Goal: Task Accomplishment & Management: Manage account settings

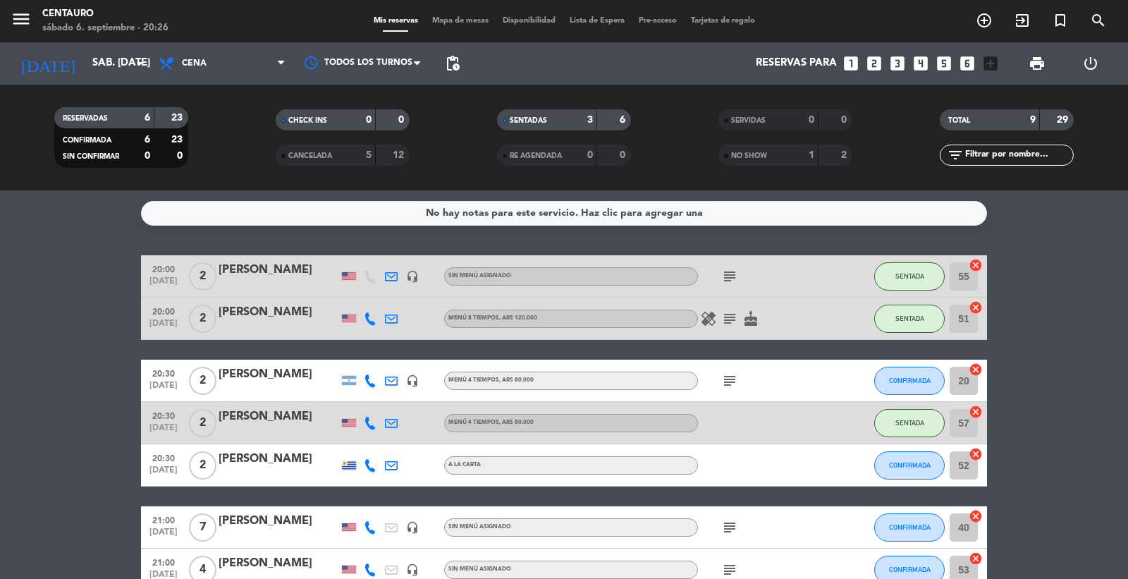
click at [728, 378] on icon "subject" at bounding box center [729, 380] width 17 height 17
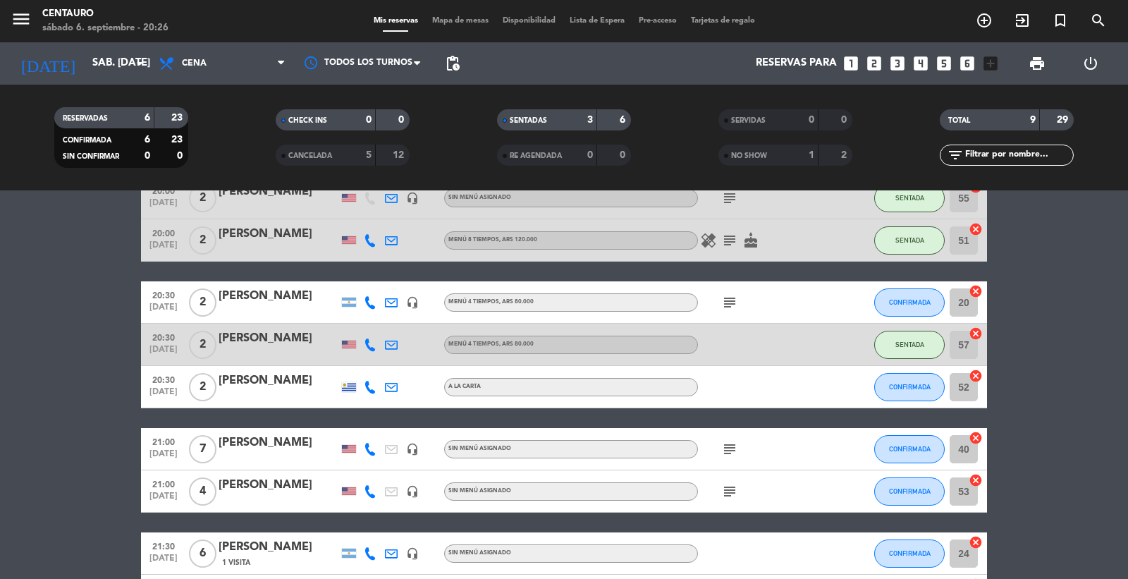
scroll to position [157, 0]
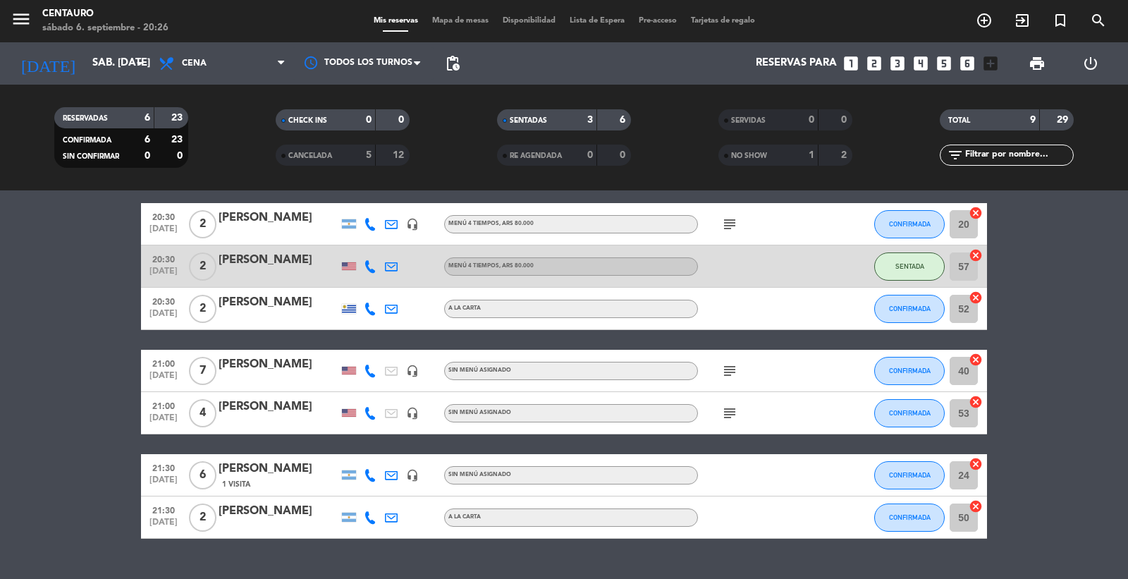
click at [468, 18] on span "Mapa de mesas" at bounding box center [460, 21] width 71 height 8
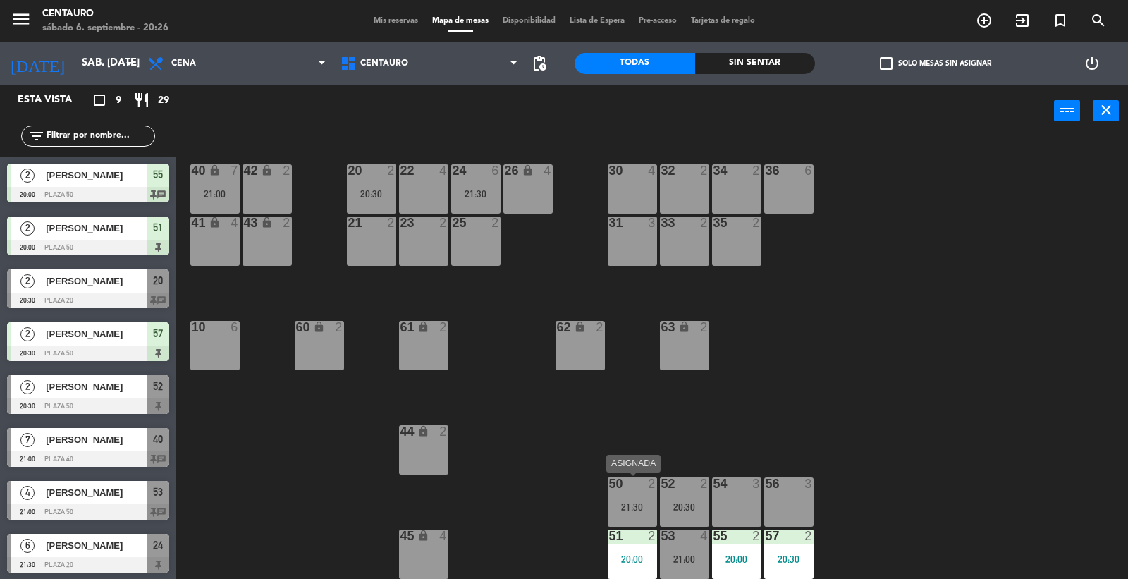
click at [618, 504] on div "21:30" at bounding box center [632, 507] width 49 height 10
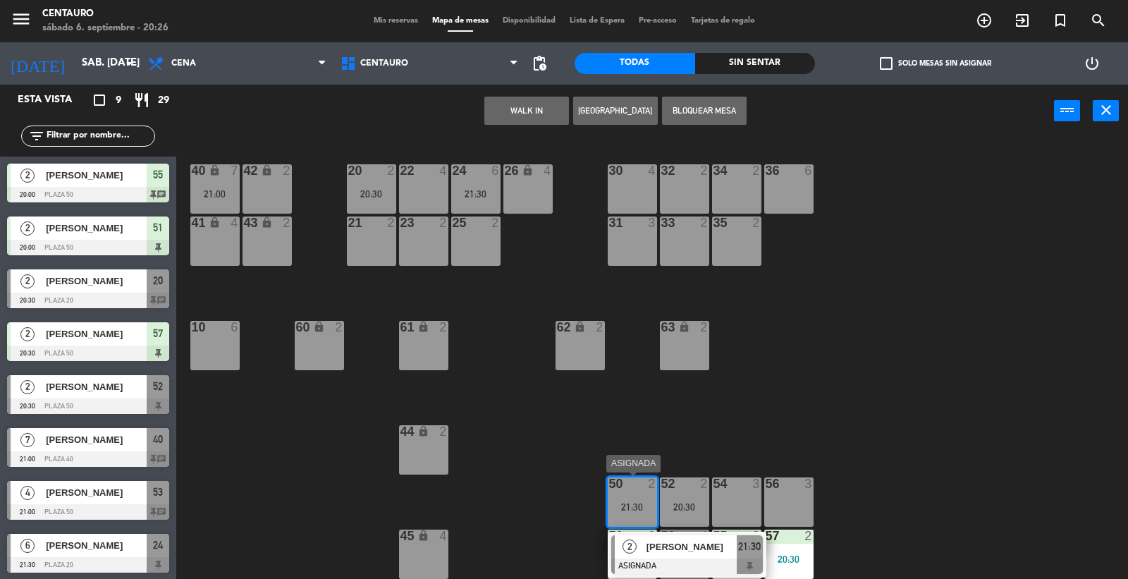
drag, startPoint x: 669, startPoint y: 539, endPoint x: 644, endPoint y: 531, distance: 26.1
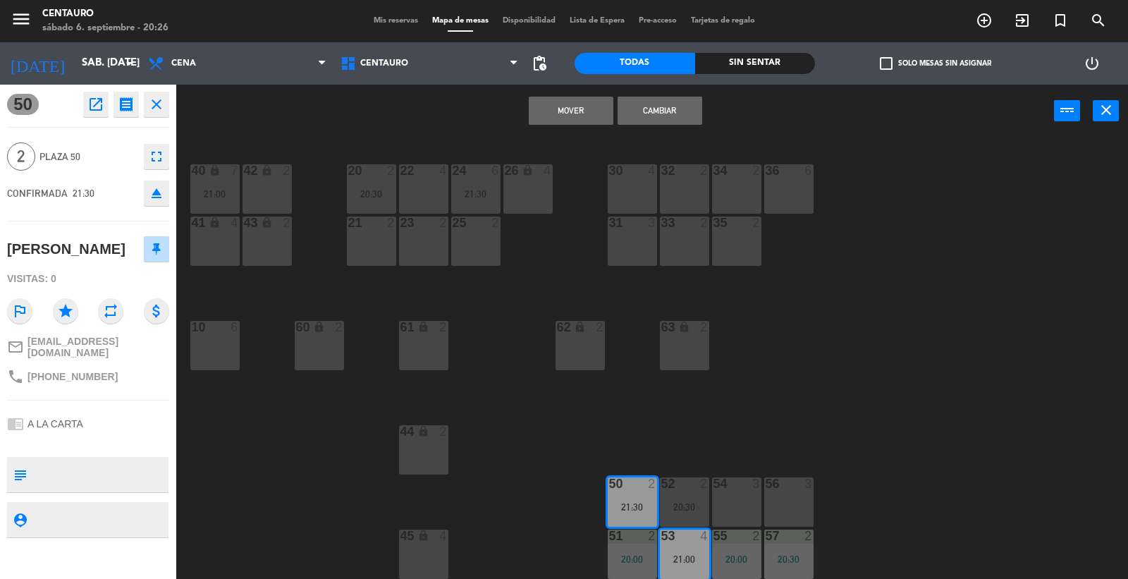
click at [372, 243] on div "21 2" at bounding box center [371, 241] width 49 height 49
click at [379, 227] on div at bounding box center [371, 223] width 23 height 13
click at [434, 173] on div at bounding box center [423, 170] width 23 height 13
click at [680, 434] on div "20 2 20:30 22 4 24 6 21:30 26 lock 4 40 lock 7 21:00 42 lock 2 30 4 34 2 32 2 3…" at bounding box center [658, 359] width 941 height 441
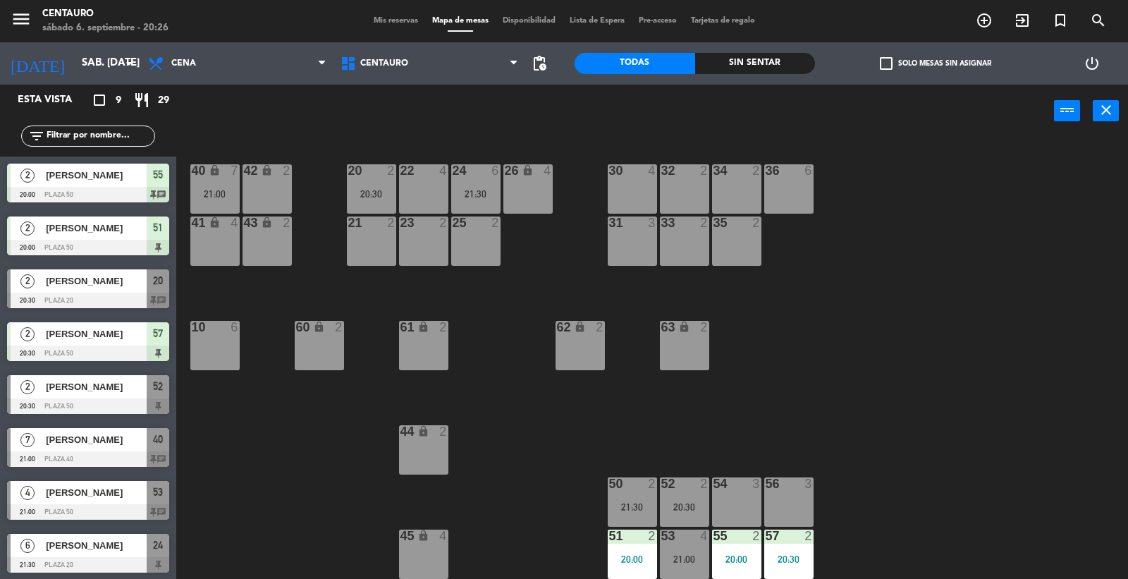
scroll to position [55, 0]
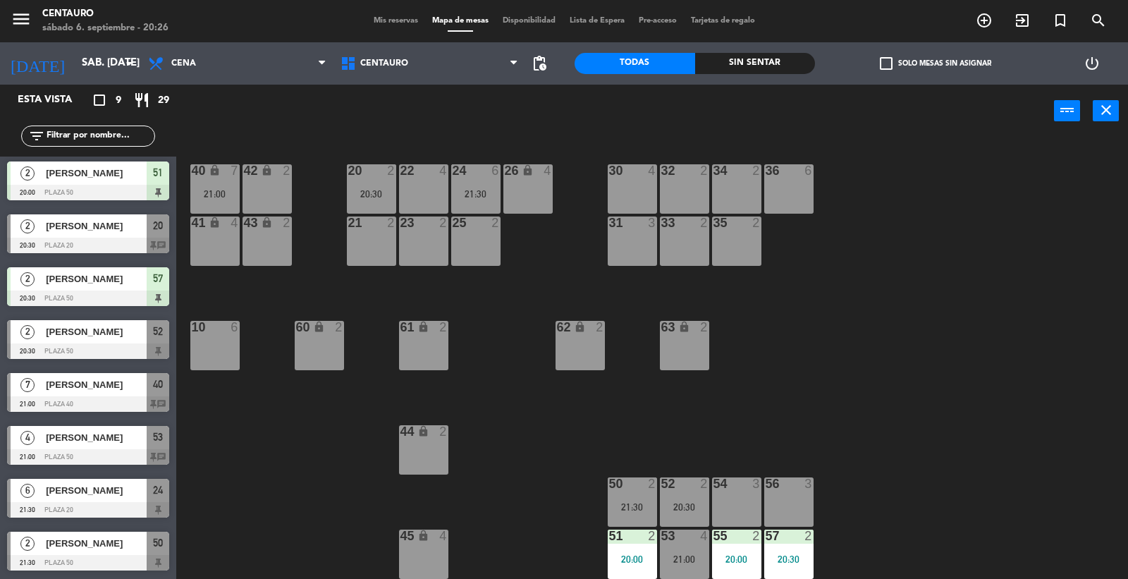
click at [695, 566] on div "53 4 21:00" at bounding box center [684, 554] width 49 height 49
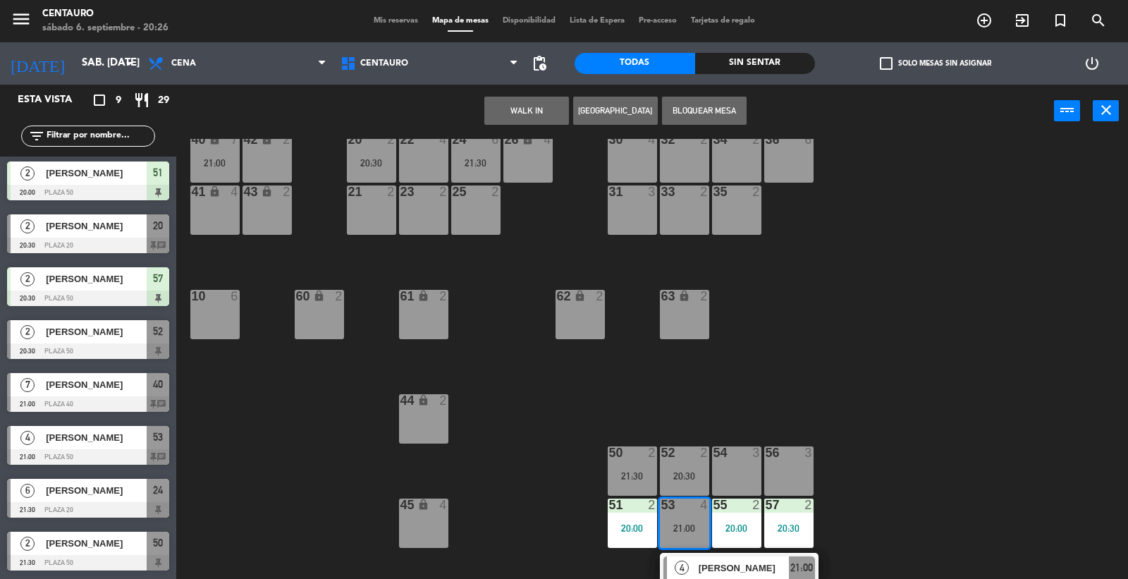
scroll to position [48, 0]
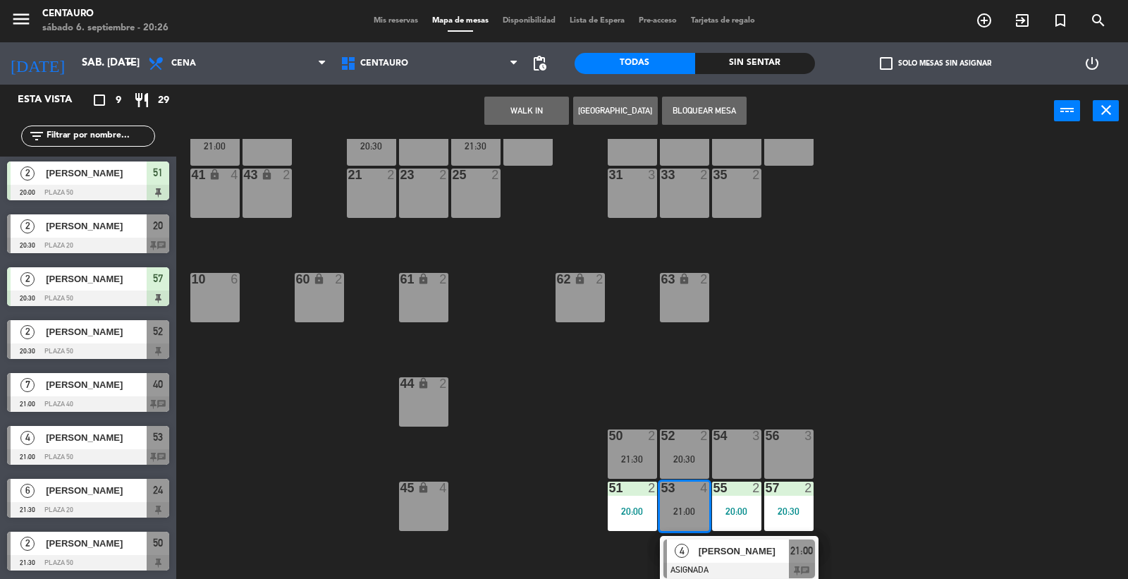
drag, startPoint x: 745, startPoint y: 361, endPoint x: 671, endPoint y: 420, distance: 94.9
click at [740, 365] on div "20 2 20:30 22 4 24 6 21:30 26 lock 4 40 lock 7 21:00 42 lock 2 30 4 34 2 32 2 3…" at bounding box center [658, 359] width 941 height 441
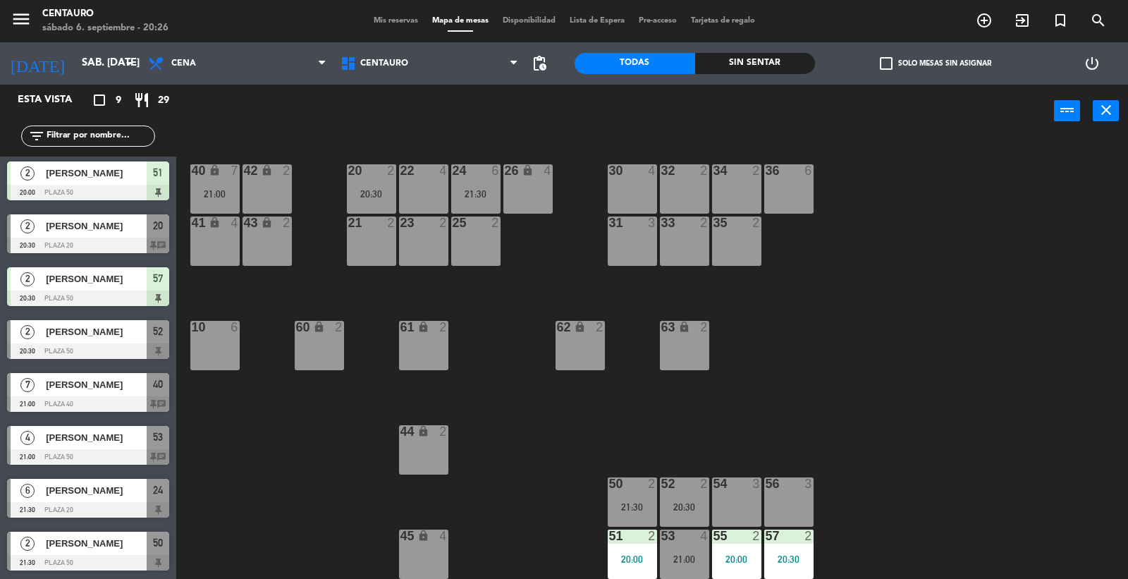
scroll to position [0, 0]
click at [638, 487] on div at bounding box center [632, 483] width 23 height 13
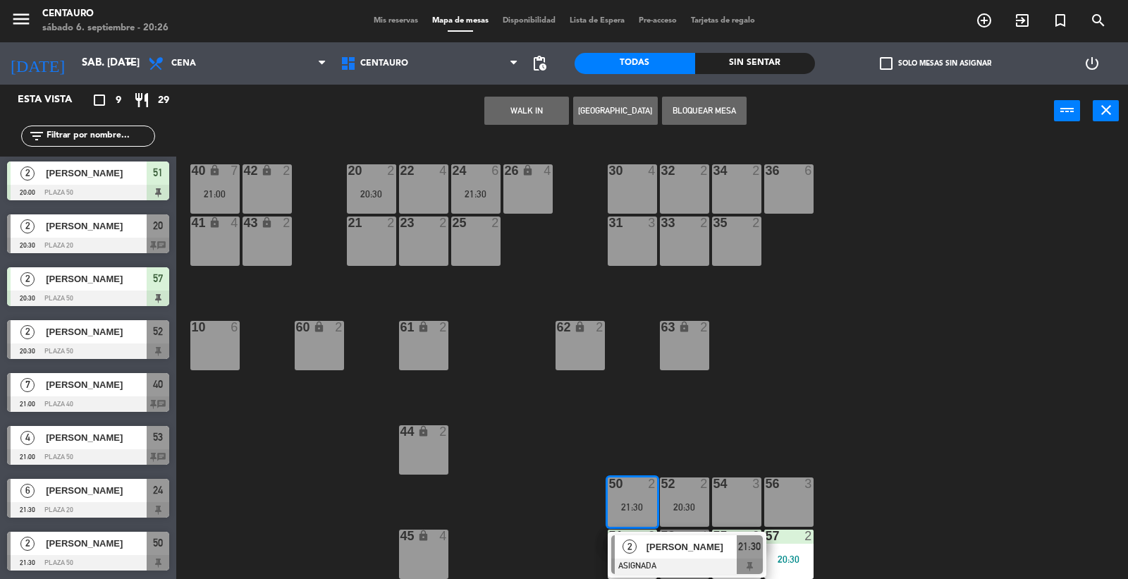
click at [685, 545] on span "[PERSON_NAME]" at bounding box center [692, 546] width 90 height 15
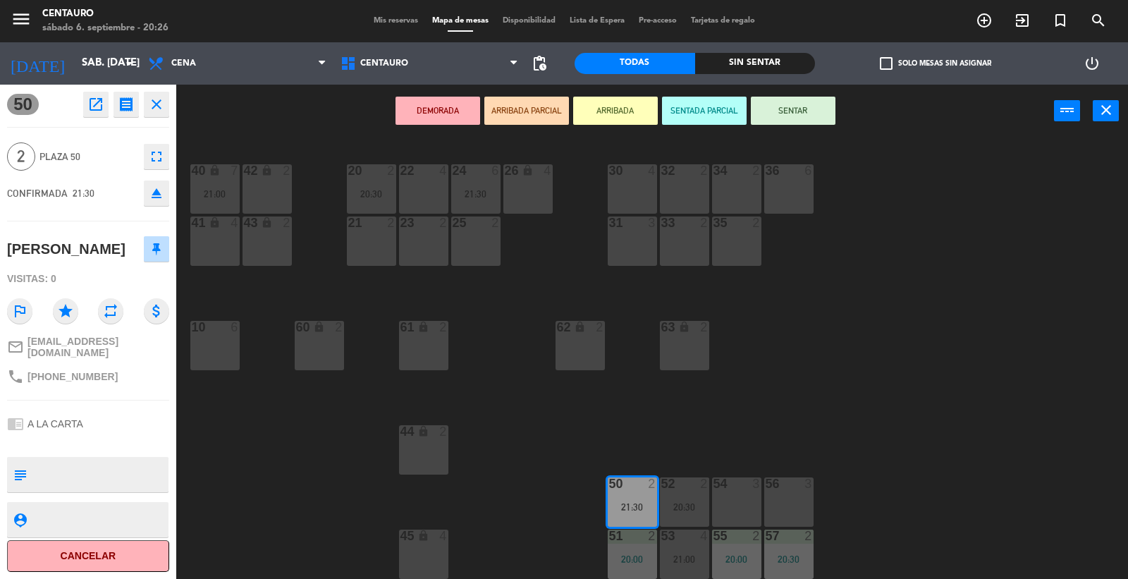
click at [385, 178] on div "20 2 20:30" at bounding box center [371, 188] width 49 height 49
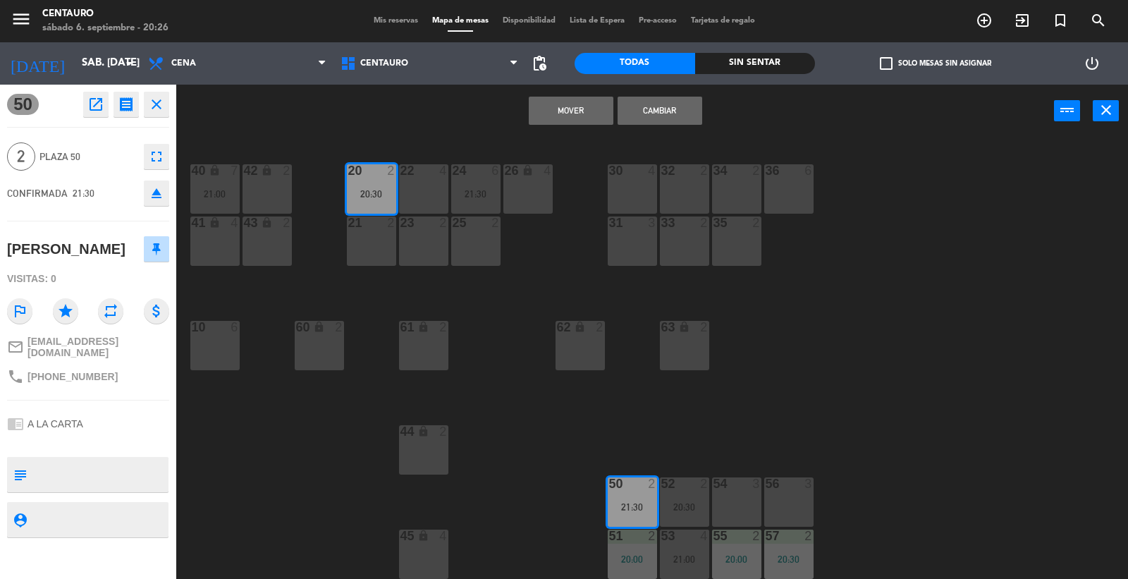
click at [444, 187] on div "22 4" at bounding box center [423, 188] width 49 height 49
click at [432, 184] on div "22 4" at bounding box center [423, 188] width 49 height 49
click at [384, 189] on div "20:30" at bounding box center [371, 194] width 49 height 10
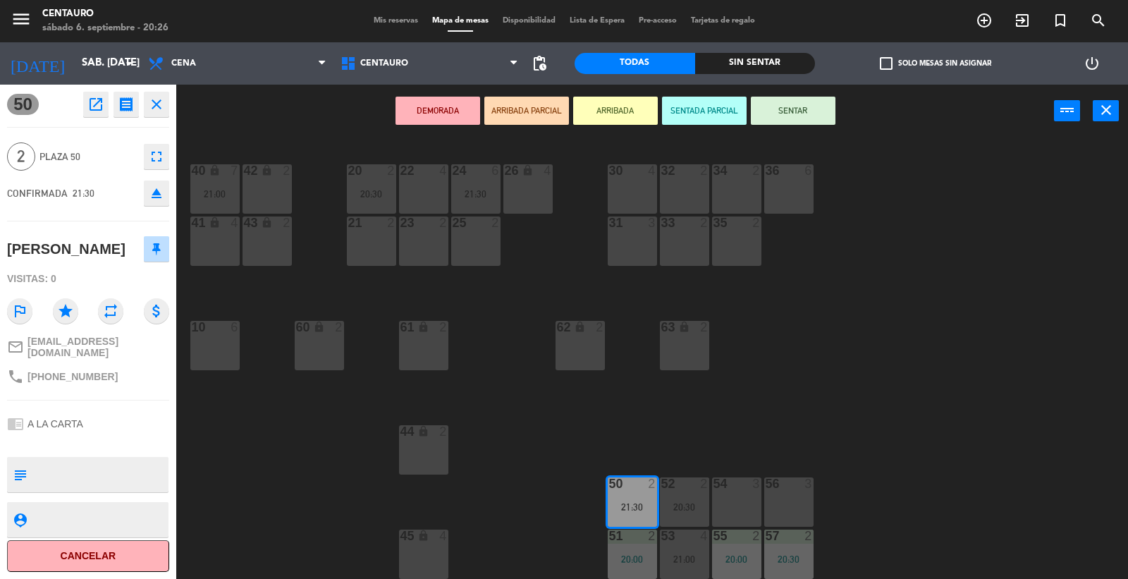
click at [417, 189] on div "22 4" at bounding box center [423, 188] width 49 height 49
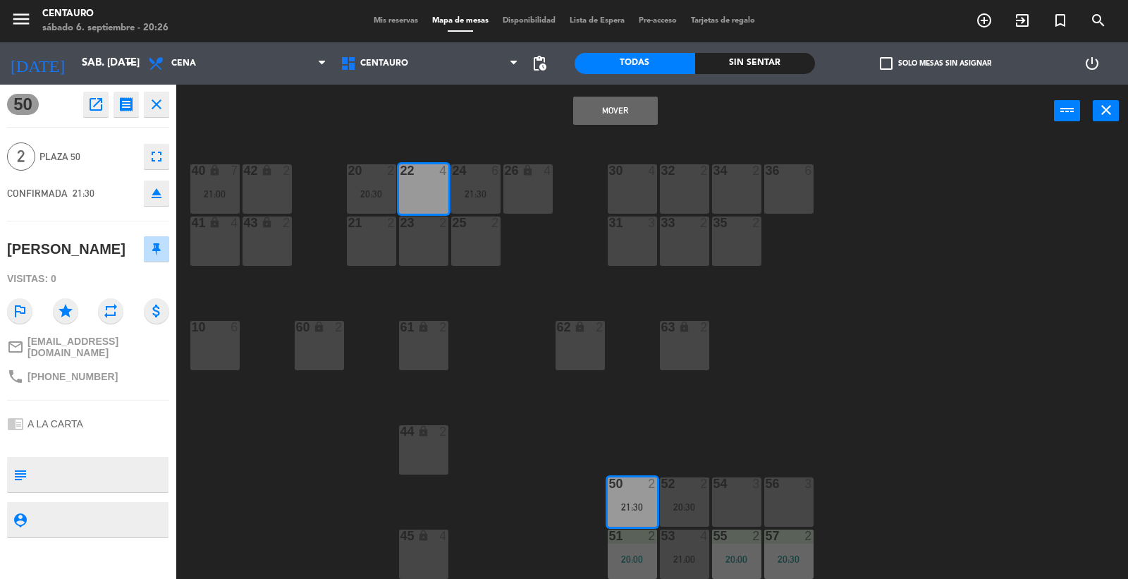
click at [622, 116] on button "Mover" at bounding box center [615, 111] width 85 height 28
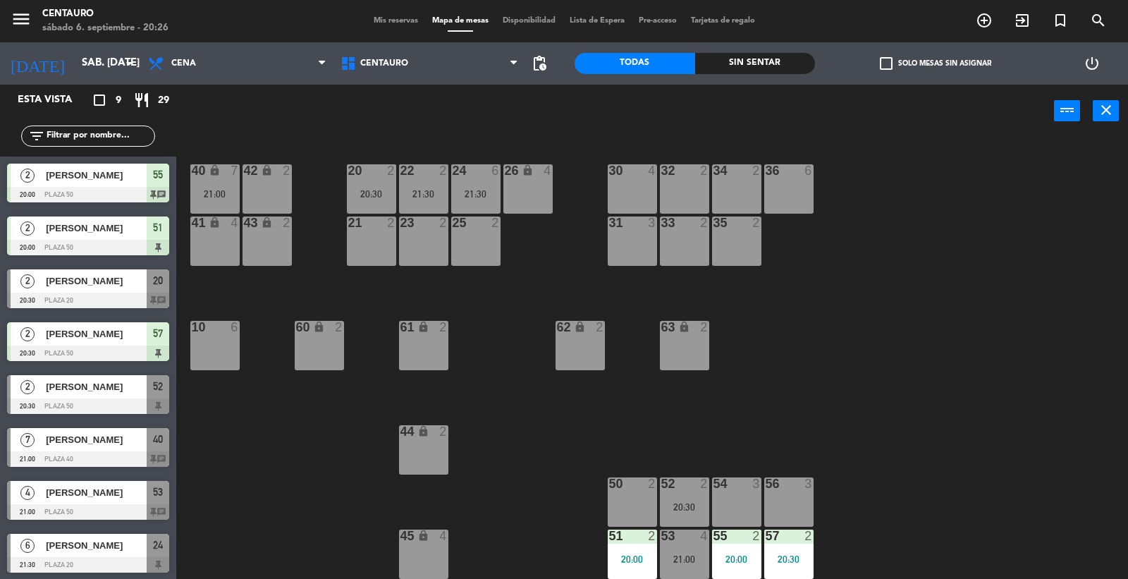
scroll to position [55, 0]
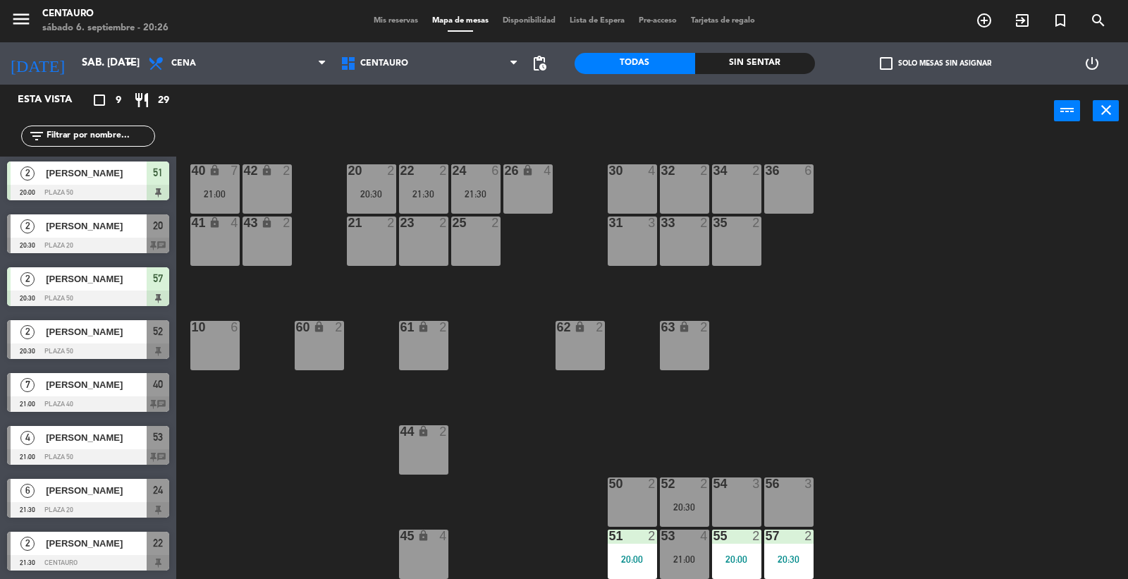
click at [822, 269] on div "20 2 20:30 22 2 21:30 24 6 21:30 26 lock 4 40 lock 7 21:00 42 lock 2 30 4 34 2 …" at bounding box center [658, 359] width 941 height 441
click at [898, 360] on div "20 2 20:30 22 2 21:30 24 6 21:30 26 lock 4 40 lock 7 21:00 42 lock 2 30 4 34 2 …" at bounding box center [658, 359] width 941 height 441
click at [700, 490] on div "52 2" at bounding box center [684, 484] width 49 height 14
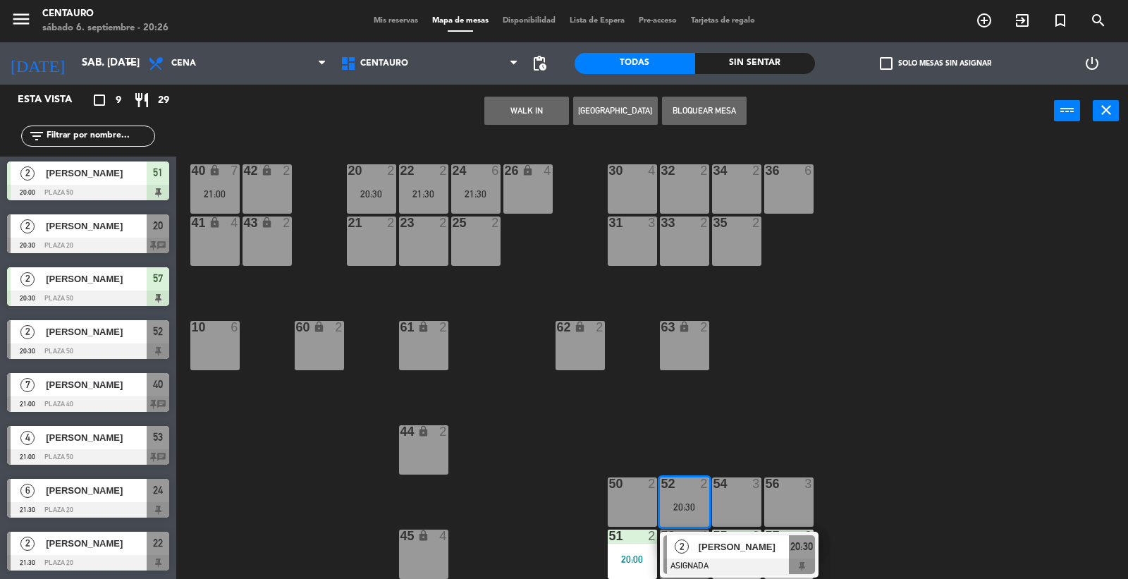
click at [885, 451] on div "20 2 20:30 22 2 21:30 24 6 21:30 26 lock 4 40 lock 7 21:00 42 lock 2 30 4 34 2 …" at bounding box center [658, 359] width 941 height 441
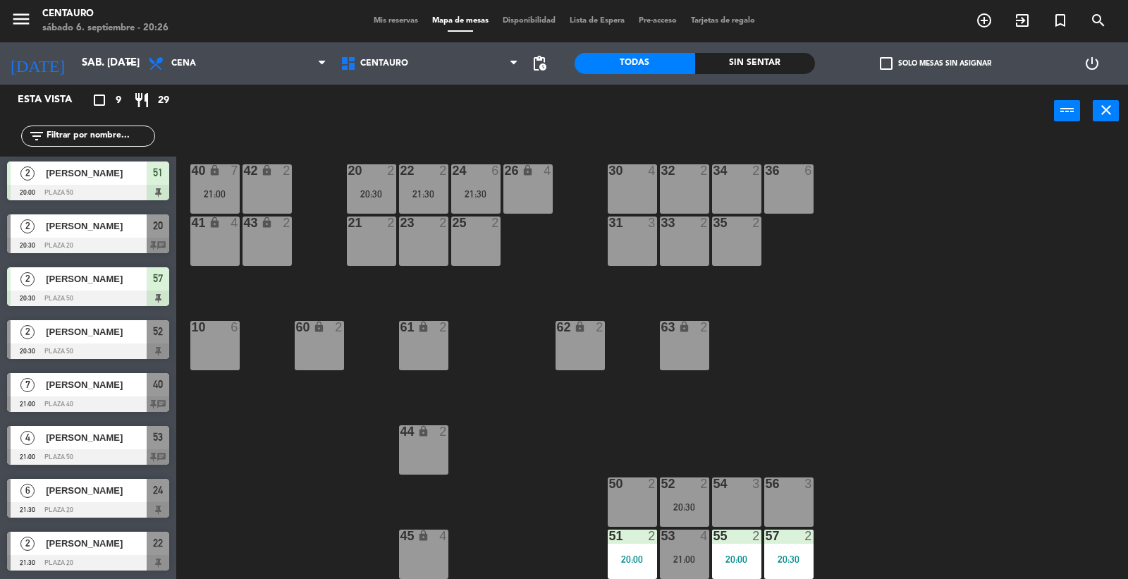
drag, startPoint x: 730, startPoint y: 558, endPoint x: 732, endPoint y: 534, distance: 24.1
click at [730, 557] on div "20:00" at bounding box center [736, 559] width 49 height 10
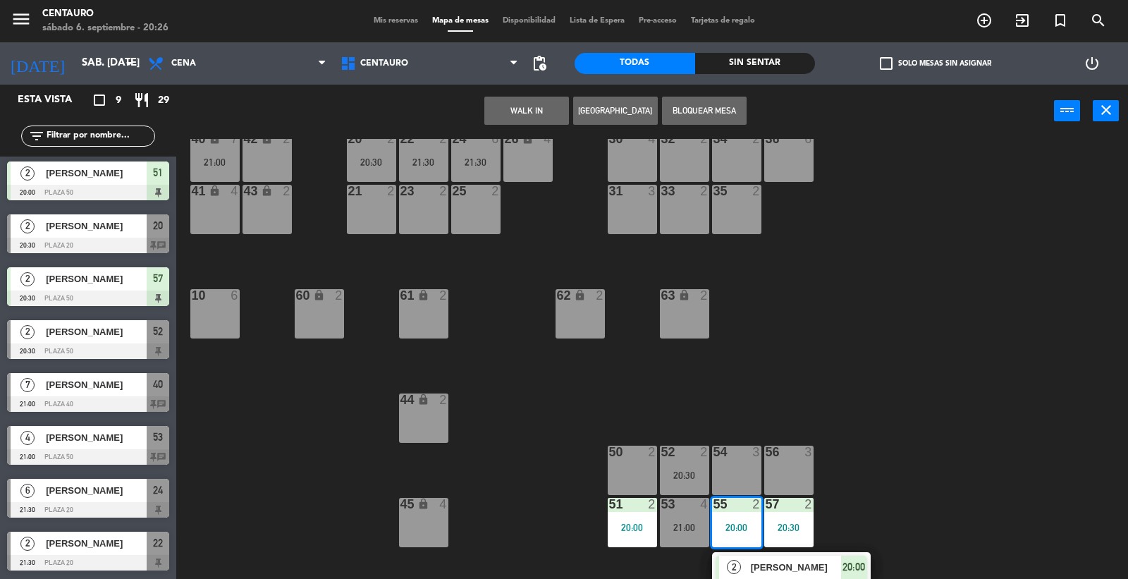
scroll to position [48, 0]
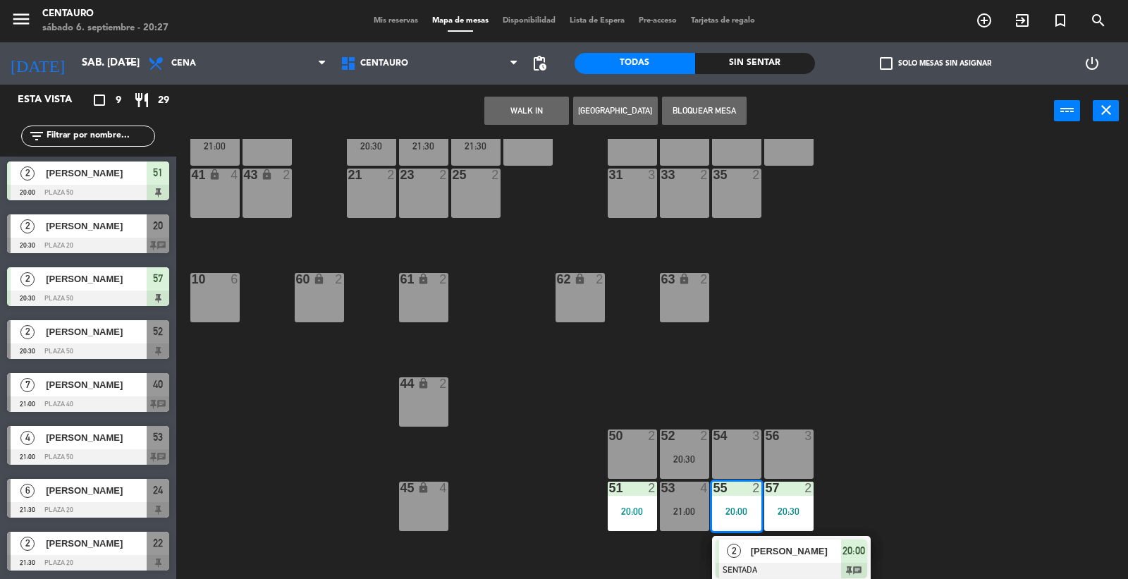
click at [689, 440] on div at bounding box center [684, 435] width 23 height 13
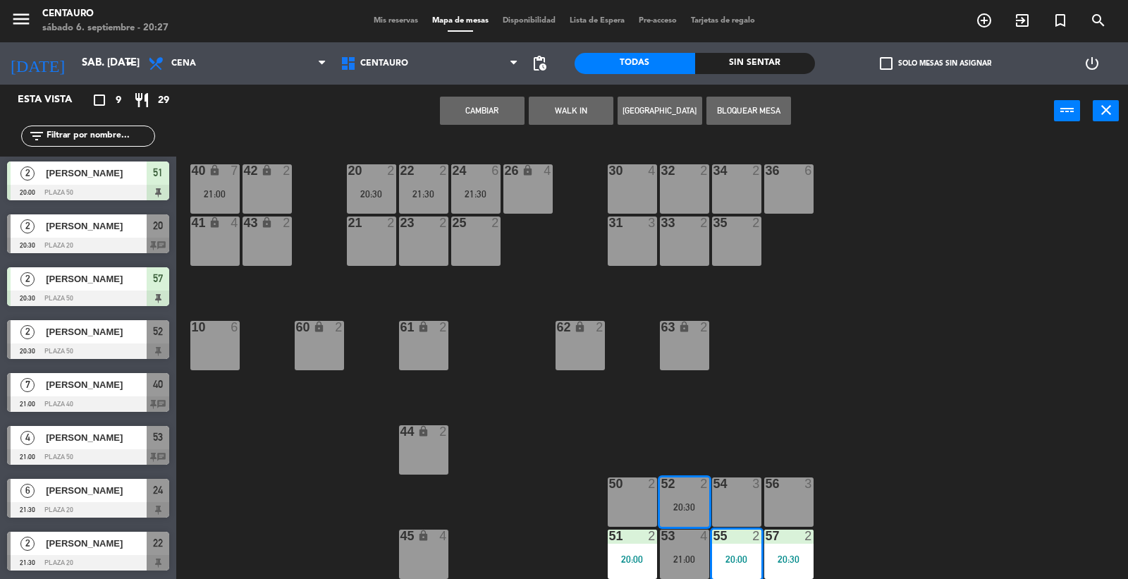
click at [488, 102] on button "Cambiar" at bounding box center [482, 111] width 85 height 28
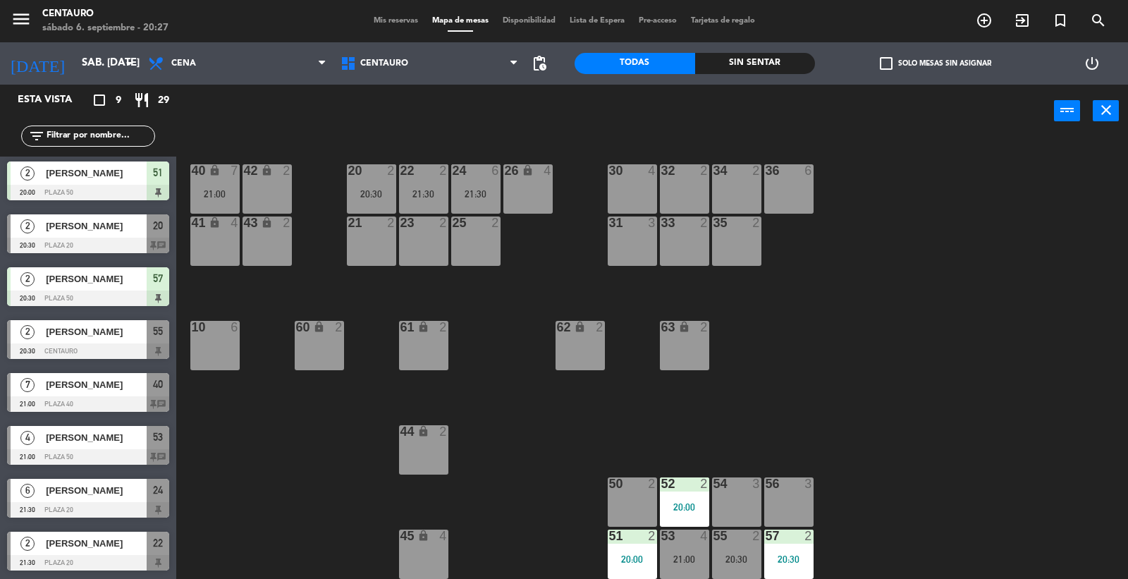
click at [874, 403] on div "20 2 20:30 22 2 21:30 24 6 21:30 26 lock 4 40 lock 7 21:00 42 lock 2 30 4 34 2 …" at bounding box center [658, 359] width 941 height 441
click at [102, 51] on input "sáb. [DATE]" at bounding box center [143, 63] width 136 height 27
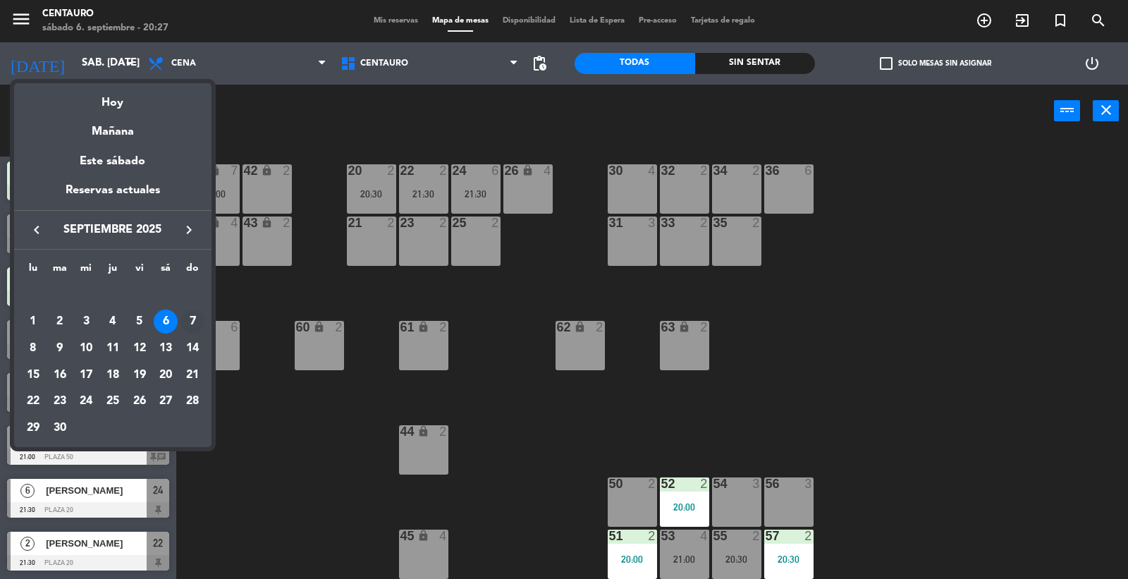
click at [193, 322] on div "7" at bounding box center [193, 322] width 24 height 24
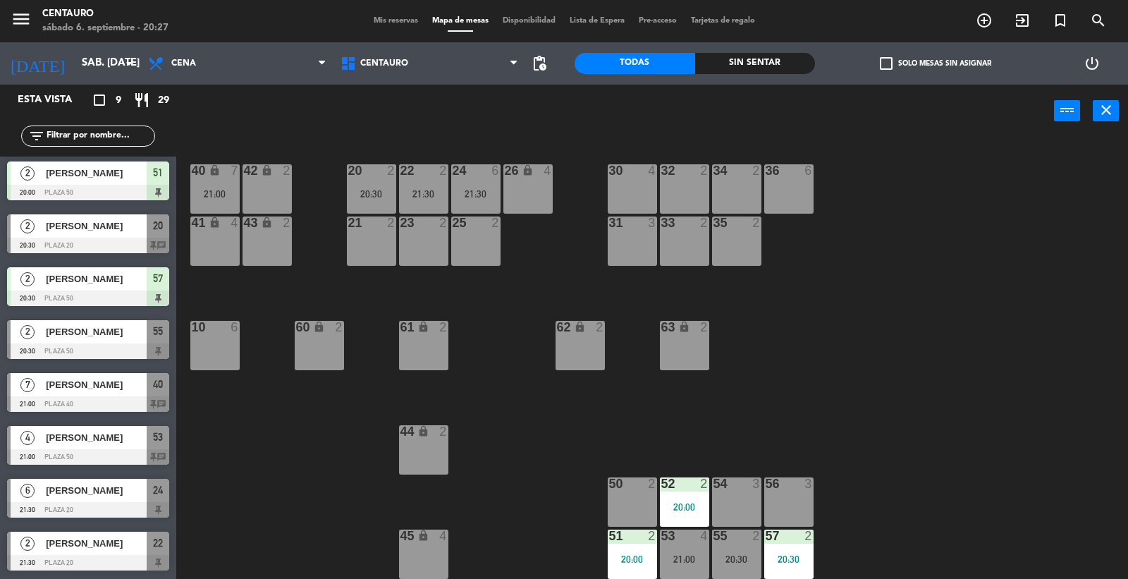
type input "dom. [DATE]"
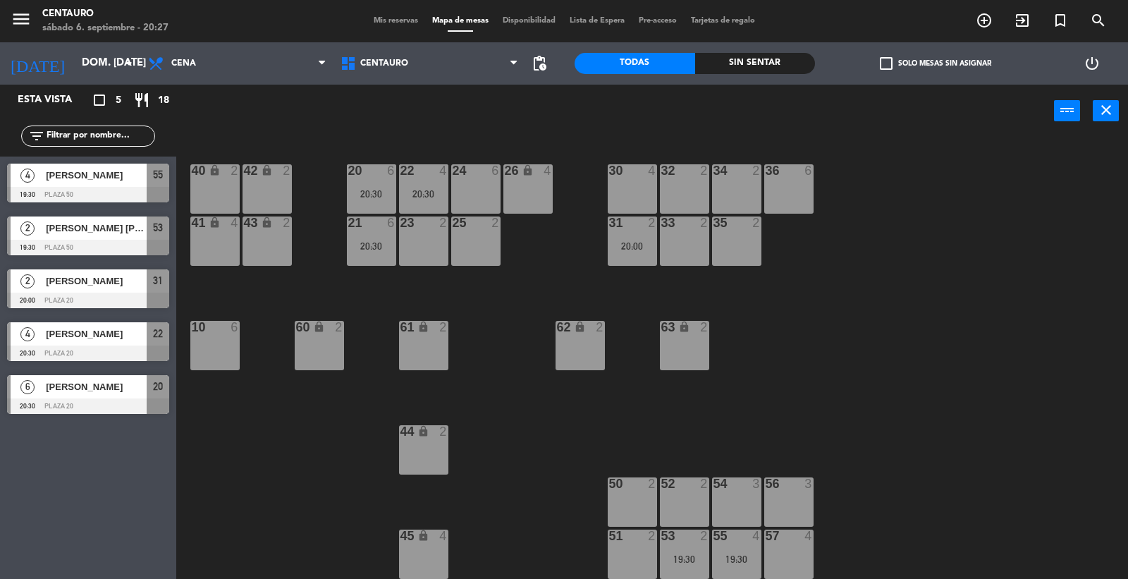
click at [809, 358] on div "20 6 20:30 22 4 20:30 24 6 26 lock 4 40 lock 2 42 lock 2 30 4 34 2 32 2 36 6 21…" at bounding box center [658, 359] width 941 height 441
drag, startPoint x: 396, startPoint y: 12, endPoint x: 395, endPoint y: 20, distance: 7.9
click at [396, 19] on div "menu Centauro sábado 6. septiembre - 20:27 Mis reservas Mapa de mesas Disponibi…" at bounding box center [564, 21] width 1128 height 42
click at [395, 20] on span "Mis reservas" at bounding box center [396, 21] width 59 height 8
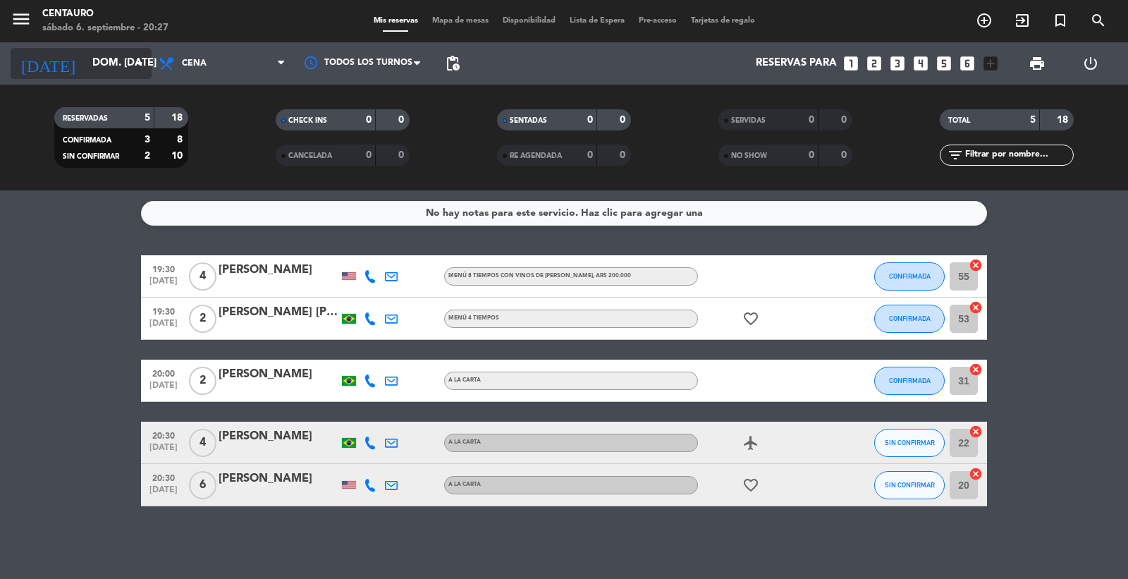
click at [85, 72] on input "dom. [DATE]" at bounding box center [153, 63] width 136 height 27
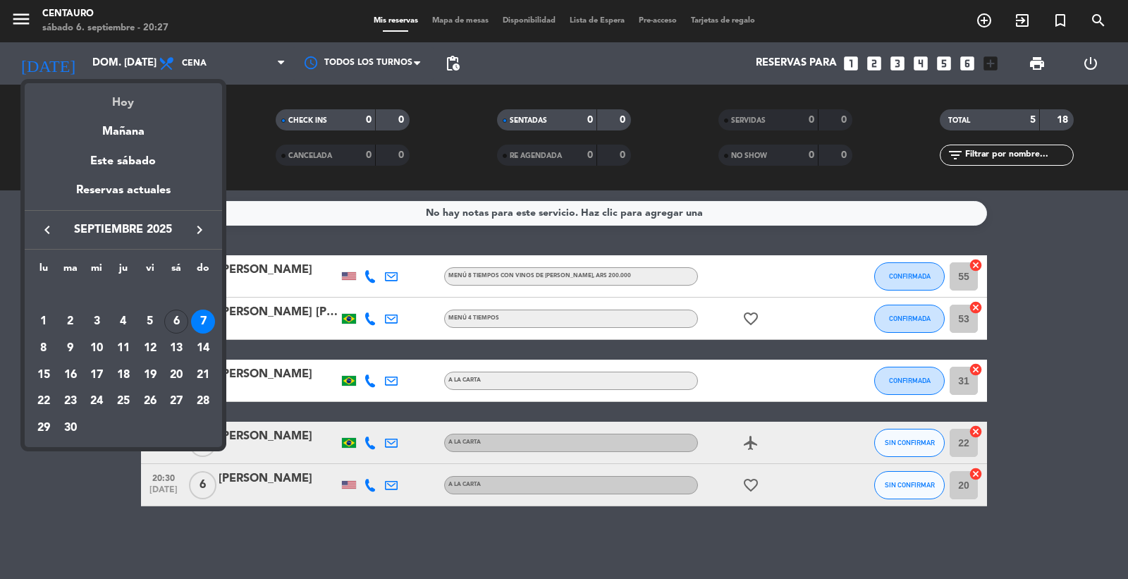
click at [138, 104] on div "Hoy" at bounding box center [123, 97] width 197 height 29
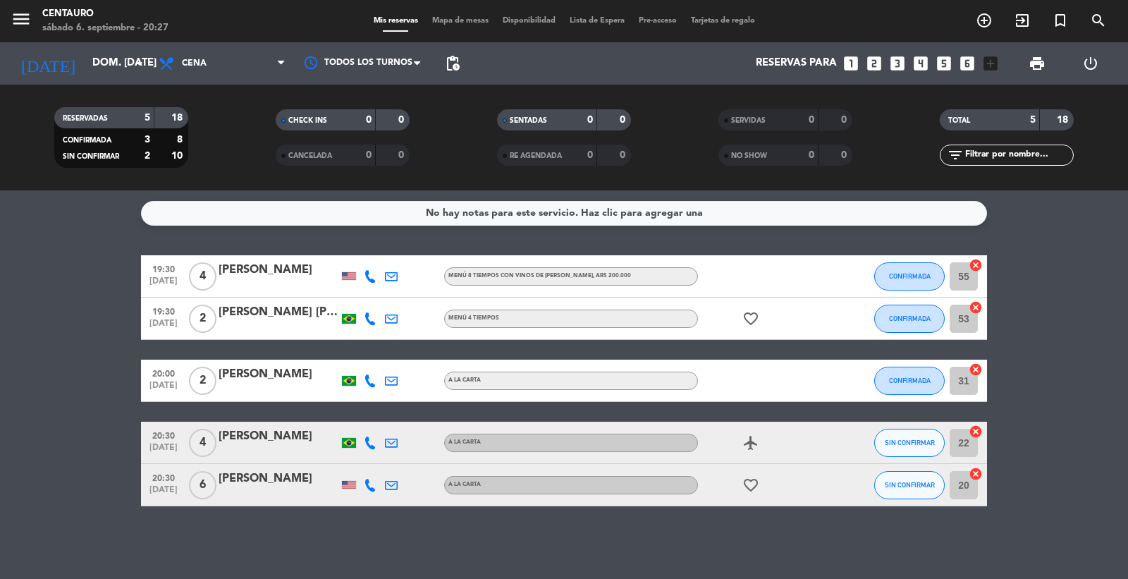
type input "sáb. [DATE]"
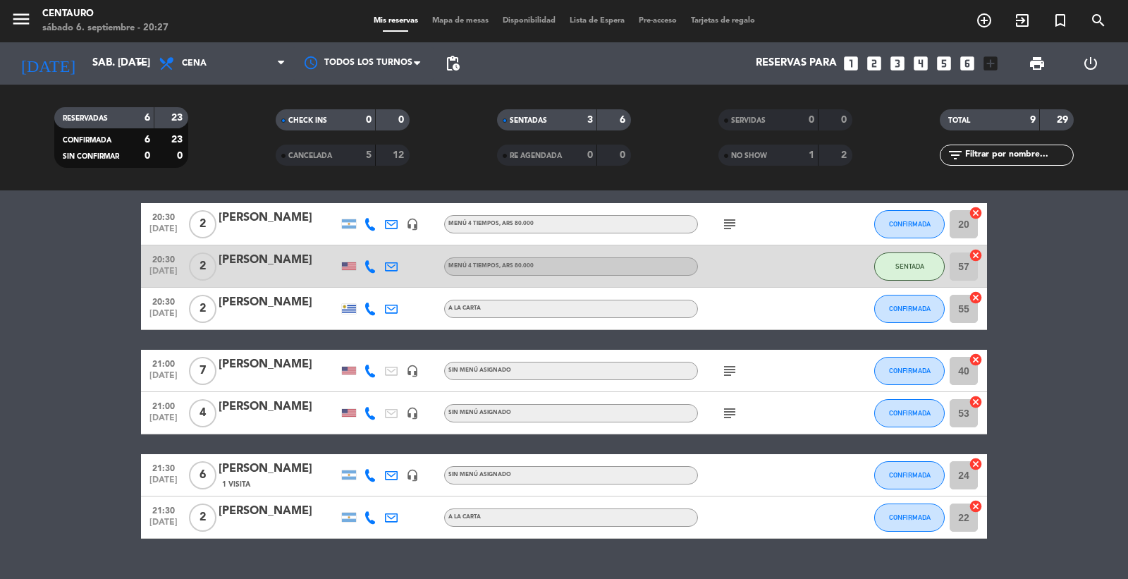
scroll to position [78, 0]
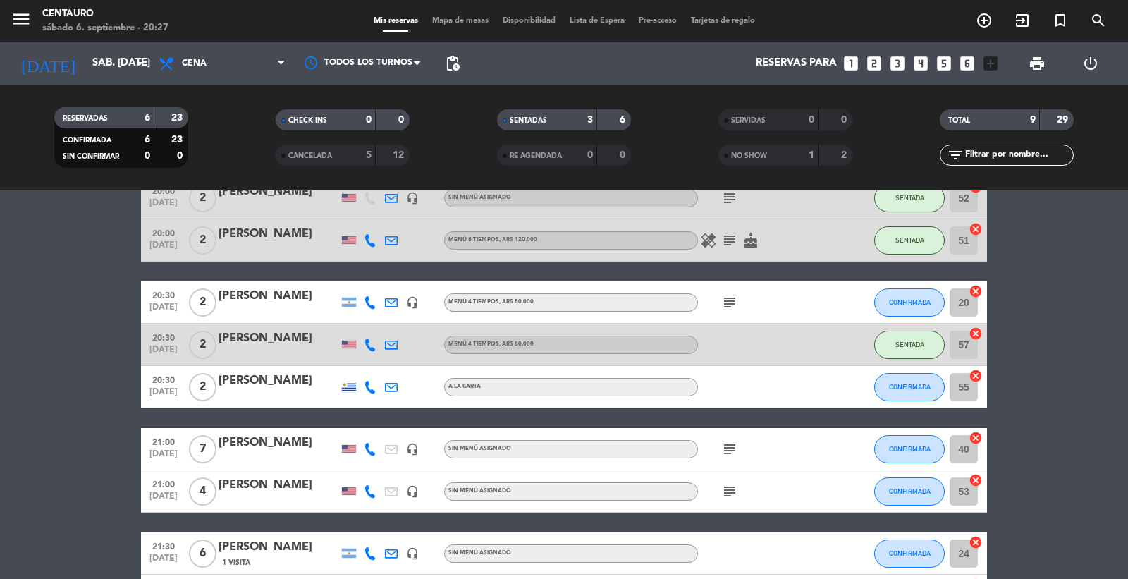
click at [731, 307] on icon "subject" at bounding box center [729, 302] width 17 height 17
click at [730, 307] on icon "subject" at bounding box center [729, 302] width 17 height 17
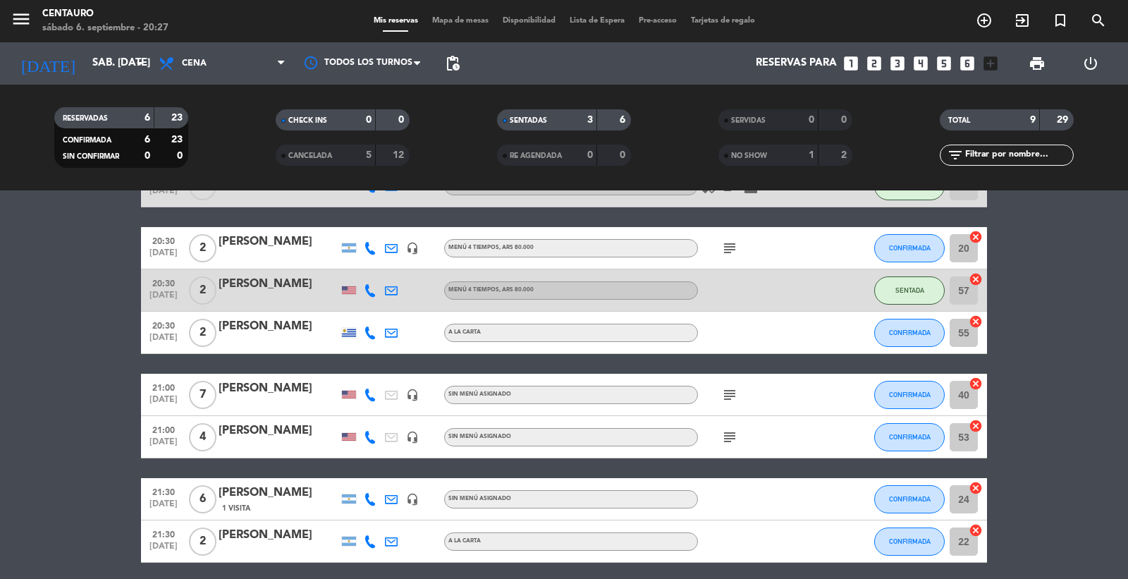
scroll to position [157, 0]
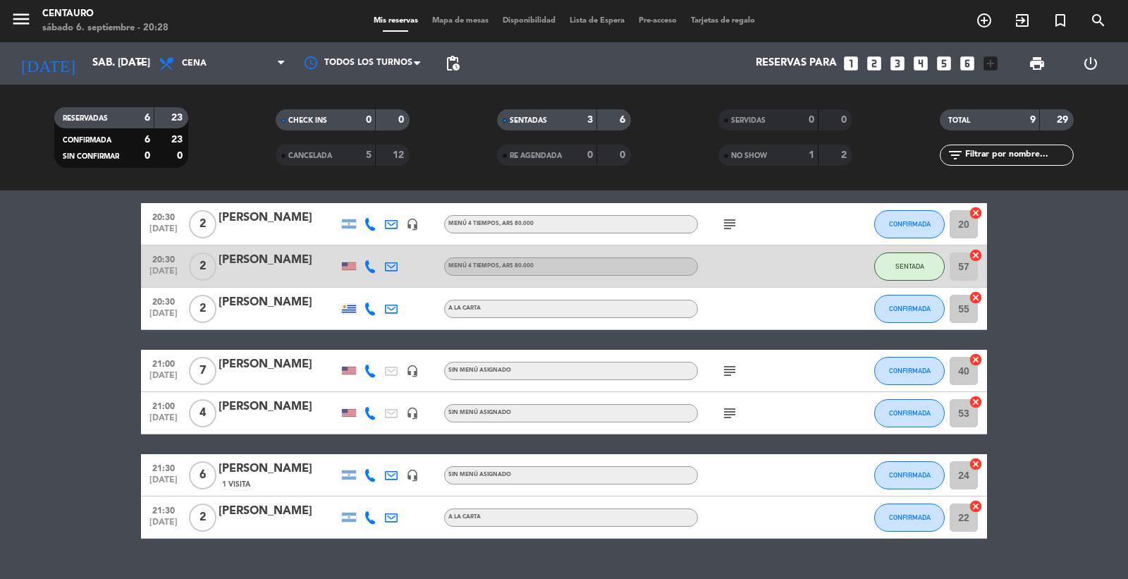
click at [722, 417] on icon "subject" at bounding box center [729, 413] width 17 height 17
click at [1020, 476] on bookings-row "20:00 [DATE] 2 [PERSON_NAME] headset_mic Sin menú asignado subject SENTADA 52 c…" at bounding box center [564, 319] width 1128 height 440
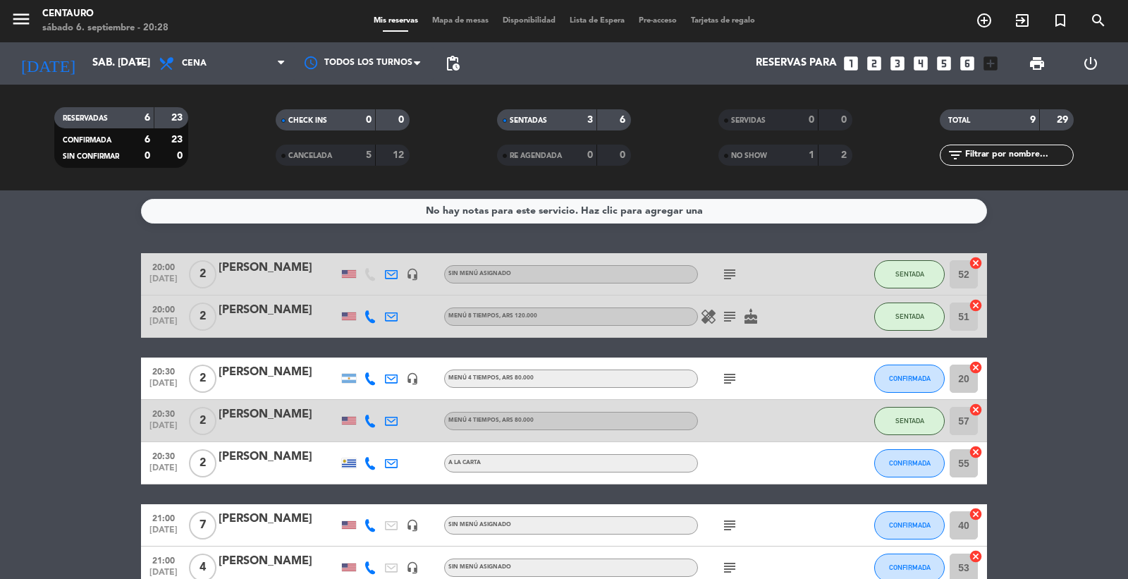
scroll to position [0, 0]
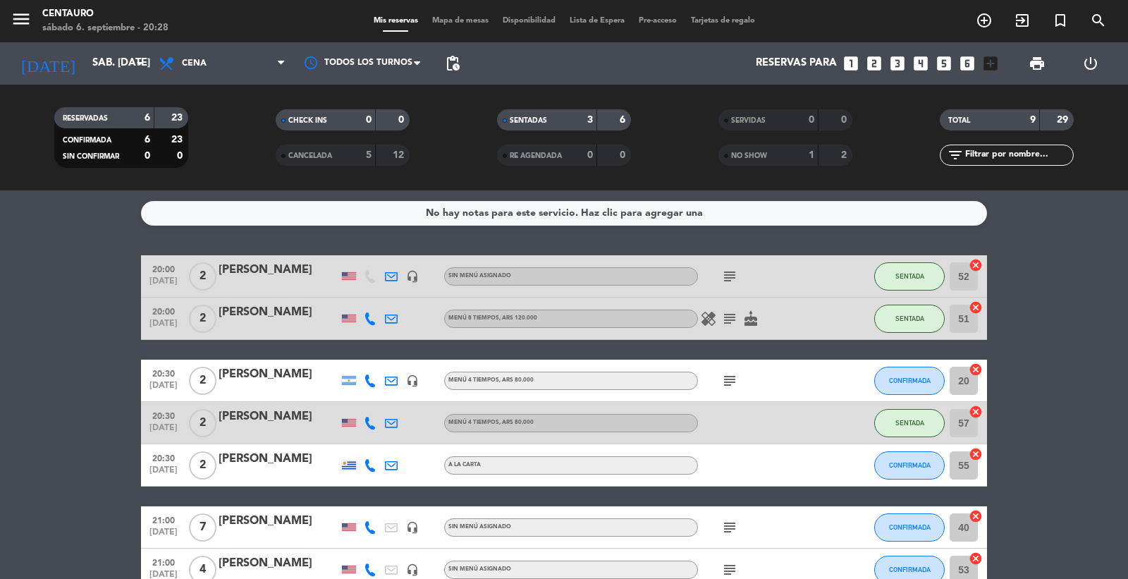
click at [463, 17] on span "Mapa de mesas" at bounding box center [460, 21] width 71 height 8
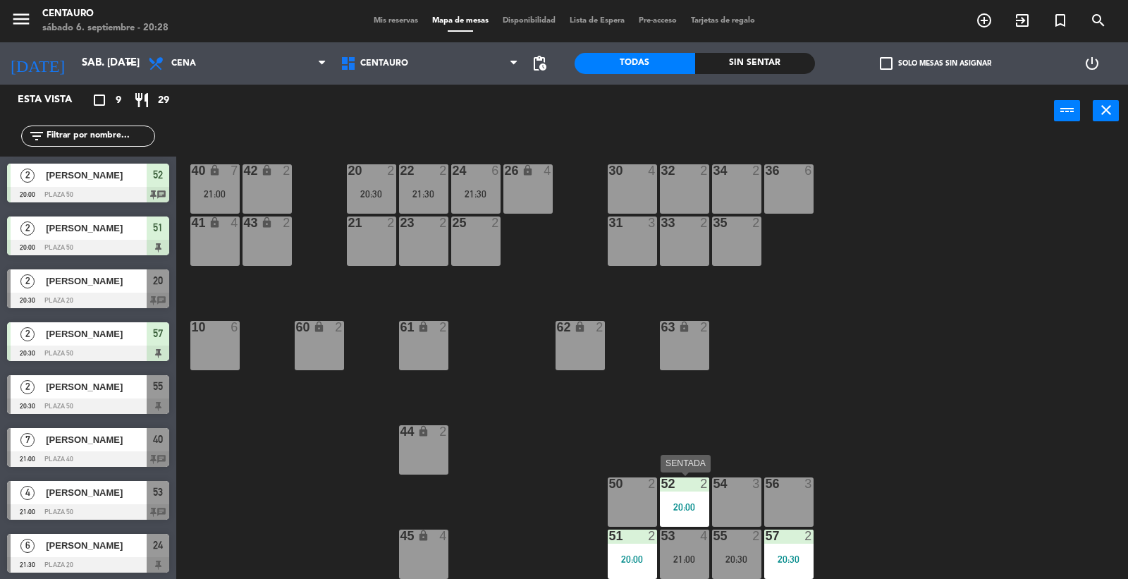
drag, startPoint x: 695, startPoint y: 498, endPoint x: 615, endPoint y: 511, distance: 81.5
click at [695, 498] on div "52 2 20:00" at bounding box center [684, 501] width 49 height 49
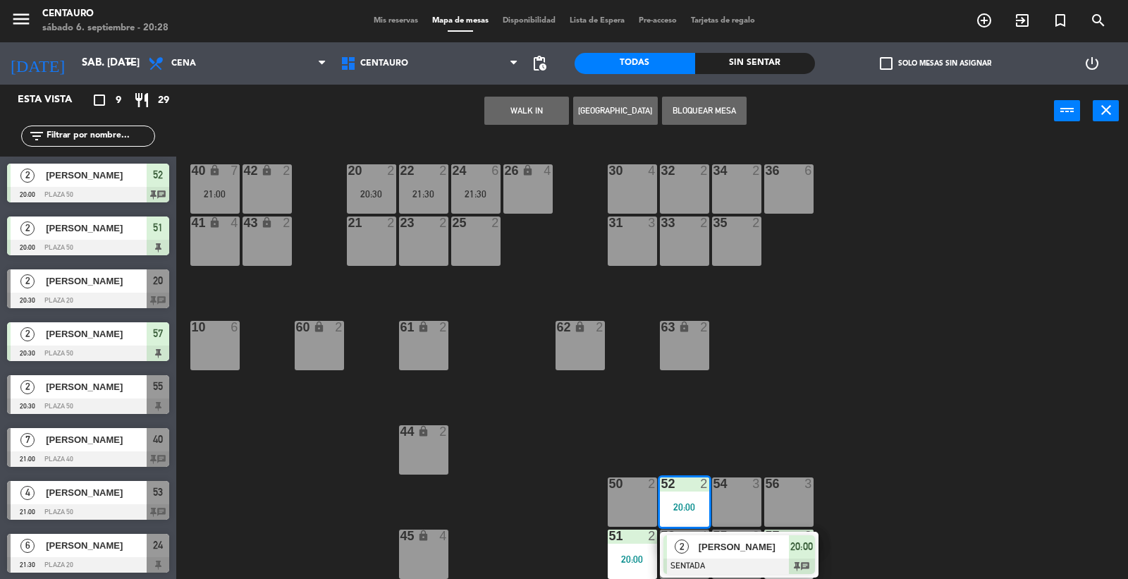
click at [609, 509] on div "50 2" at bounding box center [632, 501] width 49 height 49
click at [463, 111] on button "Mover" at bounding box center [482, 111] width 85 height 28
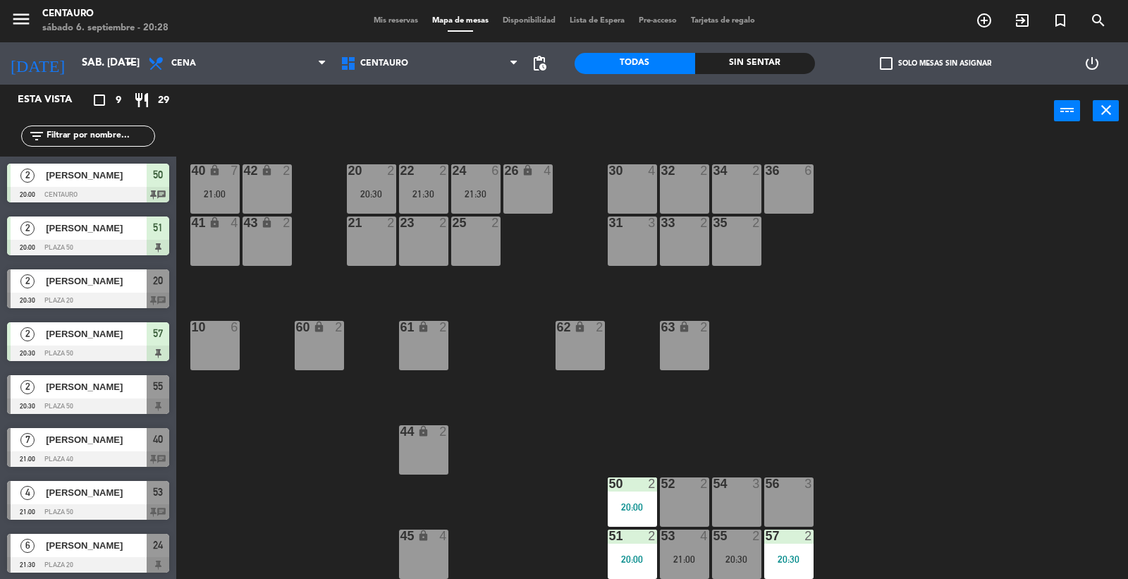
click at [813, 413] on div "20 2 20:30 22 2 21:30 24 6 21:30 26 lock 4 40 lock 7 21:00 42 lock 2 30 4 34 2 …" at bounding box center [658, 359] width 941 height 441
click at [906, 475] on div "20 2 20:30 22 2 21:30 24 6 21:30 26 lock 4 40 lock 7 21:00 42 lock 2 30 4 34 2 …" at bounding box center [658, 359] width 941 height 441
click at [401, 174] on div "22" at bounding box center [401, 170] width 1 height 13
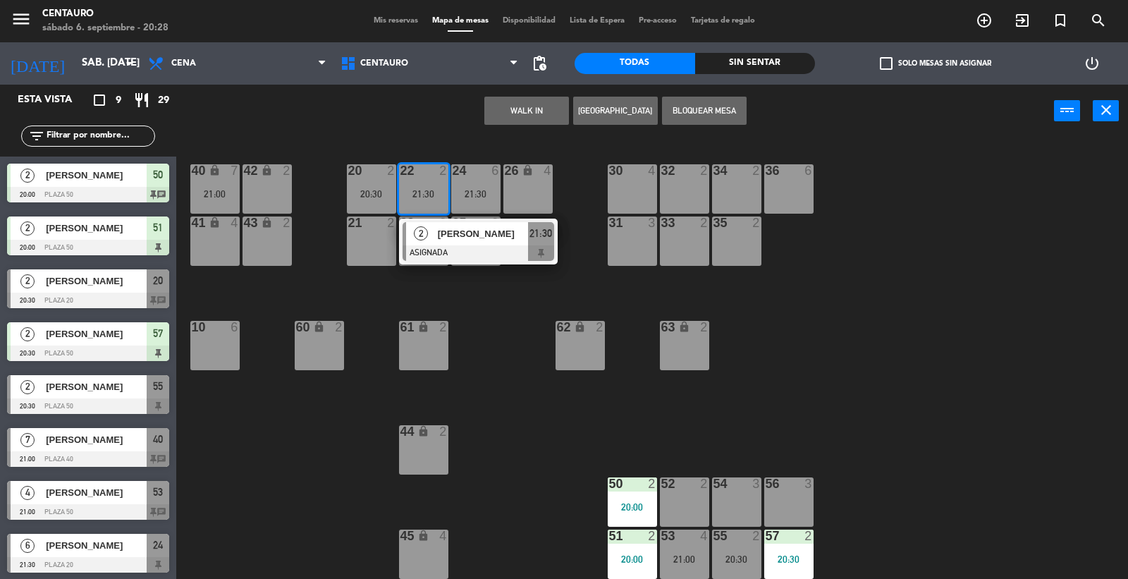
click at [686, 495] on div "52 2" at bounding box center [684, 501] width 49 height 49
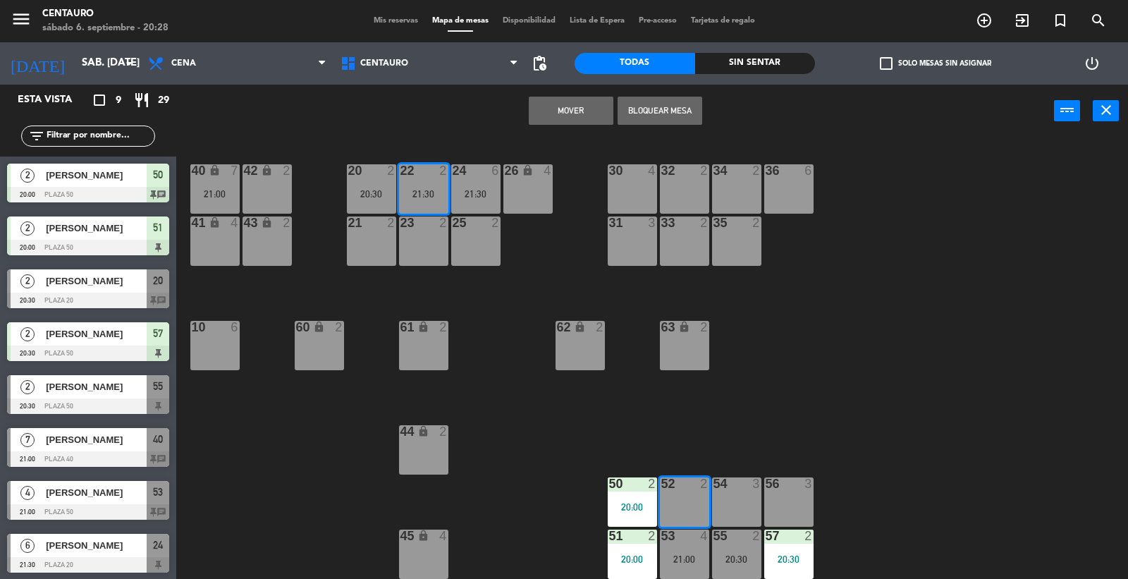
click at [726, 496] on div "54 3" at bounding box center [736, 501] width 49 height 49
drag, startPoint x: 777, startPoint y: 376, endPoint x: 759, endPoint y: 473, distance: 99.0
click at [777, 377] on div "20 2 20:30 22 2 21:30 24 6 21:30 26 lock 4 40 lock 7 21:00 42 lock 2 30 4 34 2 …" at bounding box center [658, 359] width 941 height 441
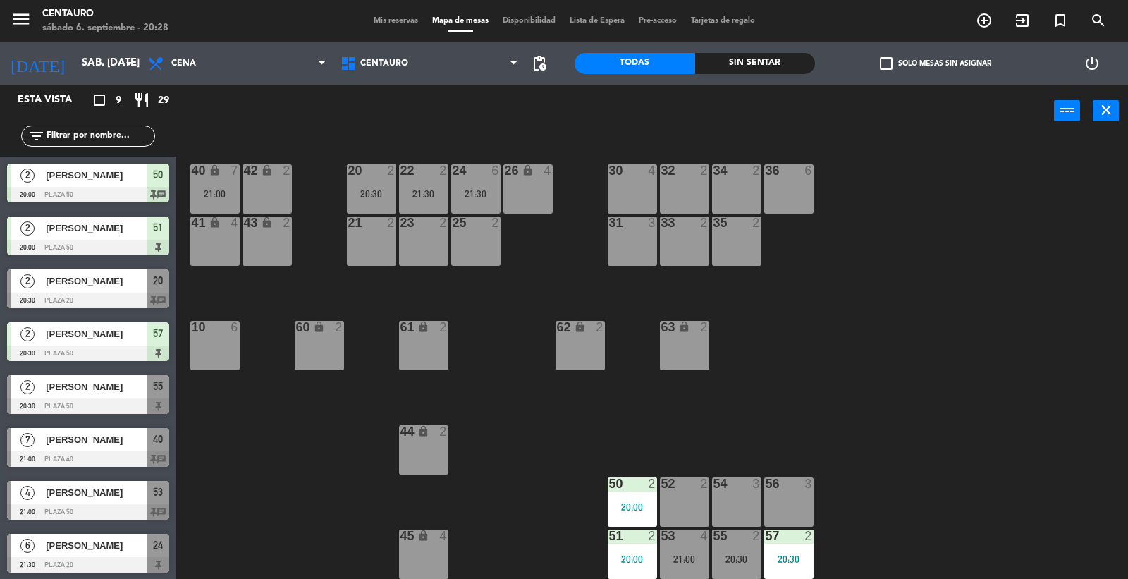
click at [420, 181] on div "22 2 21:30" at bounding box center [423, 188] width 49 height 49
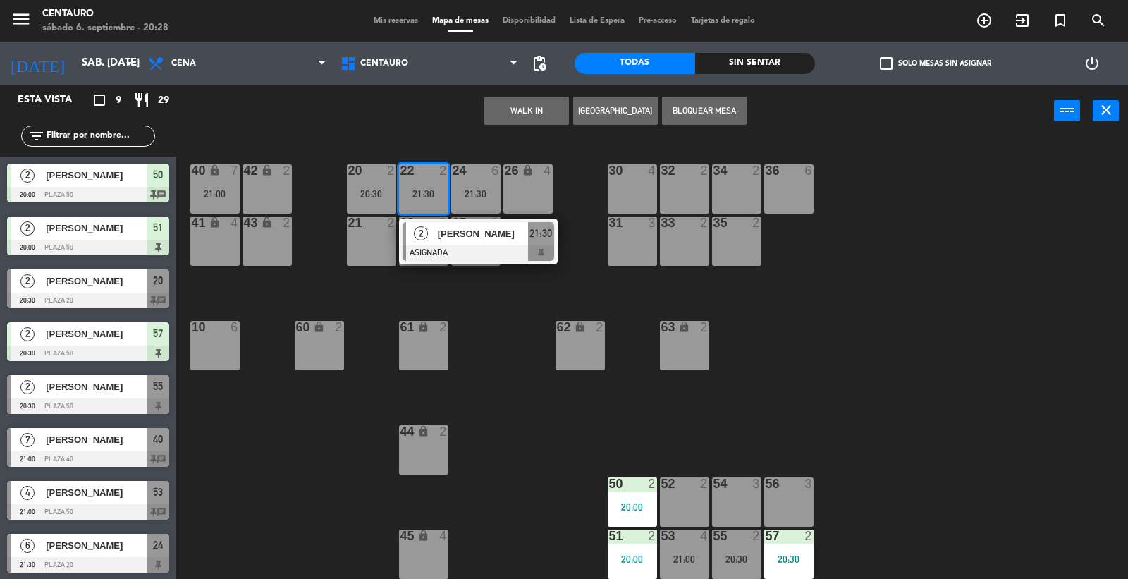
click at [738, 490] on div "54 3" at bounding box center [736, 484] width 49 height 14
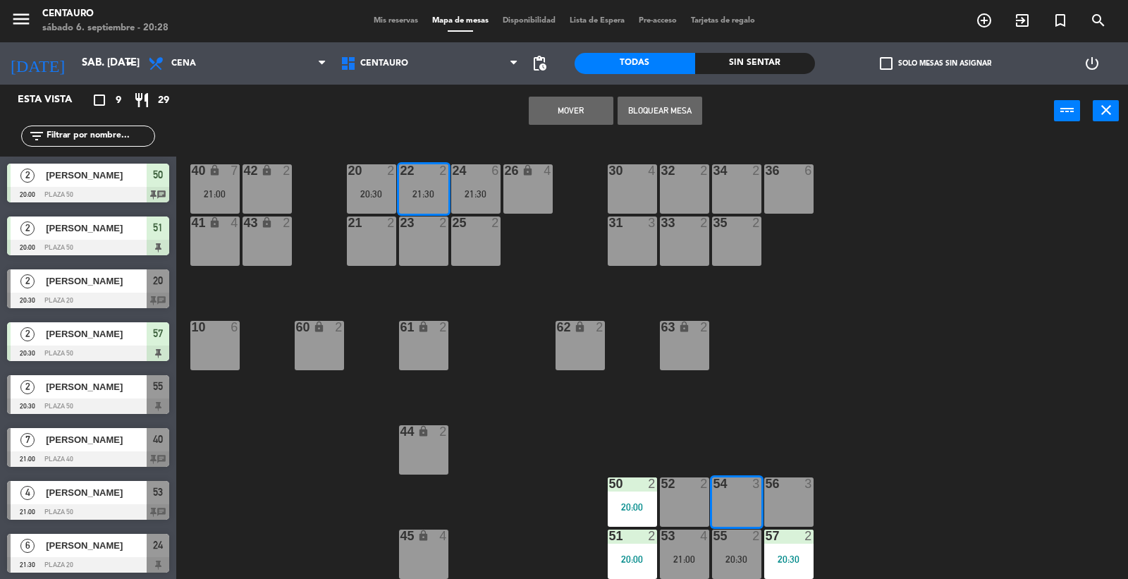
click at [556, 106] on button "Mover" at bounding box center [571, 111] width 85 height 28
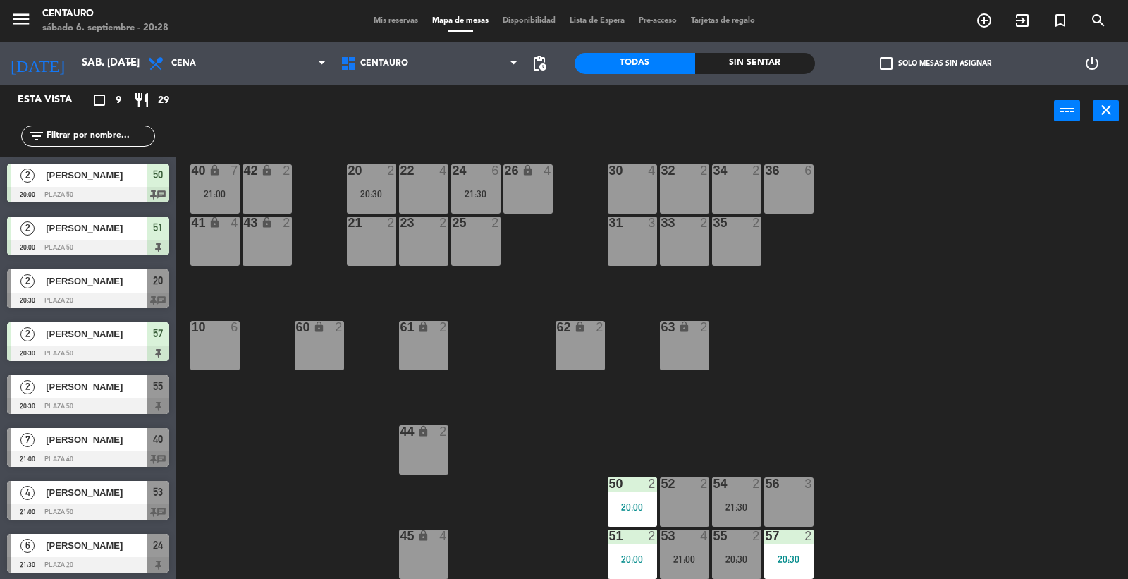
drag, startPoint x: 894, startPoint y: 420, endPoint x: 886, endPoint y: 406, distance: 15.1
click at [893, 420] on div "20 2 20:30 22 4 24 6 21:30 26 lock 4 40 lock 7 21:00 42 lock 2 30 4 34 2 32 2 3…" at bounding box center [658, 359] width 941 height 441
click at [383, 25] on div "Mis reservas Mapa de mesas Disponibilidad Lista de Espera Pre-acceso Tarjetas d…" at bounding box center [565, 21] width 396 height 13
click at [386, 18] on span "Mis reservas" at bounding box center [396, 21] width 59 height 8
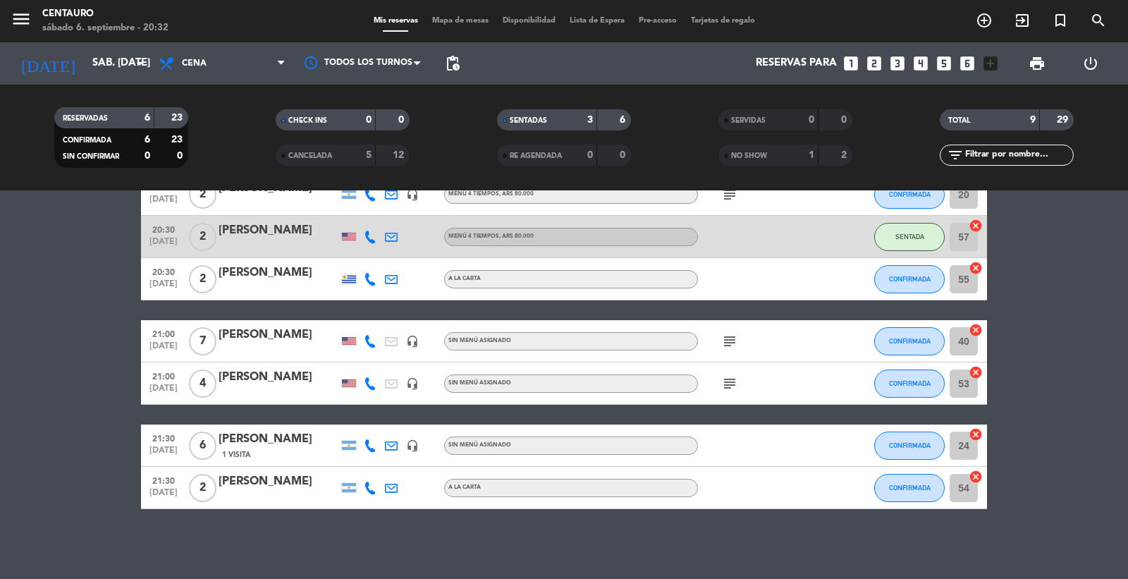
scroll to position [108, 0]
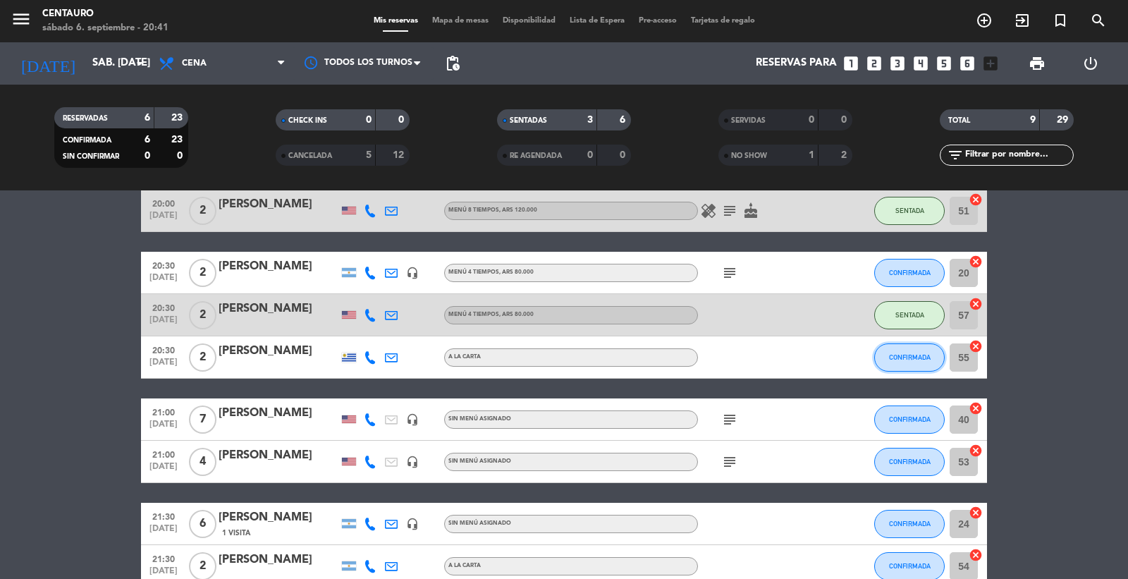
click at [903, 362] on button "CONFIRMADA" at bounding box center [909, 357] width 71 height 28
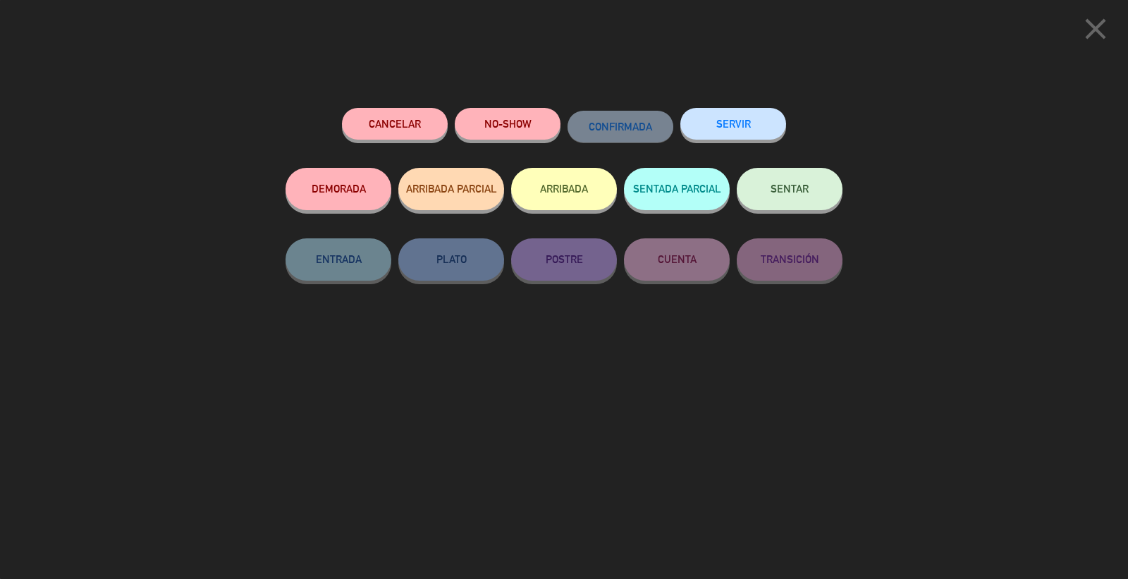
click at [771, 200] on button "SENTAR" at bounding box center [790, 189] width 106 height 42
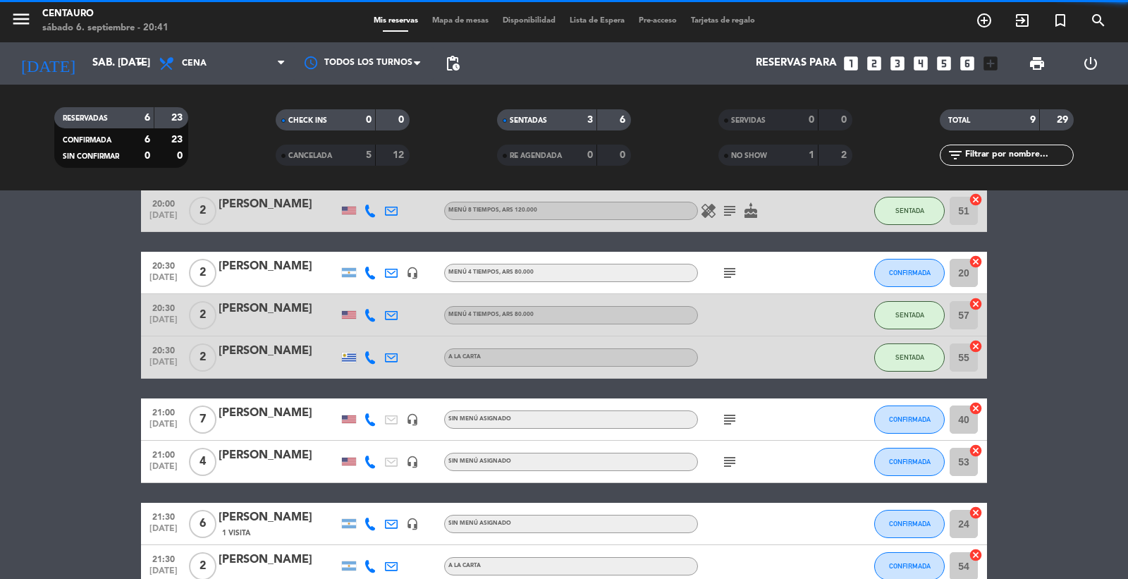
click at [1080, 396] on bookings-row "20:00 [DATE] 2 [PERSON_NAME] headset_mic Sin menú asignado subject SENTADA 50 c…" at bounding box center [564, 367] width 1128 height 440
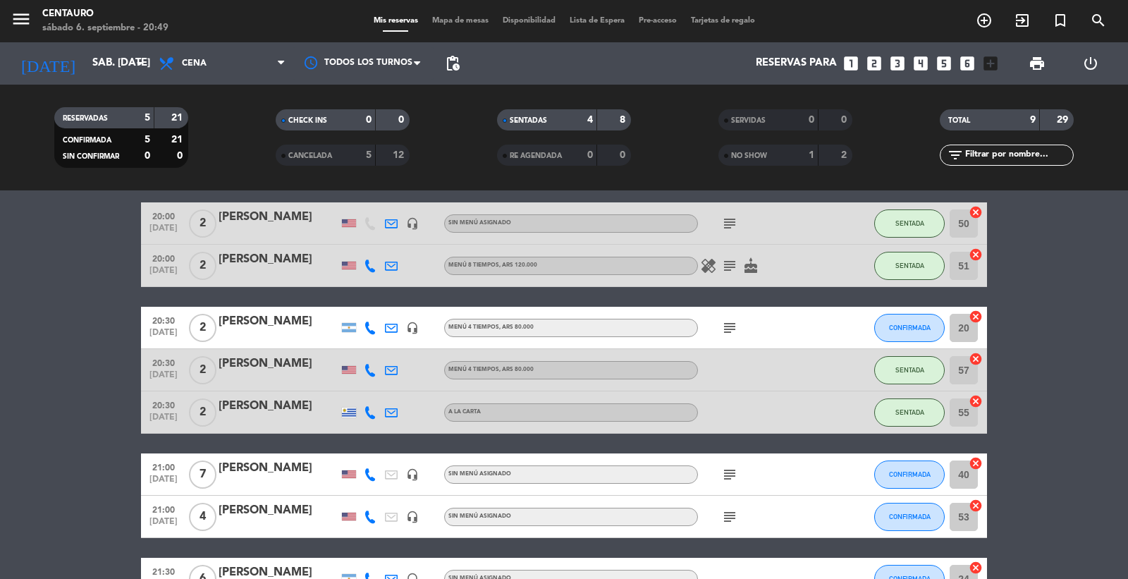
scroll to position [78, 0]
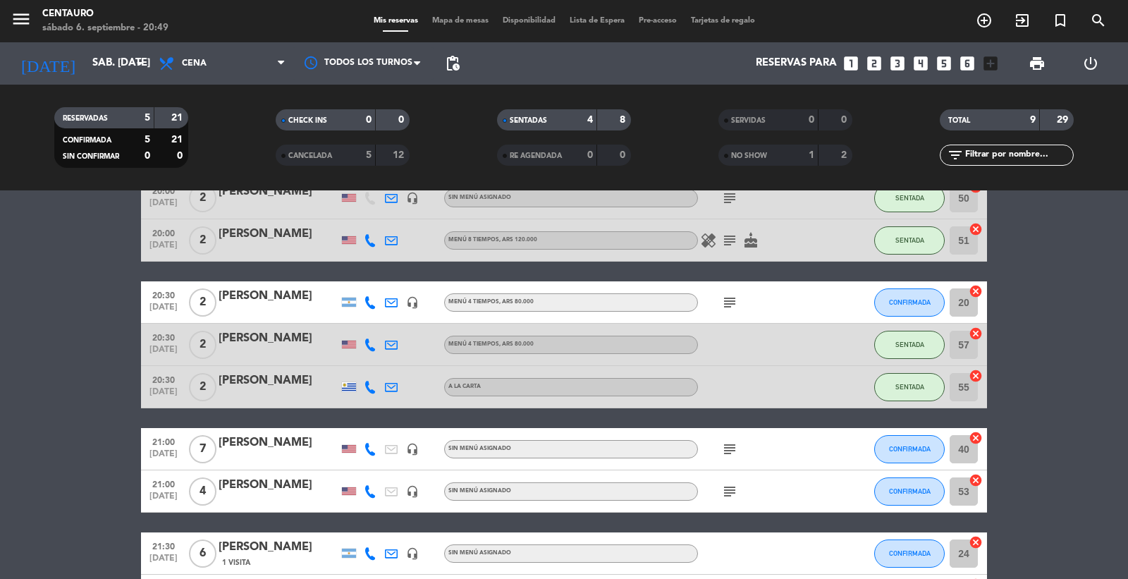
click at [723, 301] on icon "subject" at bounding box center [729, 302] width 17 height 17
drag, startPoint x: 723, startPoint y: 301, endPoint x: 767, endPoint y: 304, distance: 43.8
click at [728, 301] on icon "subject" at bounding box center [729, 302] width 17 height 17
click at [893, 295] on button "CONFIRMADA" at bounding box center [909, 302] width 71 height 28
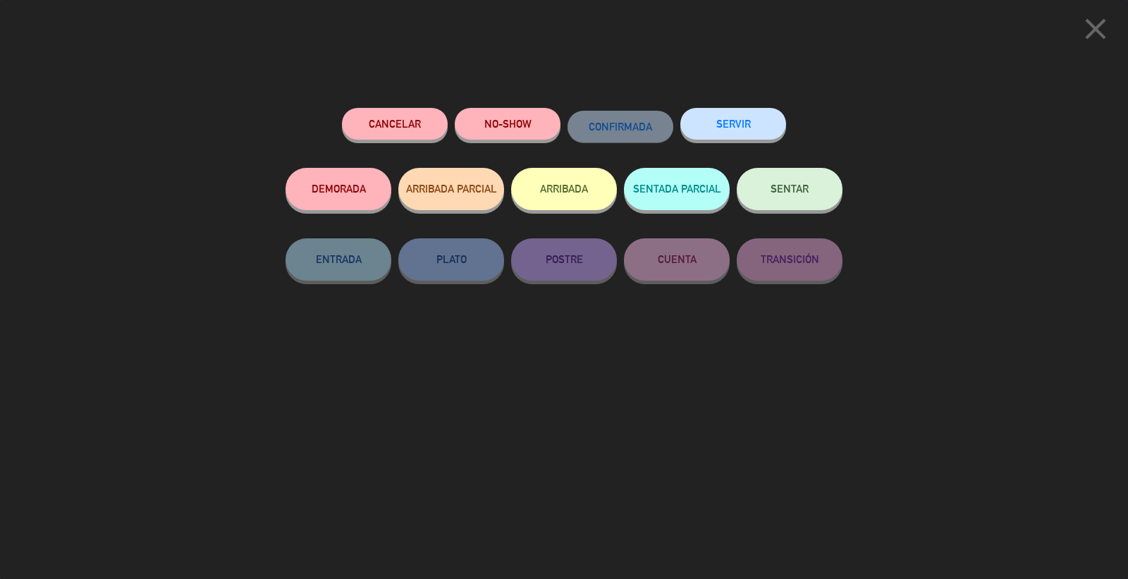
click at [798, 205] on button "SENTAR" at bounding box center [790, 189] width 106 height 42
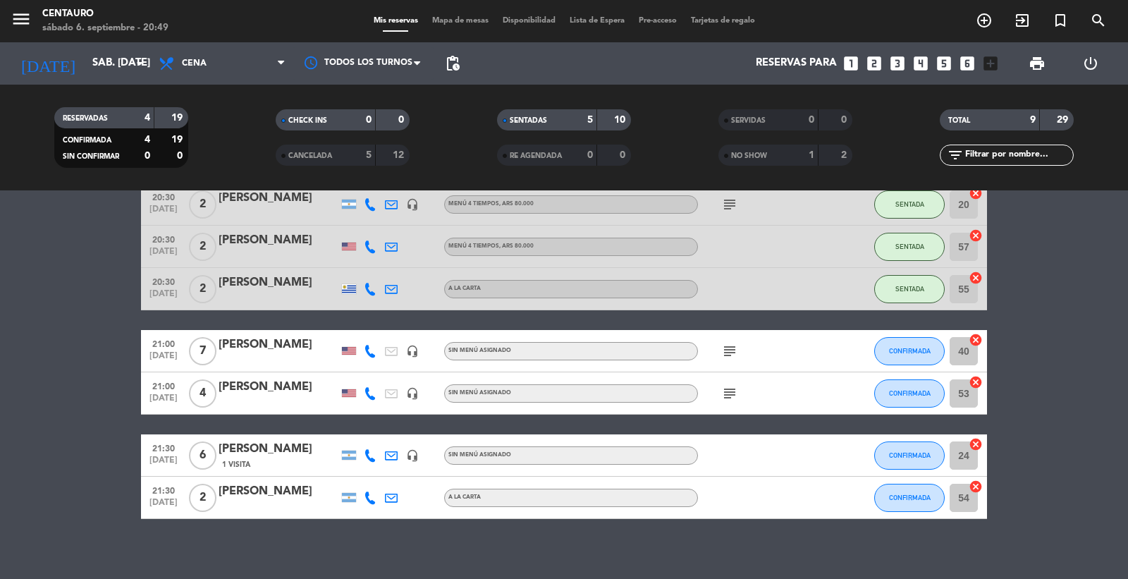
scroll to position [186, 0]
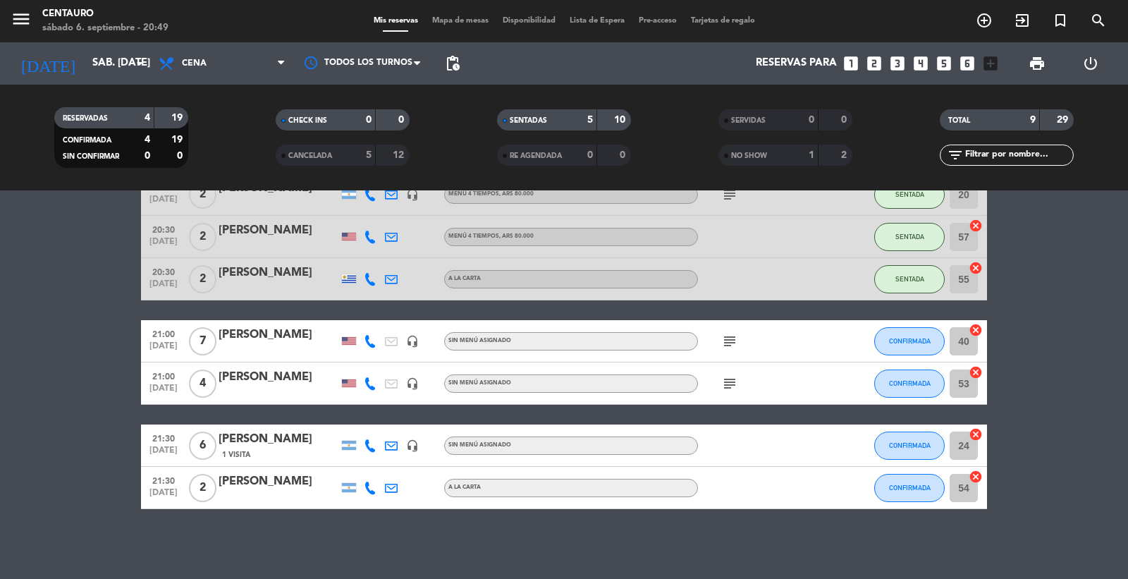
click at [288, 438] on div "[PERSON_NAME]" at bounding box center [279, 439] width 120 height 18
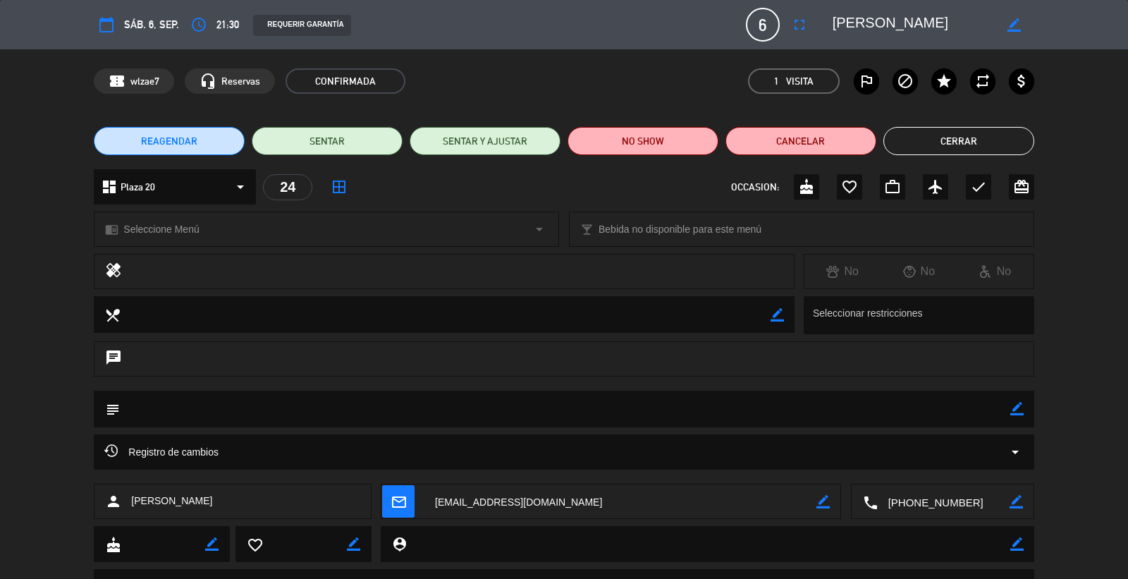
drag, startPoint x: 220, startPoint y: 502, endPoint x: 154, endPoint y: 501, distance: 66.3
click at [155, 504] on span "[PERSON_NAME]" at bounding box center [171, 501] width 81 height 16
click at [958, 130] on button "Cerrar" at bounding box center [959, 141] width 151 height 28
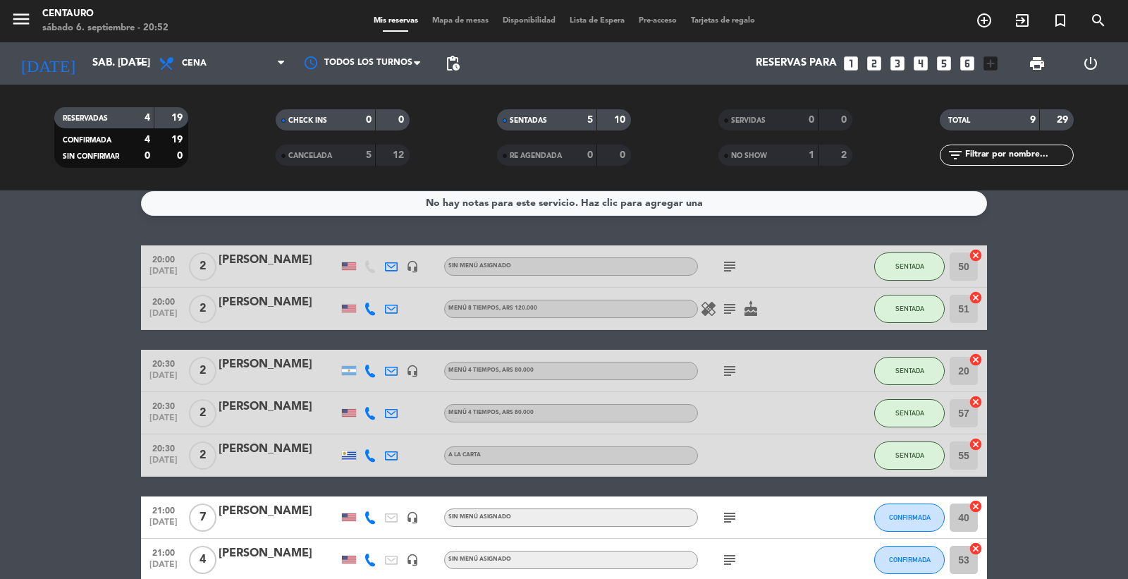
scroll to position [0, 0]
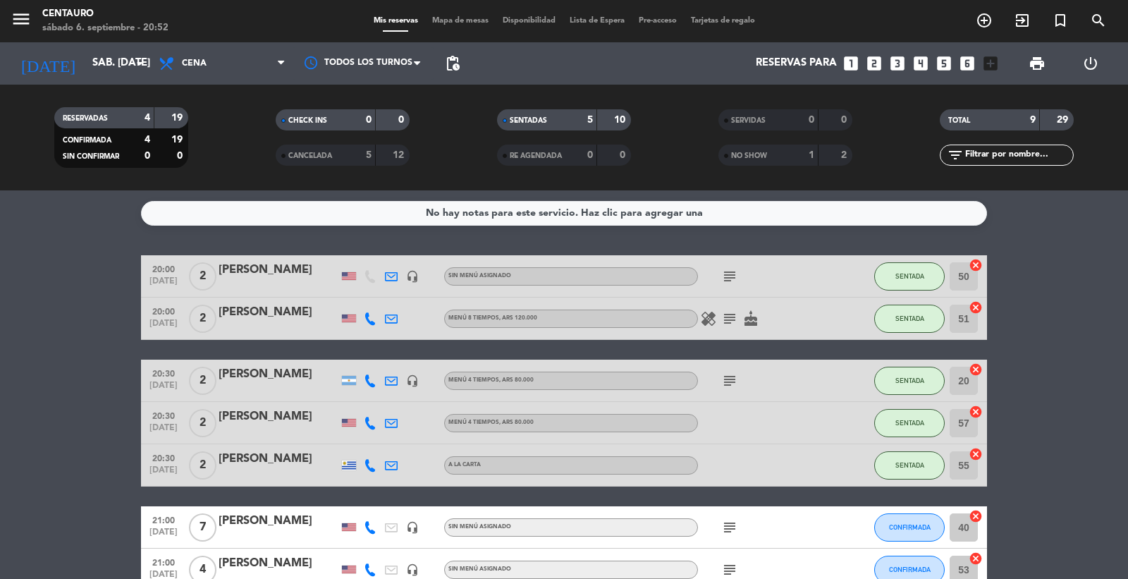
click at [736, 370] on div "subject" at bounding box center [761, 381] width 127 height 42
click at [734, 376] on icon "subject" at bounding box center [729, 380] width 17 height 17
click at [257, 416] on div "[PERSON_NAME]" at bounding box center [279, 417] width 120 height 18
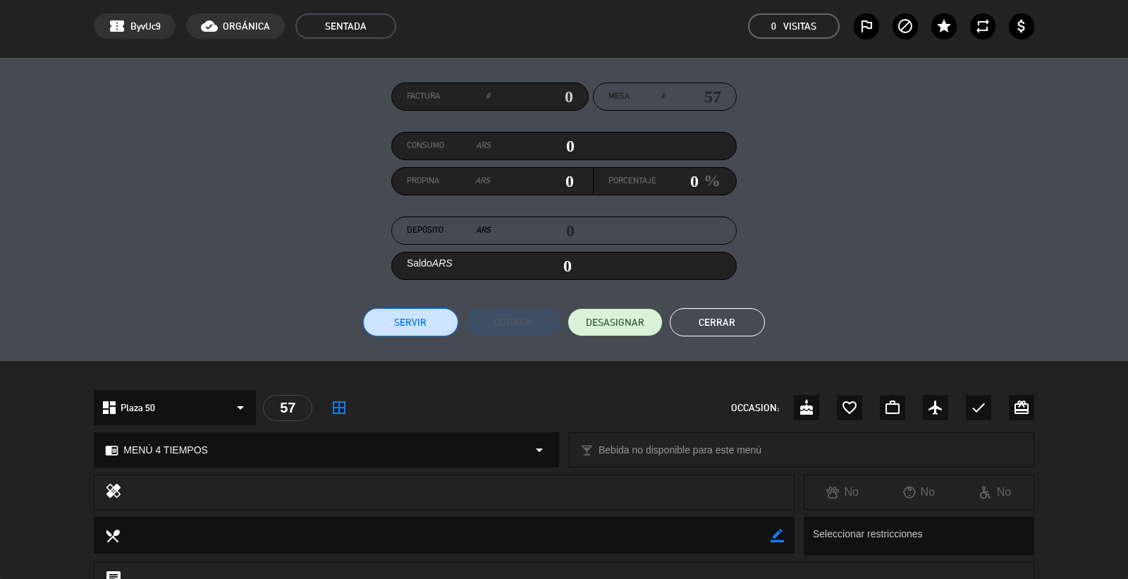
scroll to position [301, 0]
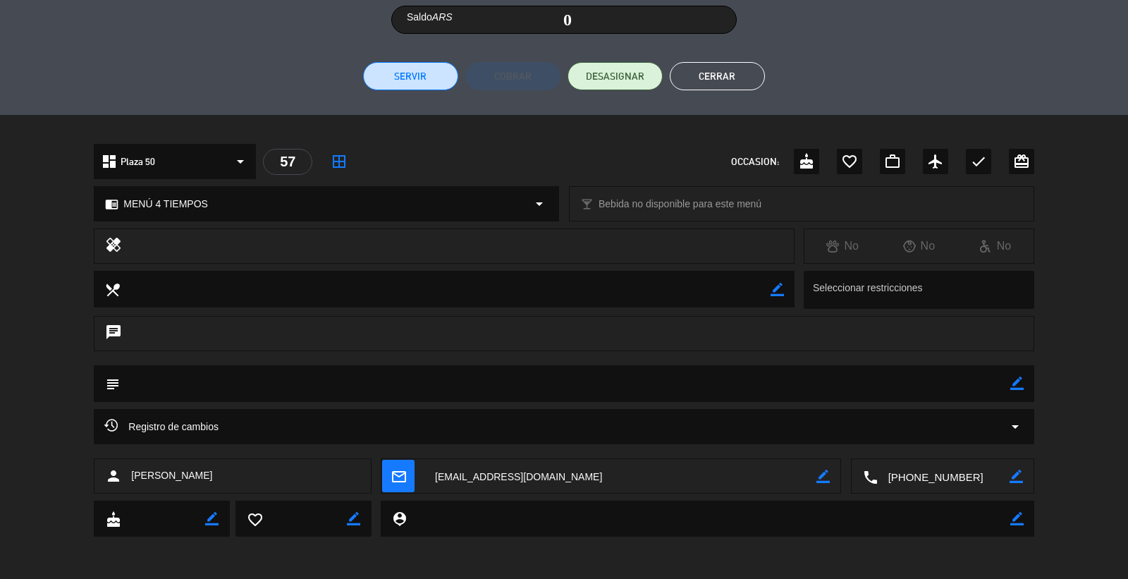
click at [1011, 394] on div "border_color" at bounding box center [1017, 383] width 13 height 37
click at [1018, 388] on icon "border_color" at bounding box center [1017, 383] width 13 height 13
click at [908, 379] on textarea at bounding box center [565, 383] width 890 height 36
click at [425, 384] on textarea at bounding box center [565, 383] width 890 height 36
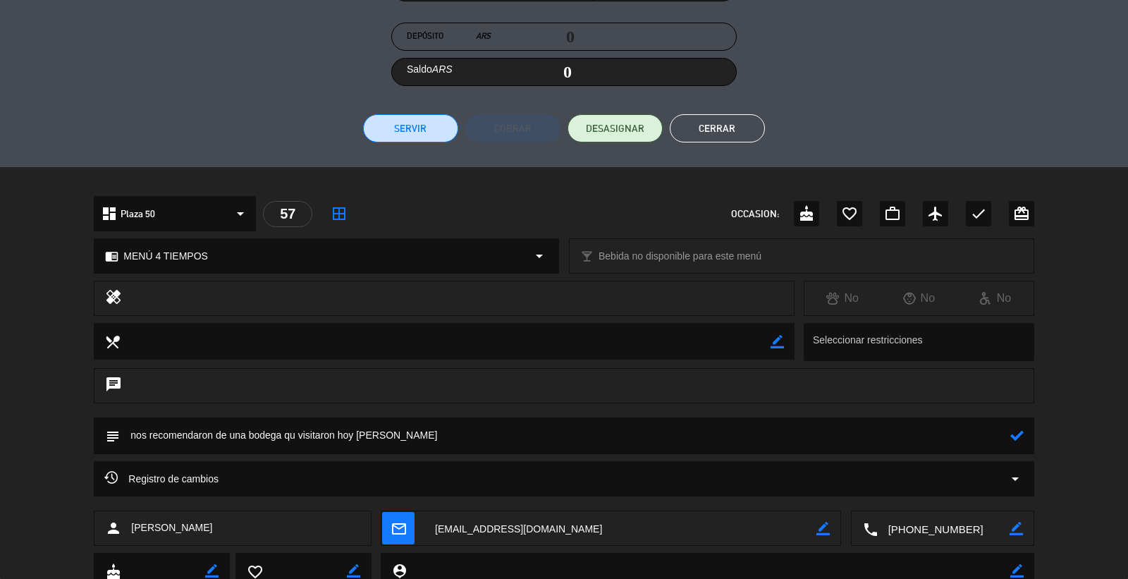
scroll to position [223, 0]
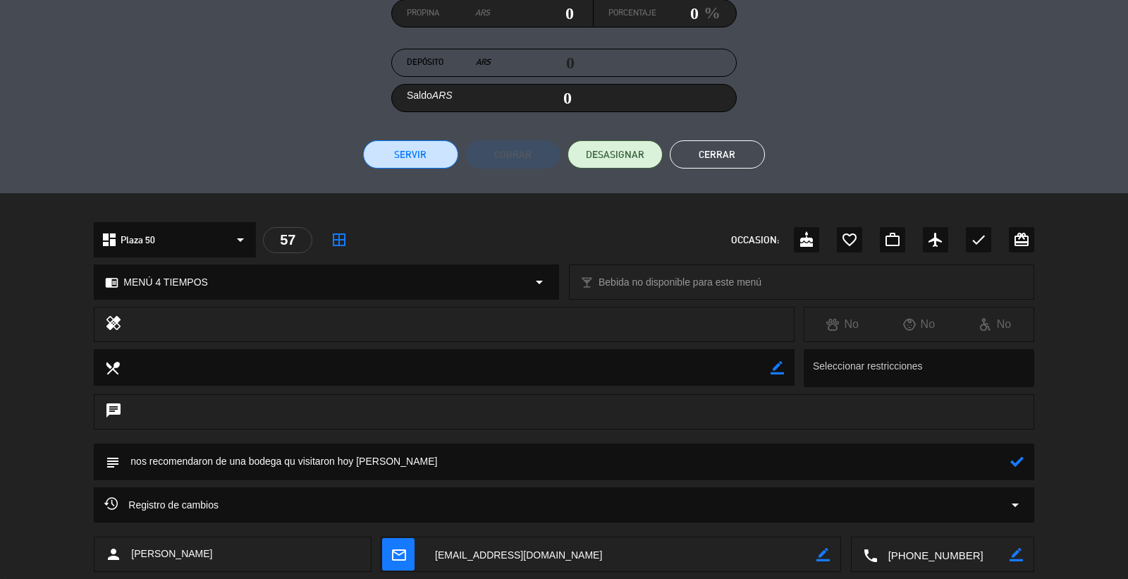
type textarea "nos recomendaron de una bodega qu visitaron hoy [PERSON_NAME]"
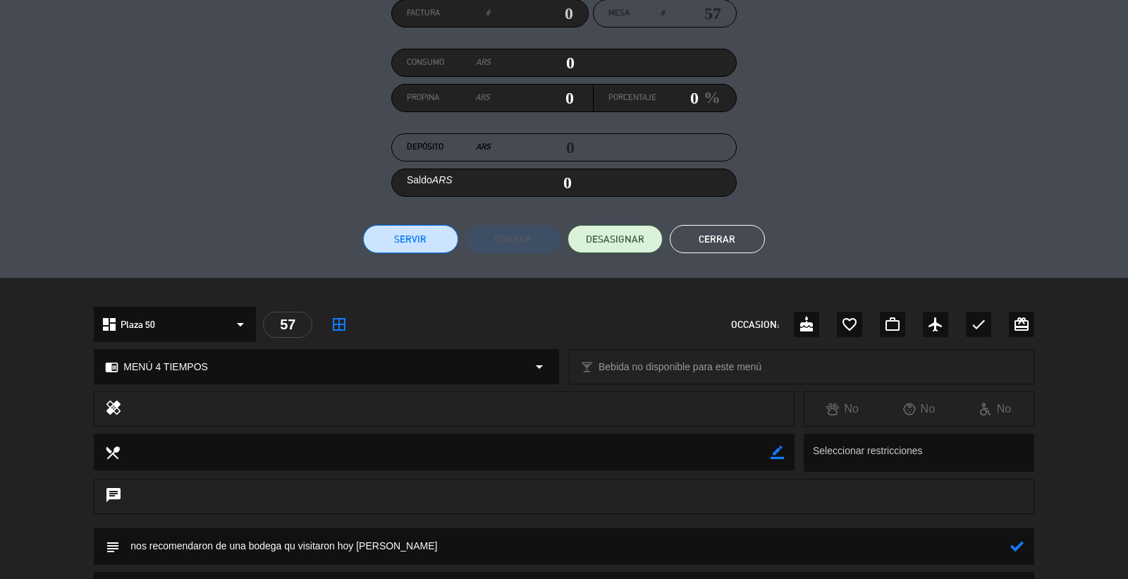
scroll to position [235, 0]
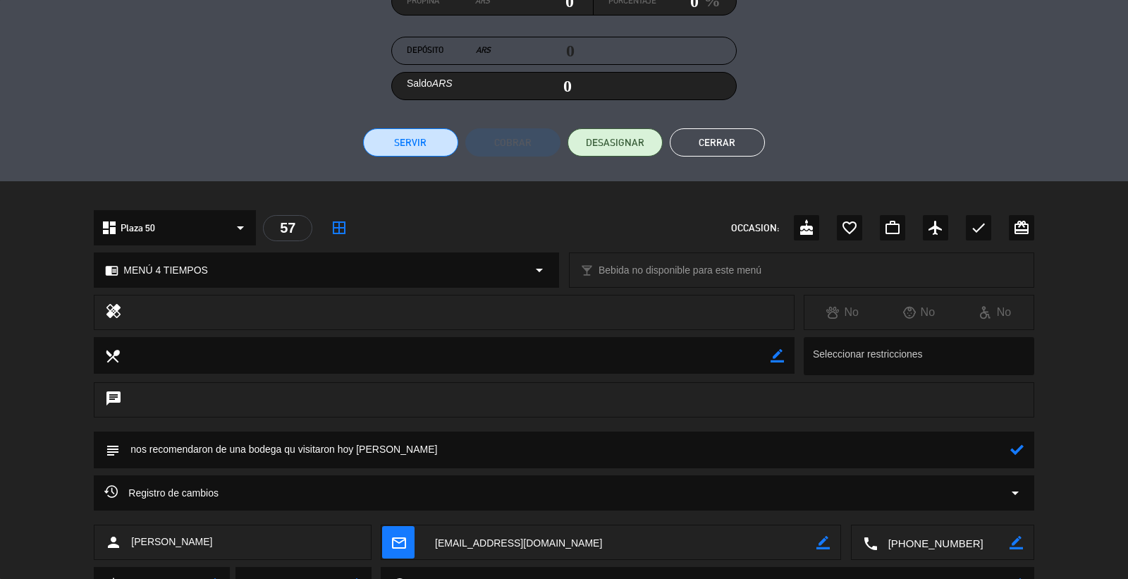
click at [1011, 446] on icon at bounding box center [1017, 449] width 13 height 13
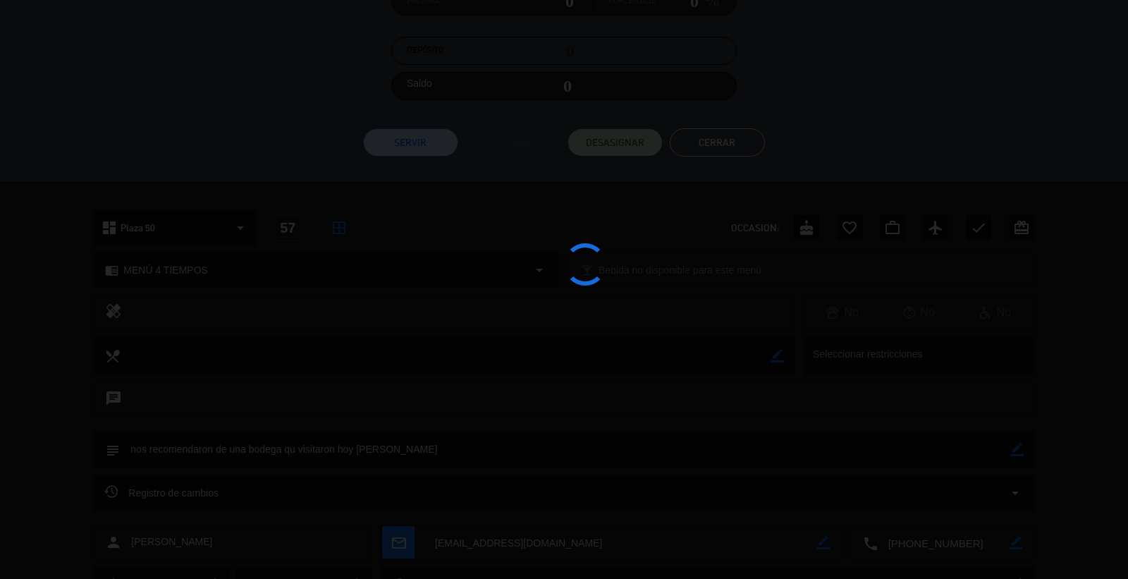
click at [724, 135] on button "Cerrar" at bounding box center [717, 142] width 95 height 28
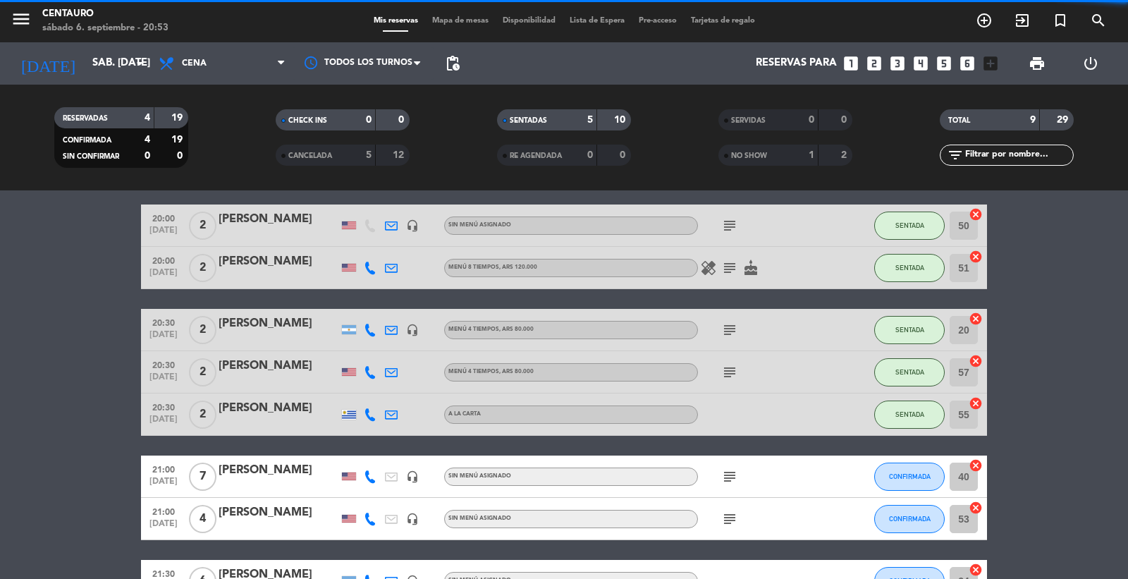
scroll to position [78, 0]
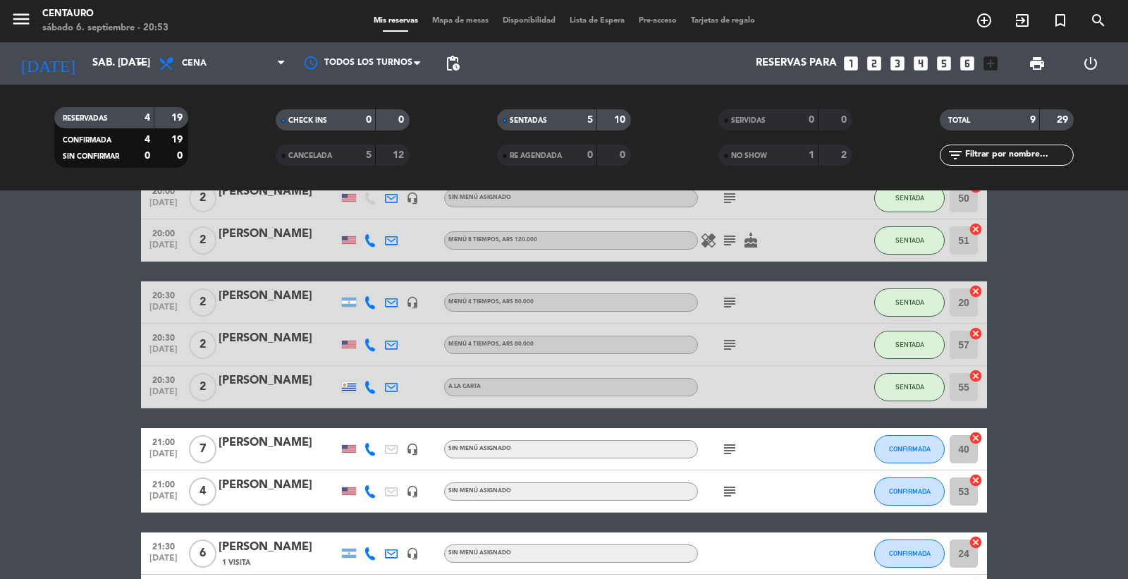
click at [723, 335] on div "subject" at bounding box center [761, 345] width 127 height 42
click at [724, 336] on icon "subject" at bounding box center [729, 344] width 17 height 17
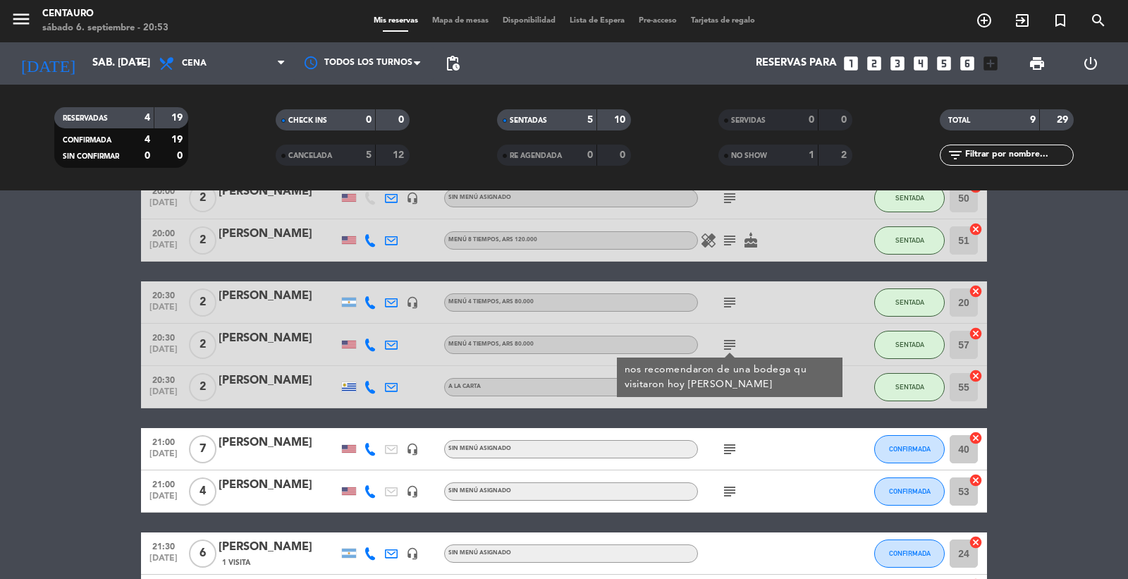
drag, startPoint x: 669, startPoint y: 171, endPoint x: 764, endPoint y: 236, distance: 115.8
click at [684, 175] on div "RESERVADAS 4 19 CONFIRMADA 4 19 SIN CONFIRMAR 0 0 CHECK INS 0 0 CANCELADA 5 12 …" at bounding box center [564, 138] width 1128 height 78
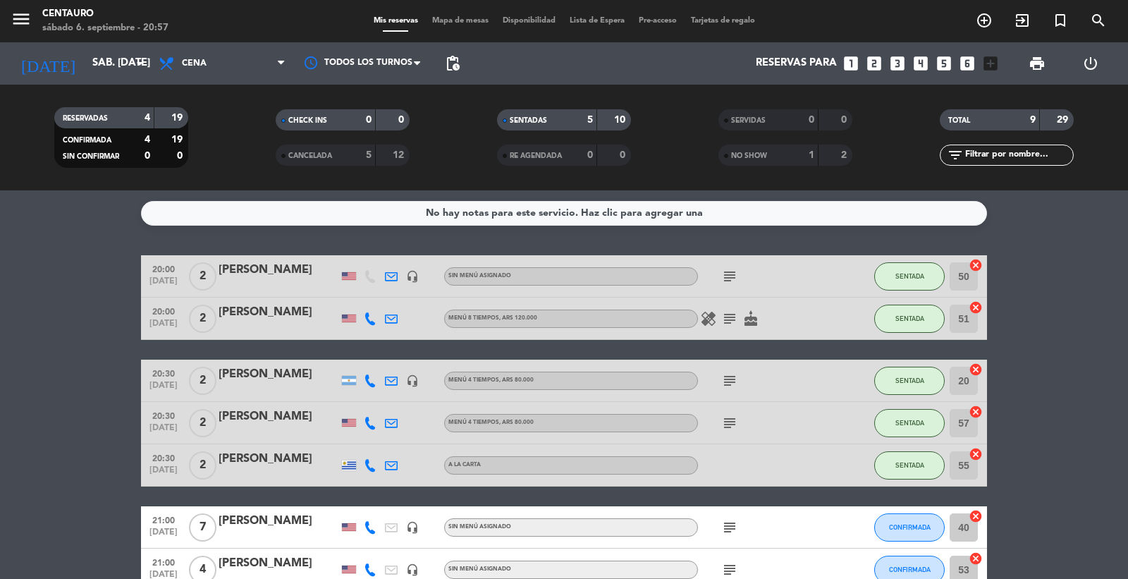
scroll to position [186, 0]
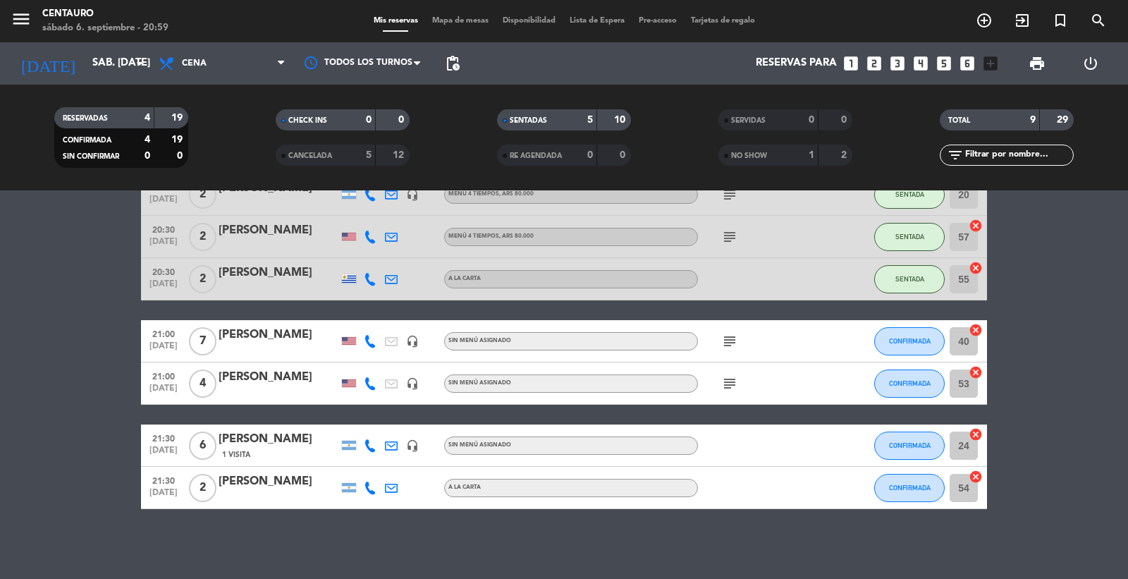
drag, startPoint x: 781, startPoint y: 343, endPoint x: 769, endPoint y: 342, distance: 12.0
click at [769, 343] on div "subject" at bounding box center [761, 341] width 127 height 42
click at [292, 334] on div "[PERSON_NAME]" at bounding box center [279, 335] width 120 height 18
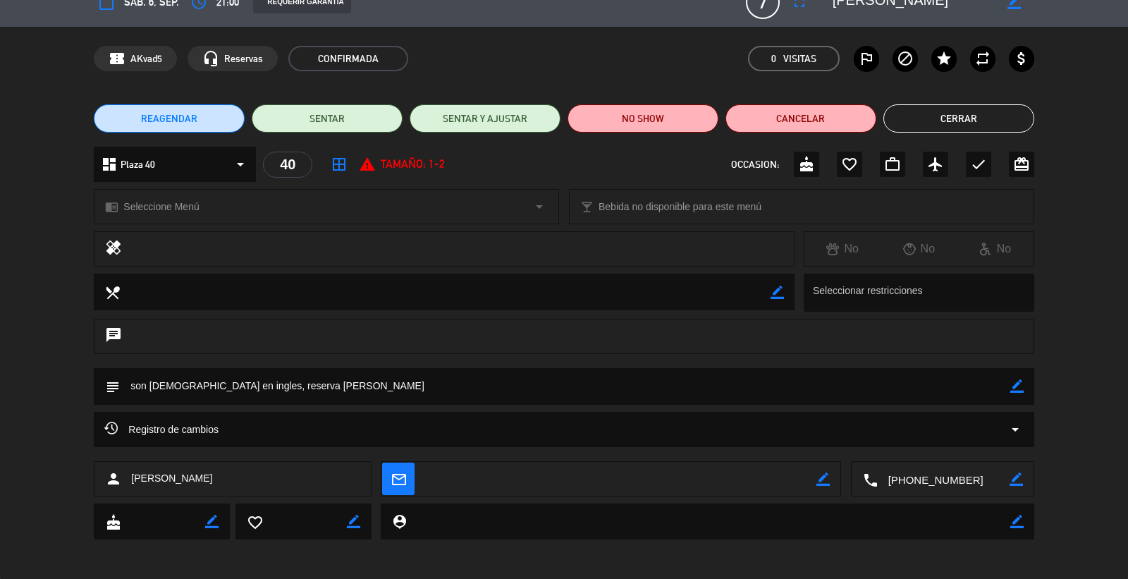
scroll to position [25, 0]
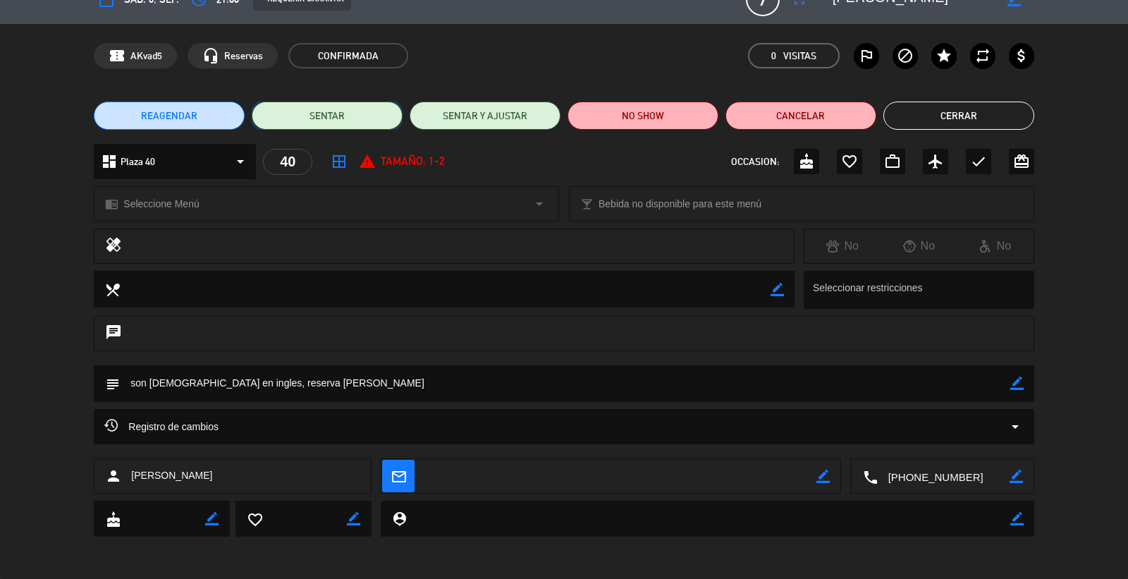
click at [332, 109] on button "SENTAR" at bounding box center [327, 116] width 151 height 28
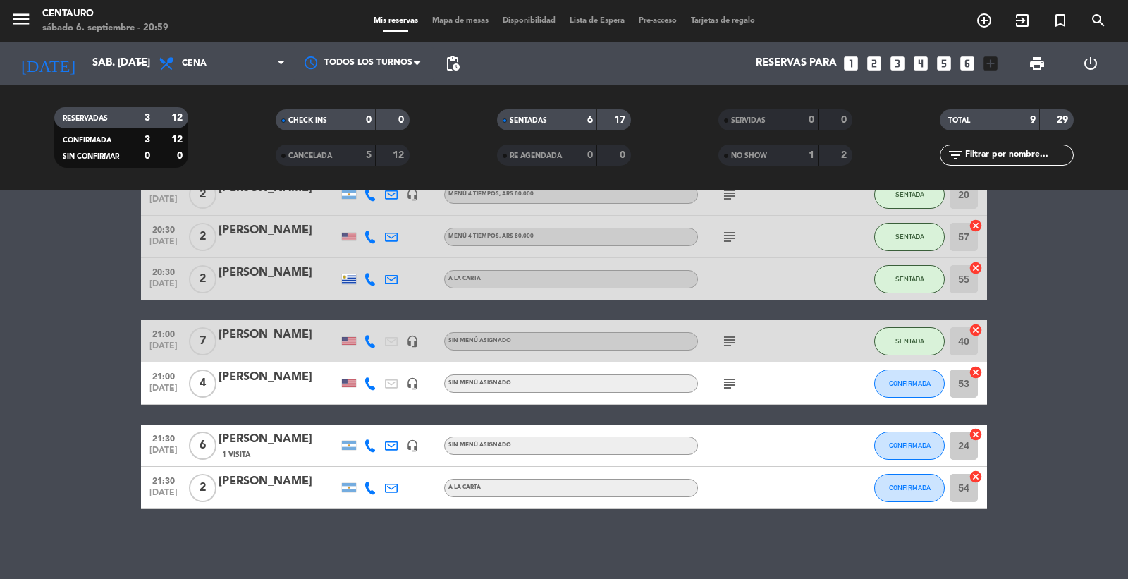
click at [309, 381] on div "[PERSON_NAME]" at bounding box center [279, 377] width 120 height 18
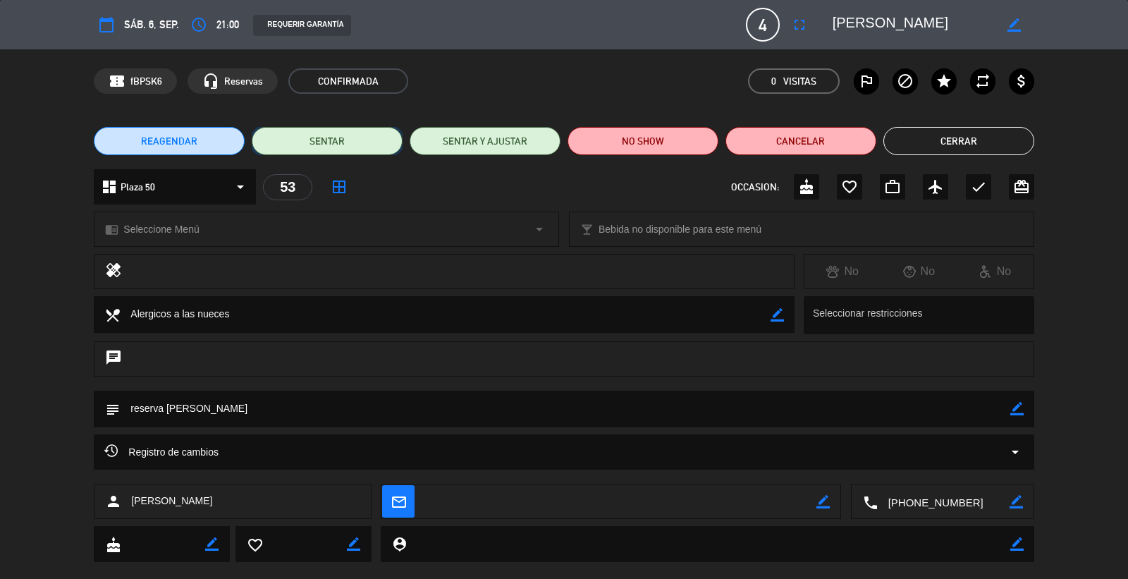
click at [327, 150] on button "SENTAR" at bounding box center [327, 141] width 151 height 28
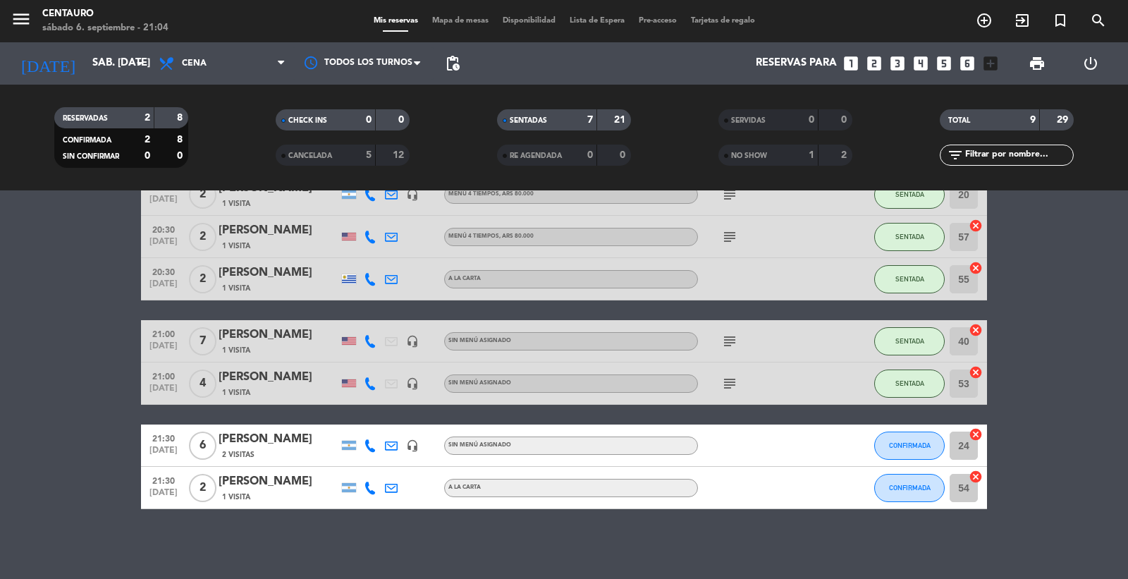
click at [724, 343] on icon "subject" at bounding box center [729, 341] width 17 height 17
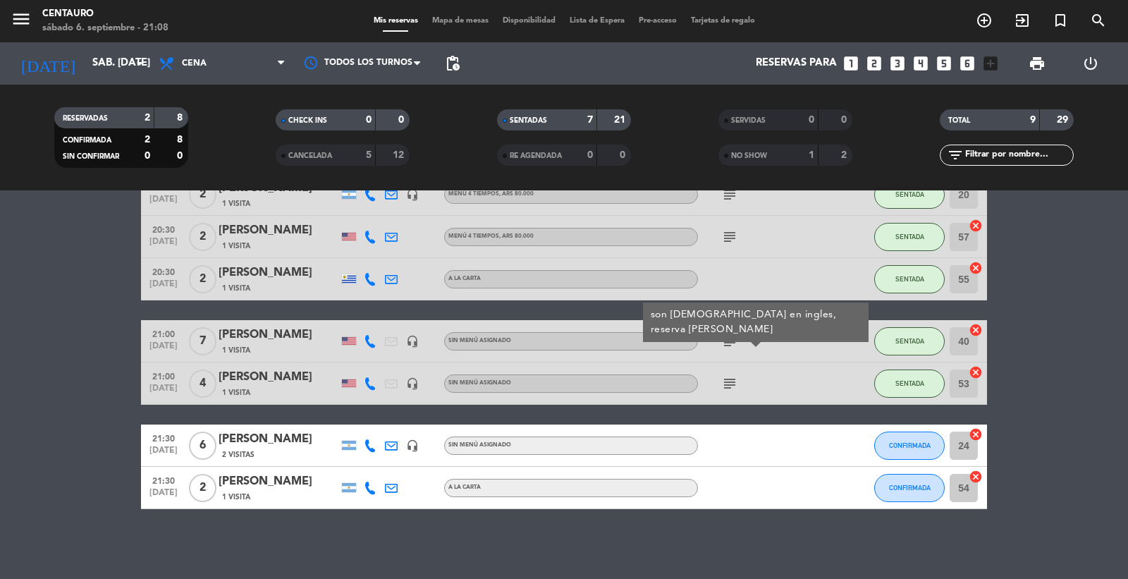
click at [456, 29] on div "menu Centauro sábado 6. septiembre - 21:08 Mis reservas Mapa de mesas Disponibi…" at bounding box center [564, 21] width 1128 height 42
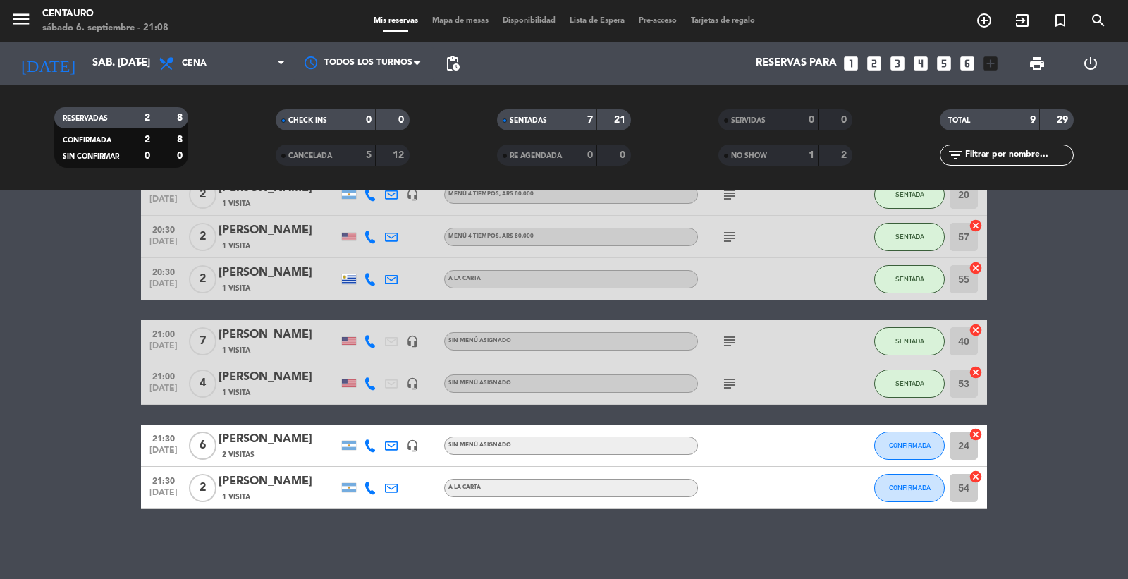
click at [455, 27] on div "Mis reservas Mapa de mesas Disponibilidad Lista de Espera Pre-acceso Tarjetas d…" at bounding box center [565, 21] width 396 height 13
click at [453, 22] on span "Mapa de mesas" at bounding box center [460, 21] width 71 height 8
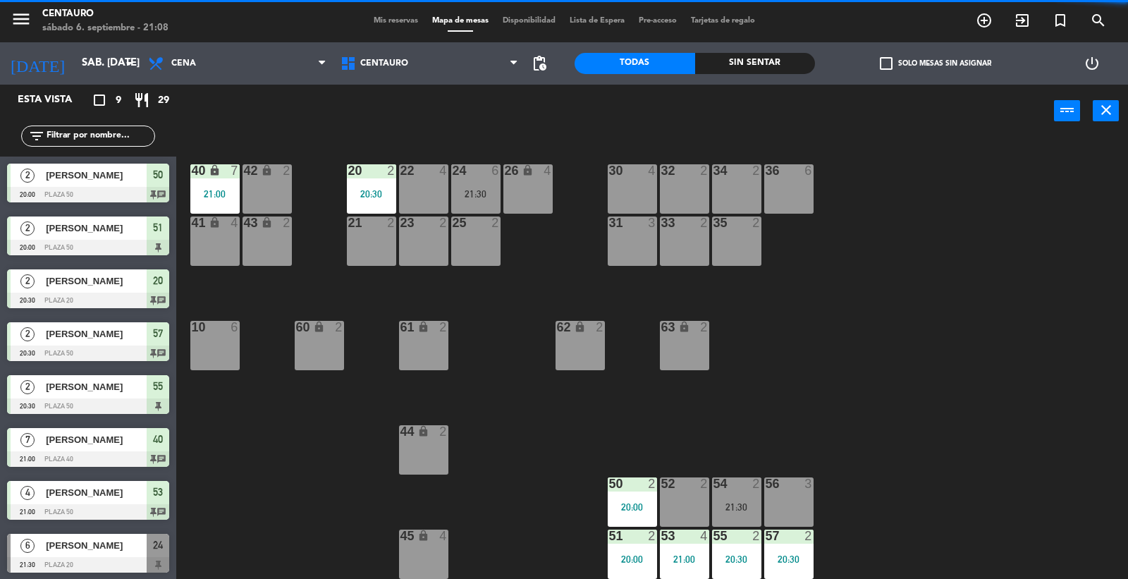
click at [875, 298] on div "20 2 20:30 22 4 24 6 21:30 26 lock 4 40 lock 7 21:00 42 lock 2 30 4 34 2 32 2 3…" at bounding box center [658, 359] width 941 height 441
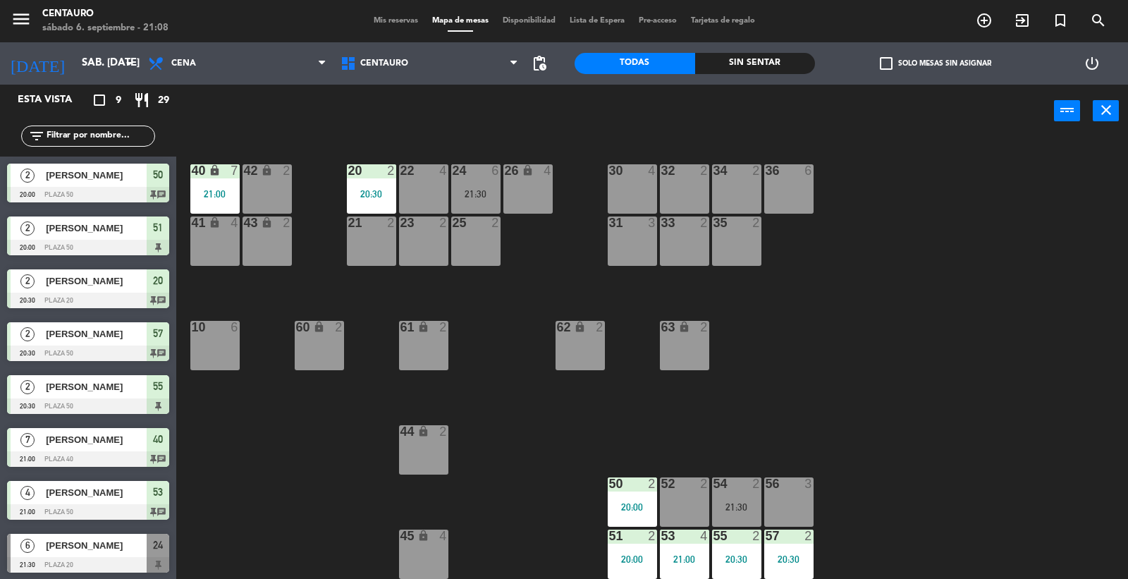
click at [681, 488] on div at bounding box center [684, 483] width 23 height 13
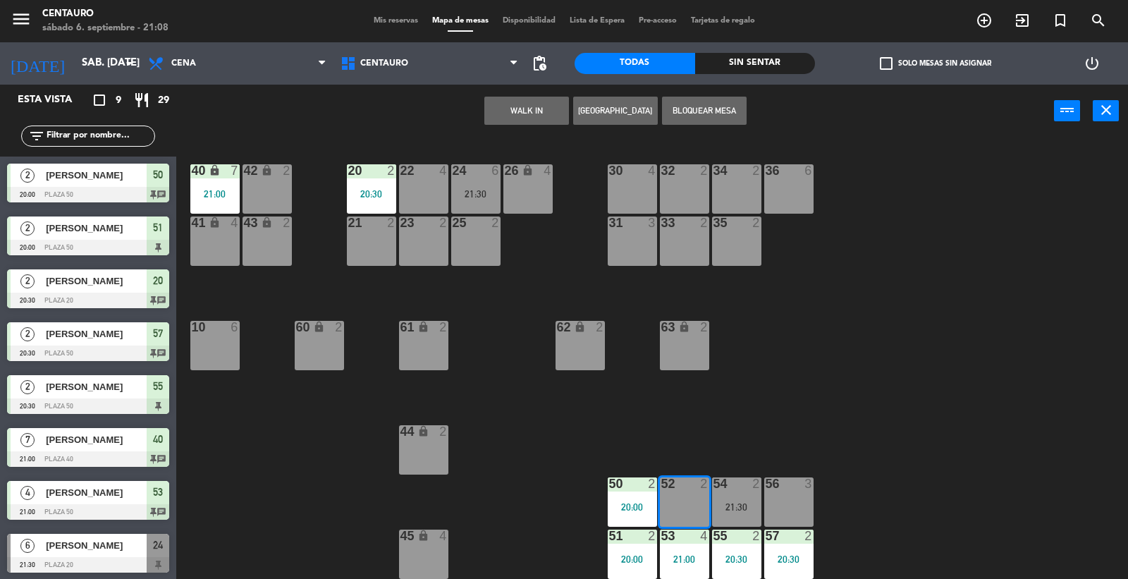
click at [508, 113] on button "WALK IN" at bounding box center [526, 111] width 85 height 28
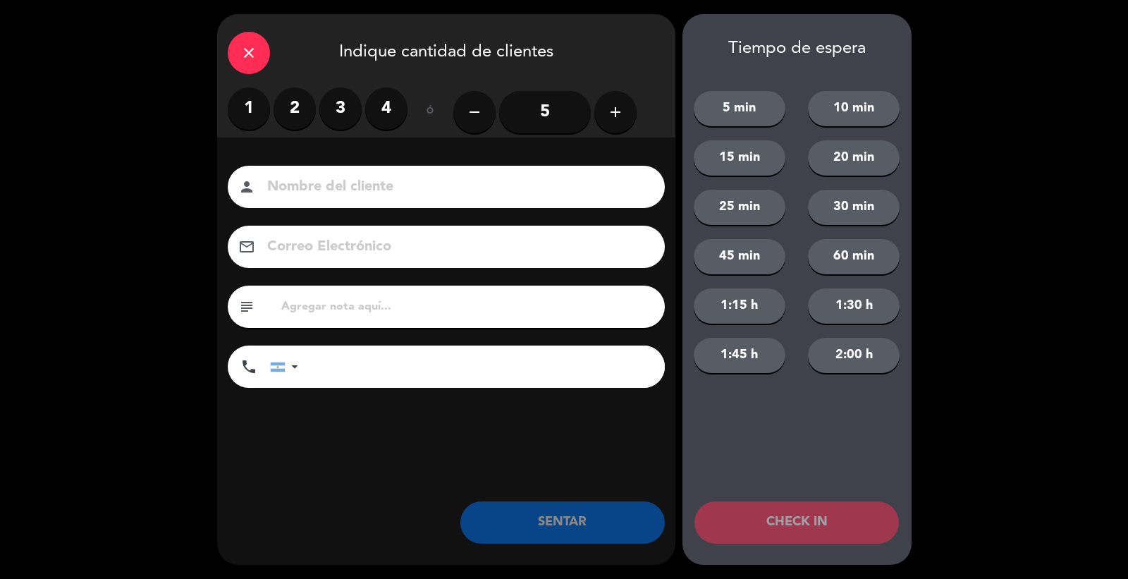
click at [299, 89] on label "2" at bounding box center [295, 108] width 42 height 42
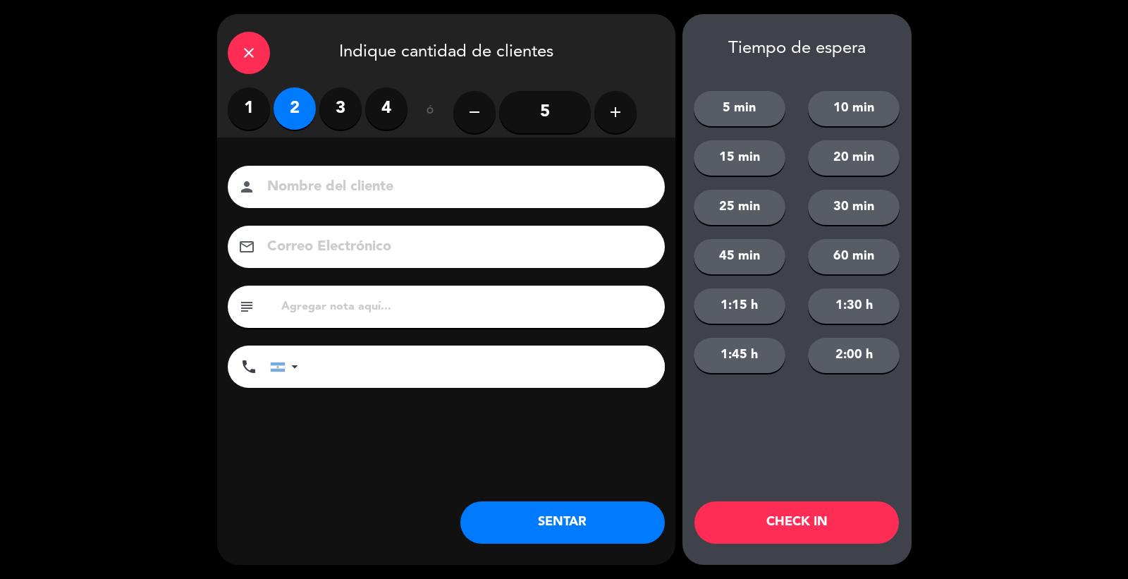
click at [341, 179] on input at bounding box center [456, 187] width 381 height 25
type input "[PERSON_NAME]"
click at [377, 365] on input "tel" at bounding box center [488, 367] width 353 height 42
type input "[PHONE_NUMBER]"
drag, startPoint x: 452, startPoint y: 438, endPoint x: 435, endPoint y: 405, distance: 37.2
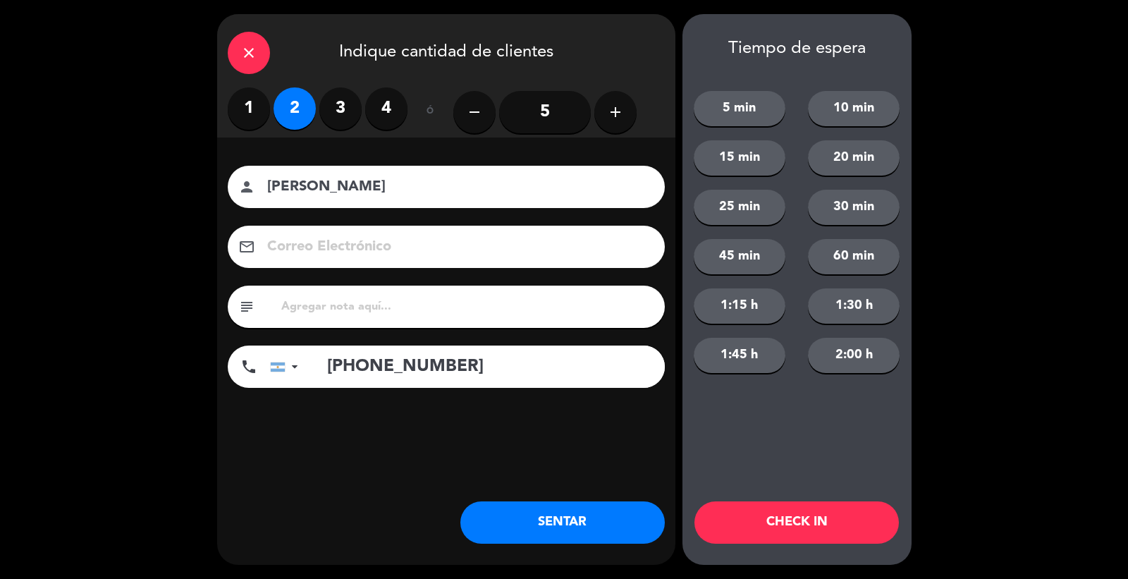
click at [445, 420] on div "Nombre del cliente person [PERSON_NAME] Correo Electrónico email subject phone …" at bounding box center [446, 300] width 458 height 325
click at [393, 323] on div "subject" at bounding box center [446, 307] width 437 height 42
click at [351, 293] on div "subject" at bounding box center [446, 307] width 437 height 42
click at [362, 322] on div "subject" at bounding box center [446, 307] width 437 height 42
click at [355, 313] on input "text" at bounding box center [467, 307] width 374 height 20
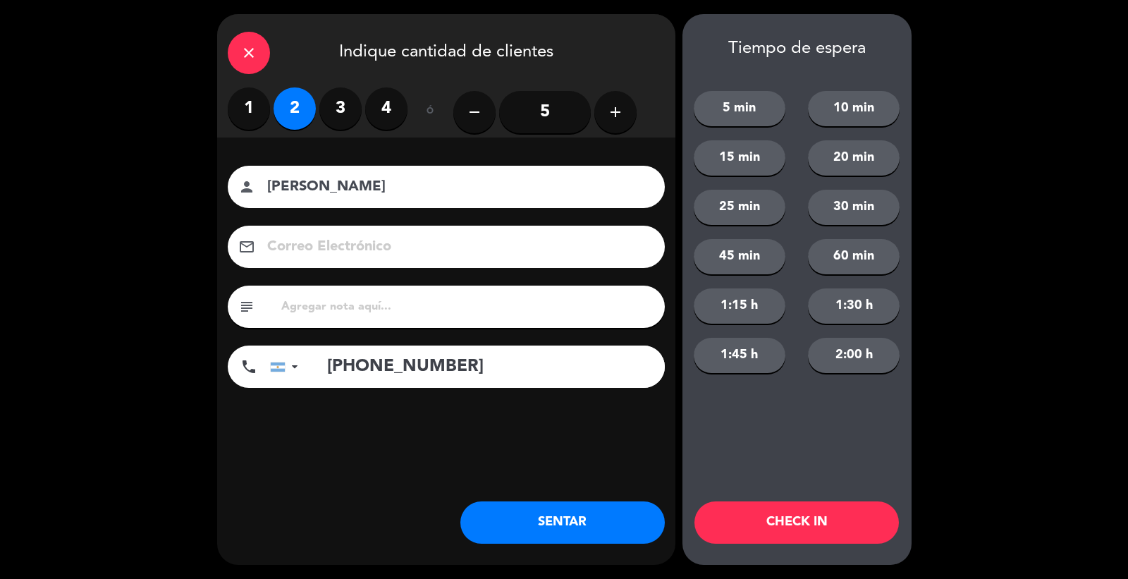
click at [355, 313] on input "text" at bounding box center [467, 307] width 374 height 20
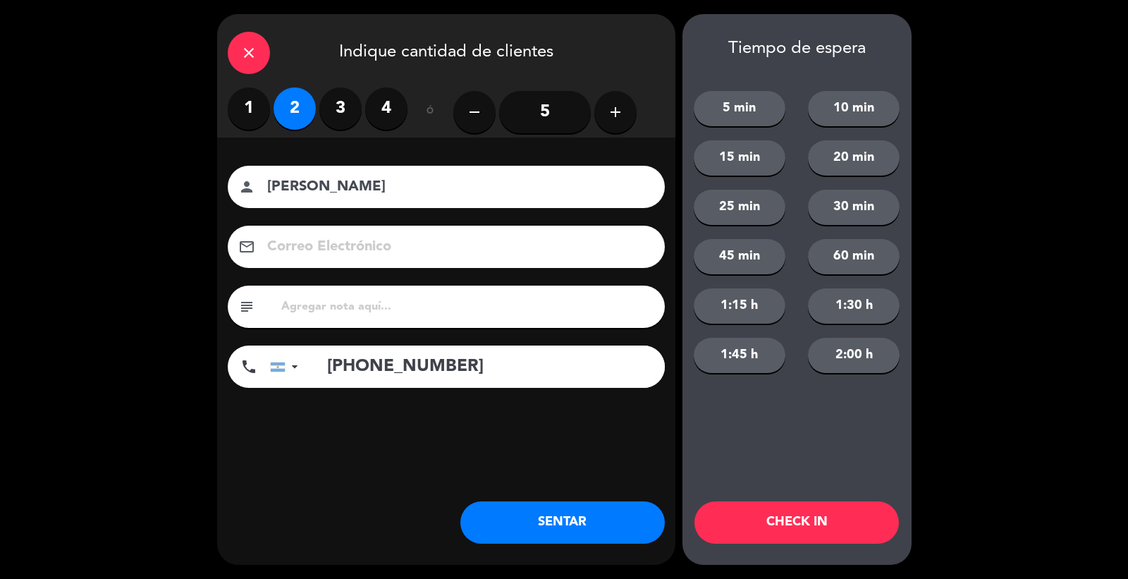
click at [355, 313] on input "text" at bounding box center [467, 307] width 374 height 20
type input "sin restriciones"
drag, startPoint x: 374, startPoint y: 410, endPoint x: 472, endPoint y: 396, distance: 98.9
click at [381, 410] on div "Nombre del cliente person [PERSON_NAME] Correo Electrónico email subject sin re…" at bounding box center [446, 300] width 458 height 325
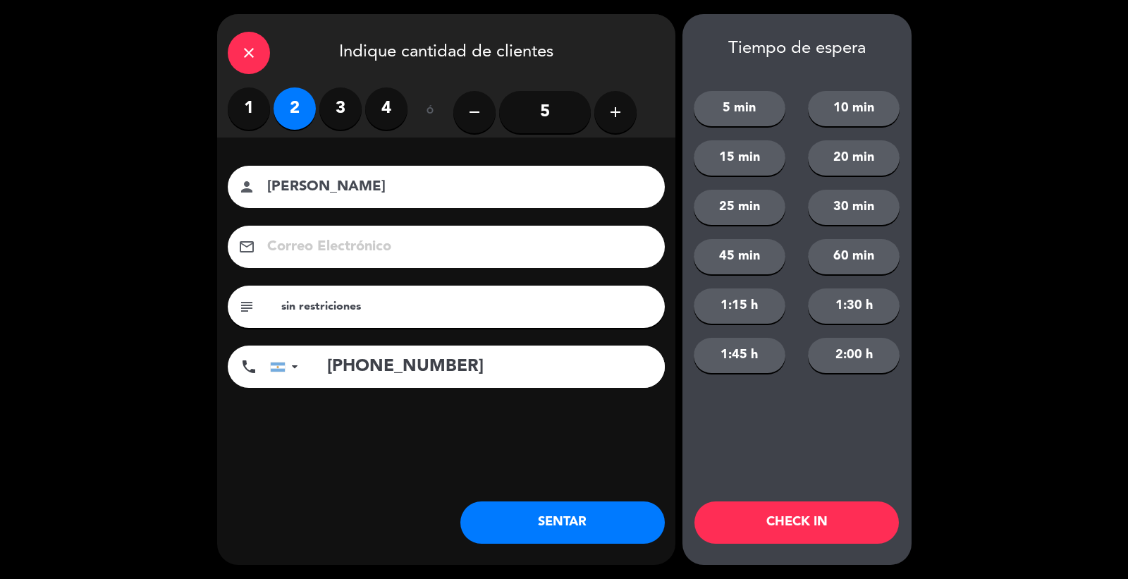
click at [552, 518] on button "SENTAR" at bounding box center [563, 522] width 205 height 42
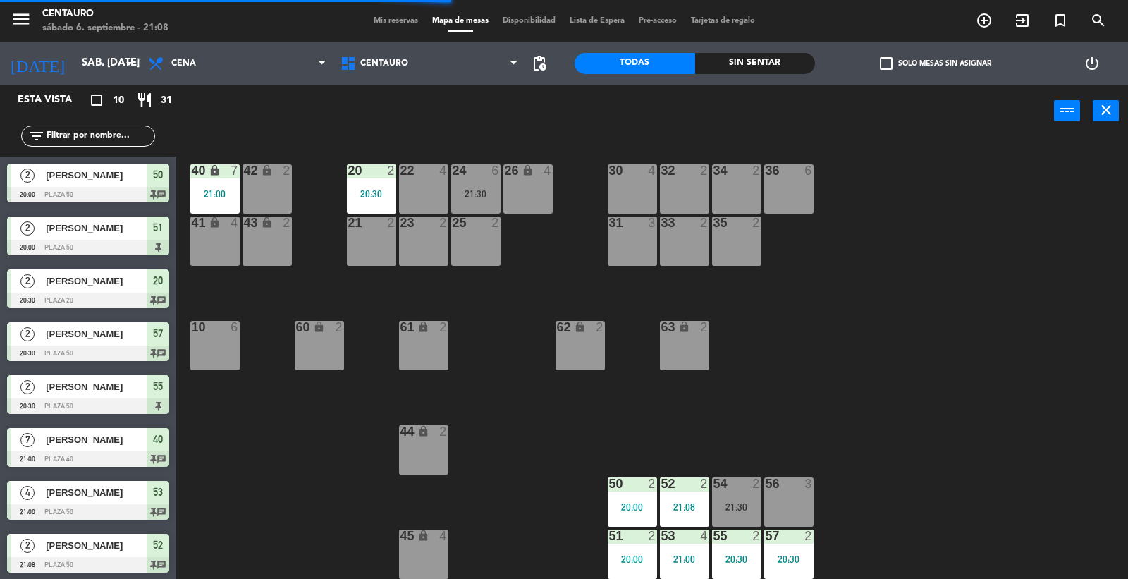
click at [538, 451] on div "20 2 20:30 22 4 24 6 21:30 26 lock 4 40 lock 7 21:00 42 lock 2 30 4 34 2 32 2 3…" at bounding box center [658, 359] width 941 height 441
click at [817, 434] on div "20 2 20:30 22 4 24 6 21:30 26 lock 4 40 lock 7 21:00 42 lock 2 30 4 34 2 32 2 3…" at bounding box center [658, 359] width 941 height 441
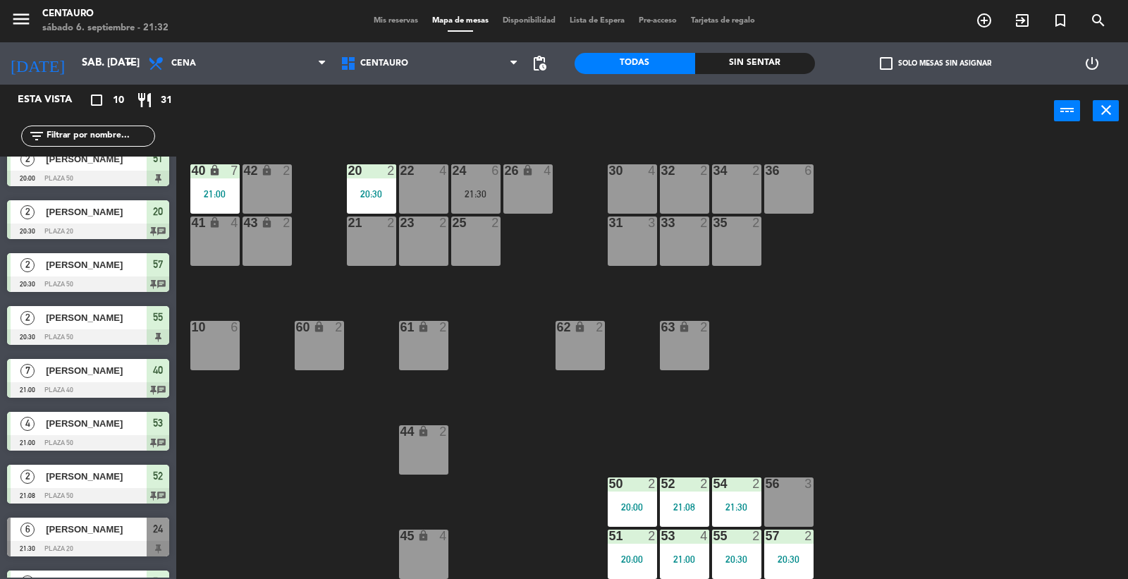
scroll to position [108, 0]
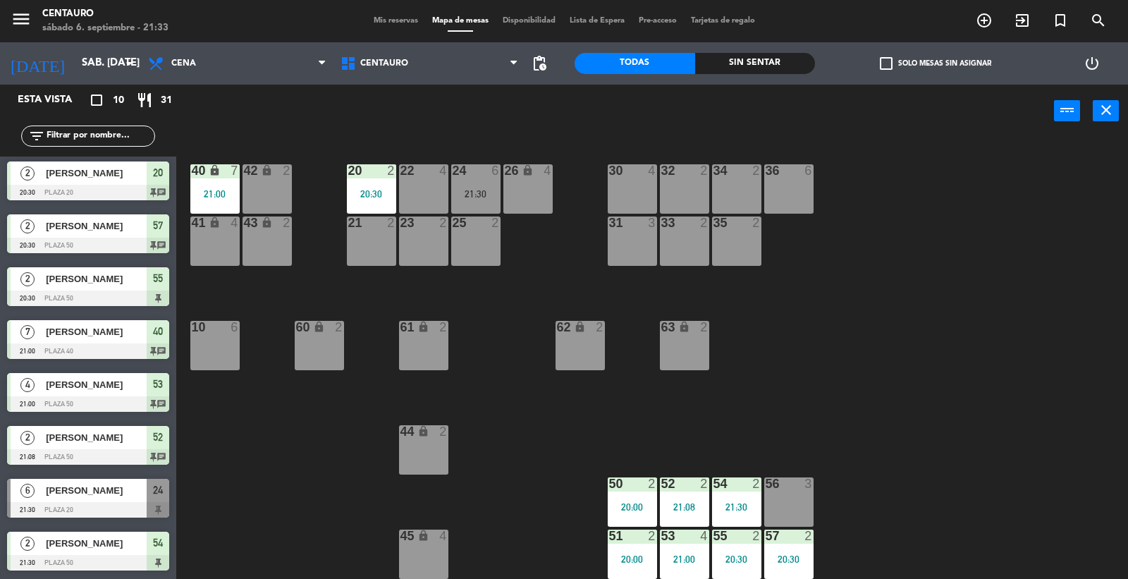
click at [827, 382] on div "20 2 20:30 22 4 24 6 21:30 26 lock 4 40 lock 7 21:00 42 lock 2 30 4 34 2 32 2 3…" at bounding box center [658, 359] width 941 height 441
click at [118, 539] on span "[PERSON_NAME]" at bounding box center [96, 543] width 101 height 15
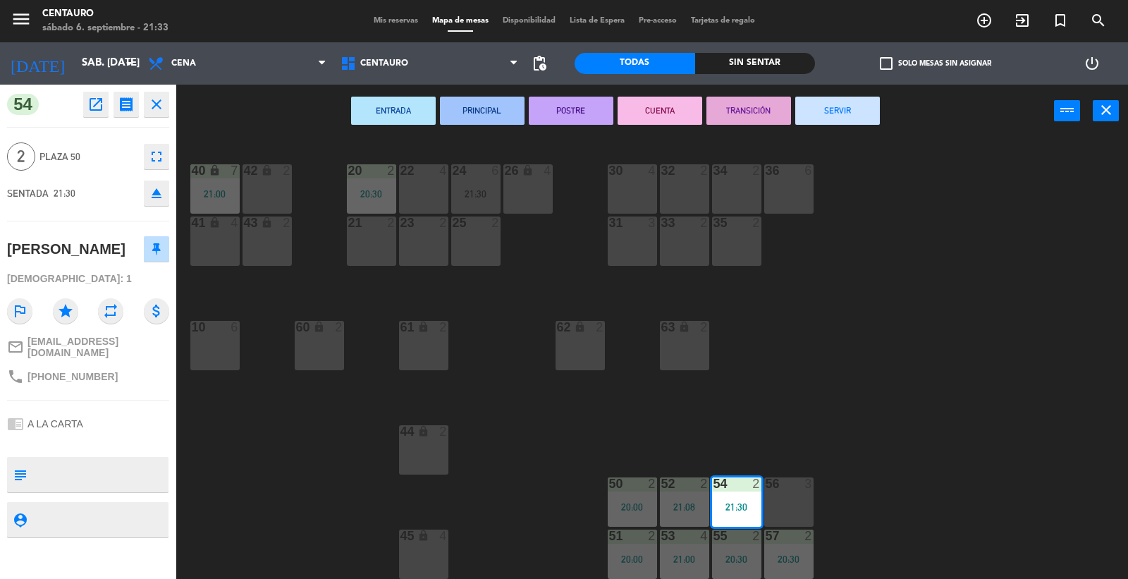
click at [736, 511] on div "21:30" at bounding box center [736, 507] width 49 height 10
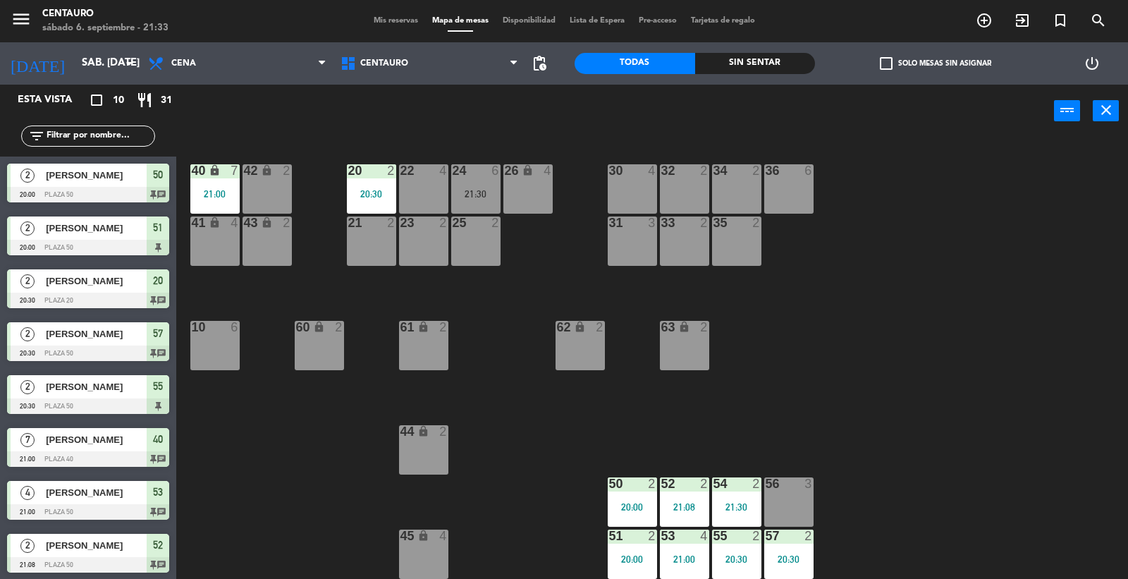
click at [736, 511] on div "21:30" at bounding box center [736, 507] width 49 height 10
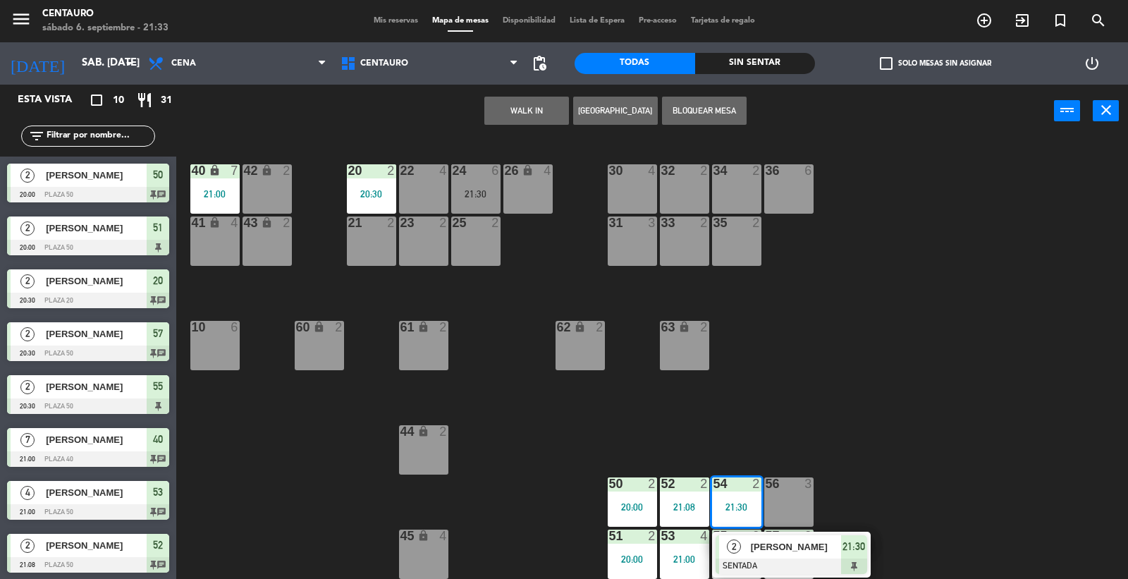
click at [422, 241] on div "23 2" at bounding box center [423, 241] width 49 height 49
click at [576, 109] on button "Mover" at bounding box center [571, 111] width 85 height 28
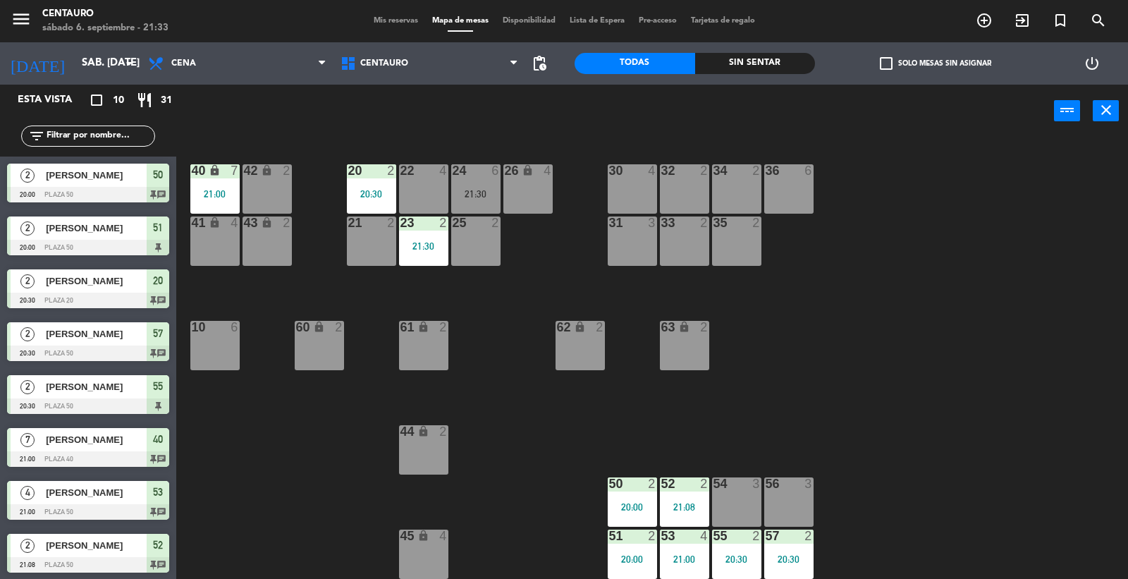
click at [898, 370] on div "20 2 20:30 22 4 24 6 21:30 26 lock 4 40 lock 7 21:00 42 lock 2 30 4 34 2 32 2 3…" at bounding box center [658, 359] width 941 height 441
click at [834, 369] on div "20 2 20:30 22 4 24 6 21:30 26 lock 4 40 lock 7 21:00 42 lock 2 30 4 34 2 32 2 3…" at bounding box center [658, 359] width 941 height 441
click at [841, 371] on div "20 2 20:30 22 4 24 6 21:30 26 lock 4 40 lock 7 21:00 42 lock 2 30 4 34 2 32 2 3…" at bounding box center [658, 359] width 941 height 441
click at [390, 17] on span "Mis reservas" at bounding box center [396, 21] width 59 height 8
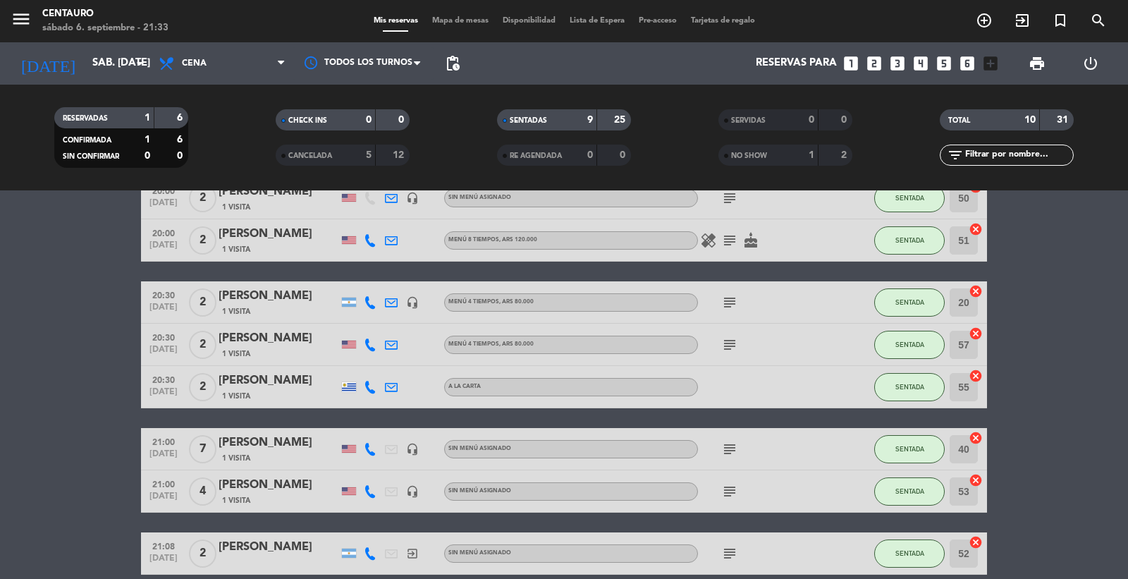
scroll to position [249, 0]
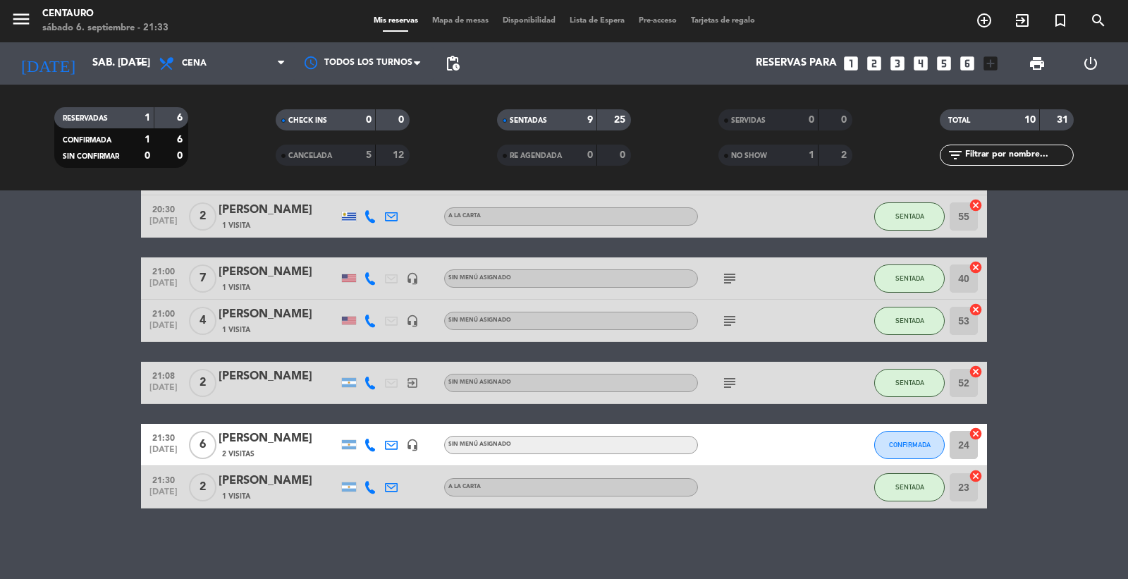
click at [468, 11] on div "menu Centauro sábado 6. septiembre - 21:33 Mis reservas Mapa de mesas Disponibi…" at bounding box center [564, 21] width 1128 height 42
click at [472, 18] on span "Mapa de mesas" at bounding box center [460, 21] width 71 height 8
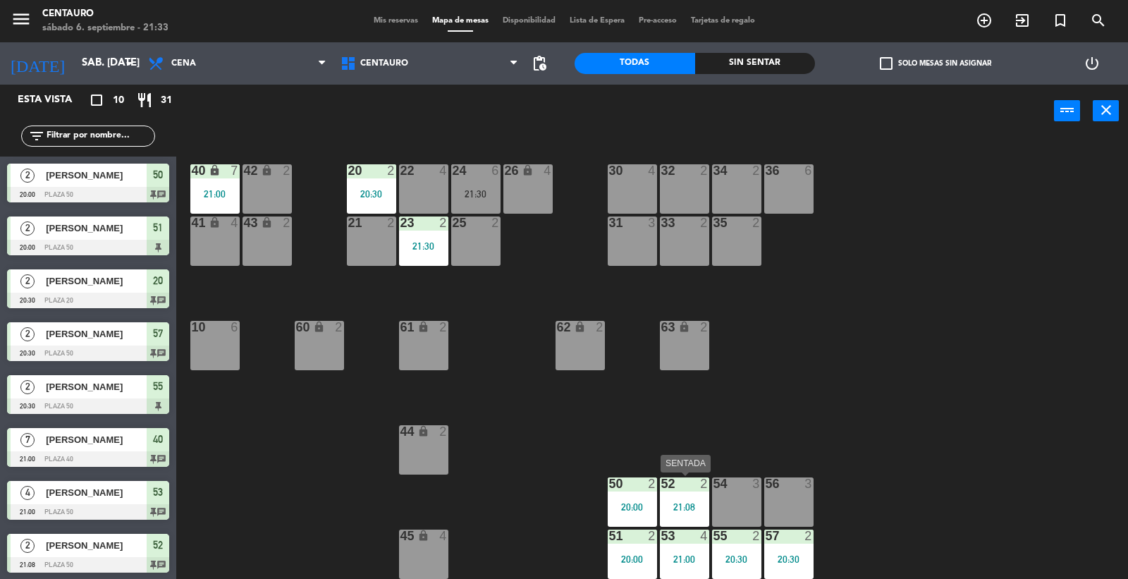
click at [685, 505] on div "21:08" at bounding box center [684, 507] width 49 height 10
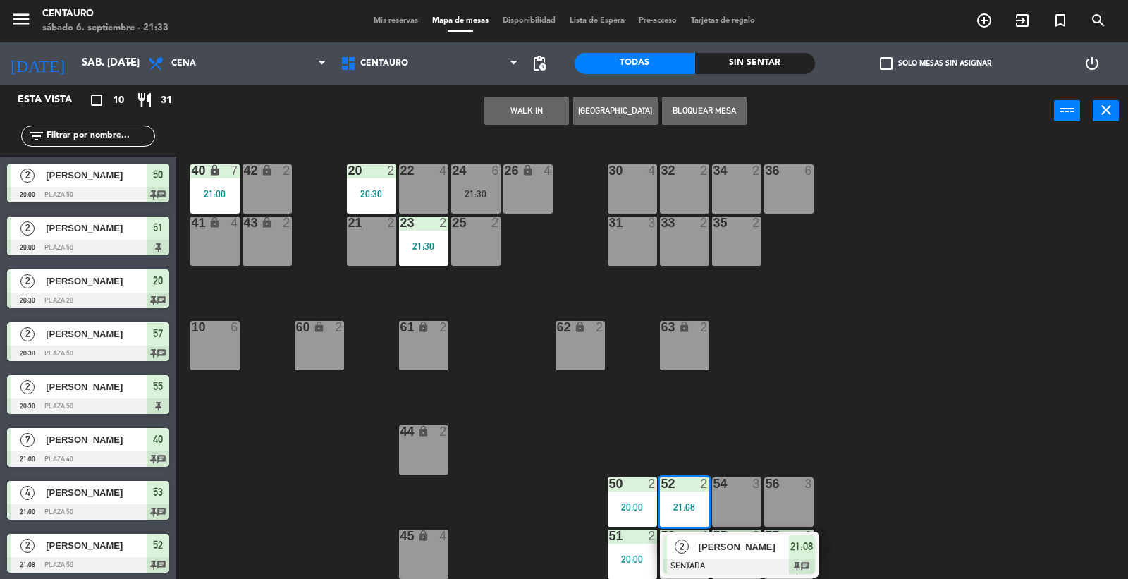
click at [742, 501] on div "54 3" at bounding box center [736, 501] width 49 height 49
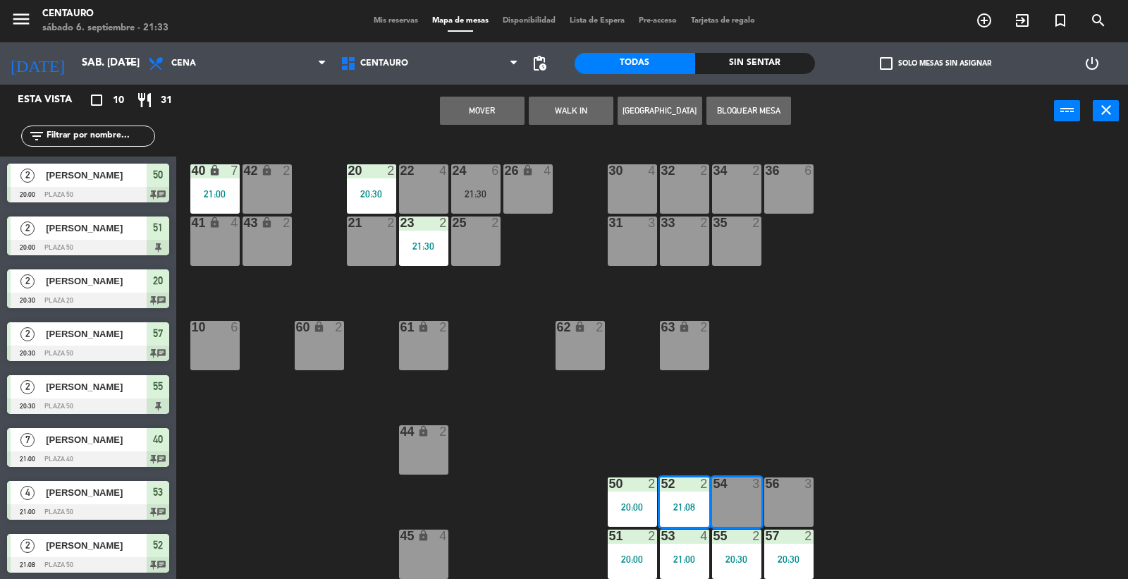
click at [499, 103] on button "Mover" at bounding box center [482, 111] width 85 height 28
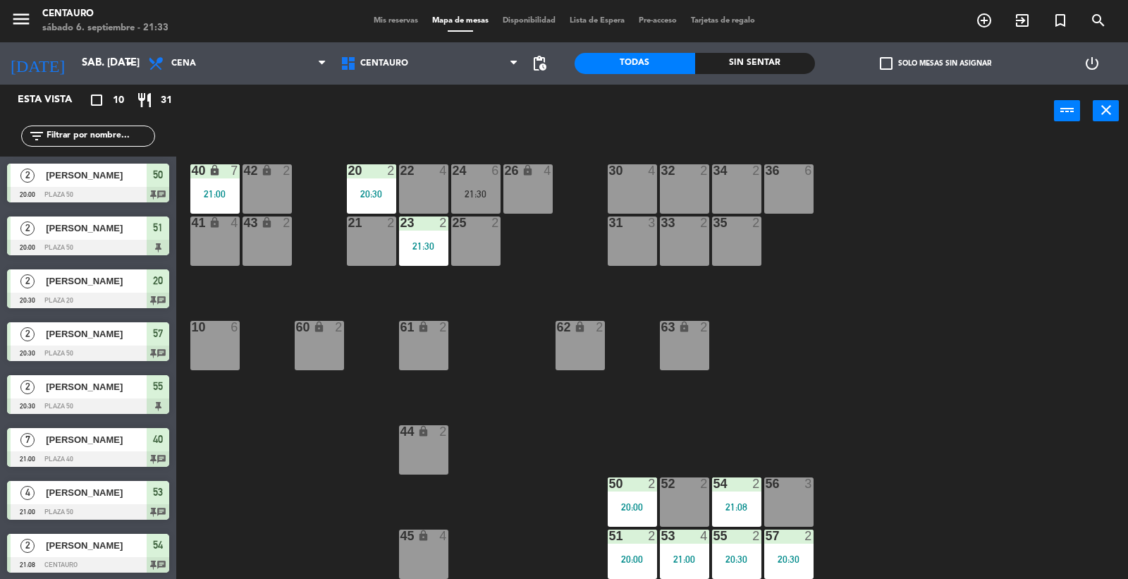
click at [934, 390] on div "20 2 20:30 22 4 24 6 21:30 26 lock 4 40 lock 7 21:00 42 lock 2 30 4 34 2 32 2 3…" at bounding box center [658, 359] width 941 height 441
drag, startPoint x: 738, startPoint y: 307, endPoint x: 743, endPoint y: 319, distance: 12.6
click at [738, 308] on div "20 2 20:30 22 4 24 6 21:30 26 lock 4 40 lock 7 21:00 42 lock 2 30 4 34 2 32 2 3…" at bounding box center [658, 359] width 941 height 441
click at [693, 488] on div at bounding box center [684, 483] width 23 height 13
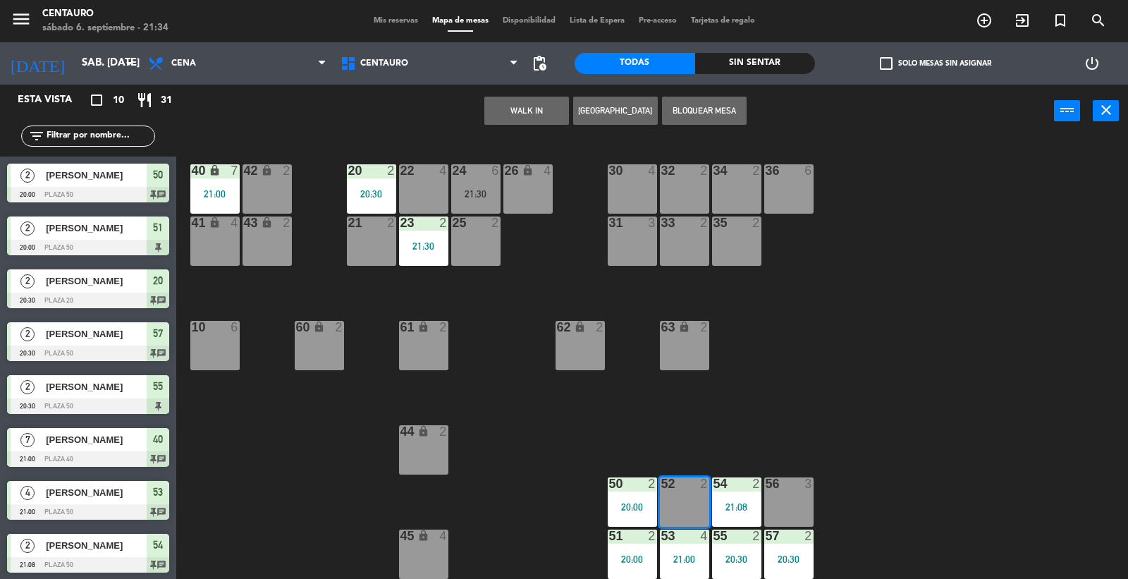
click at [826, 406] on div "20 2 20:30 22 4 24 6 21:30 26 lock 4 40 lock 7 21:00 42 lock 2 30 4 34 2 32 2 3…" at bounding box center [658, 359] width 941 height 441
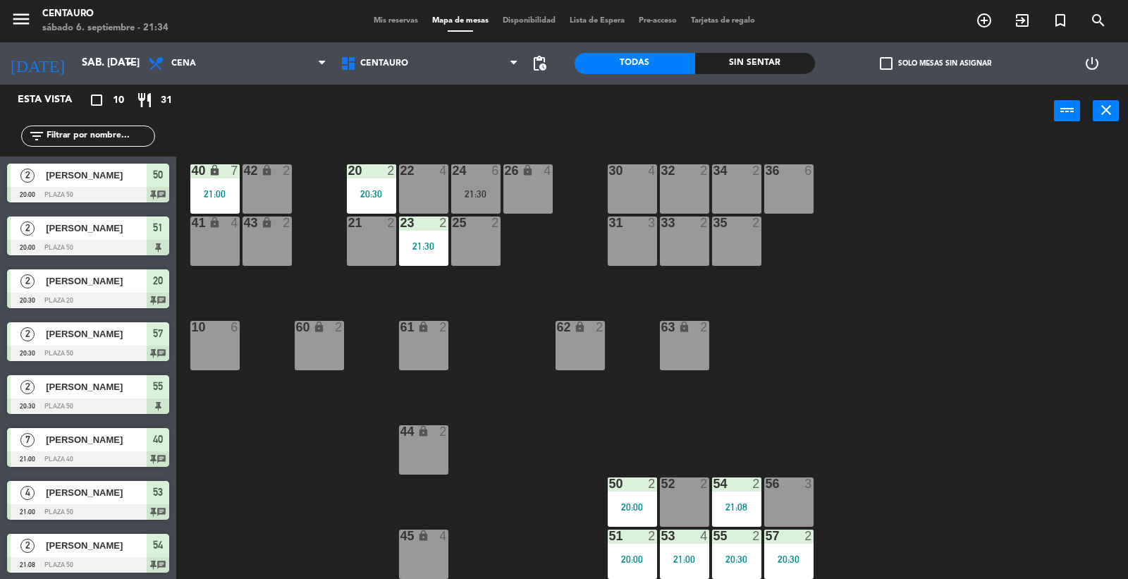
click at [807, 544] on div "57 2 20:30" at bounding box center [788, 554] width 49 height 49
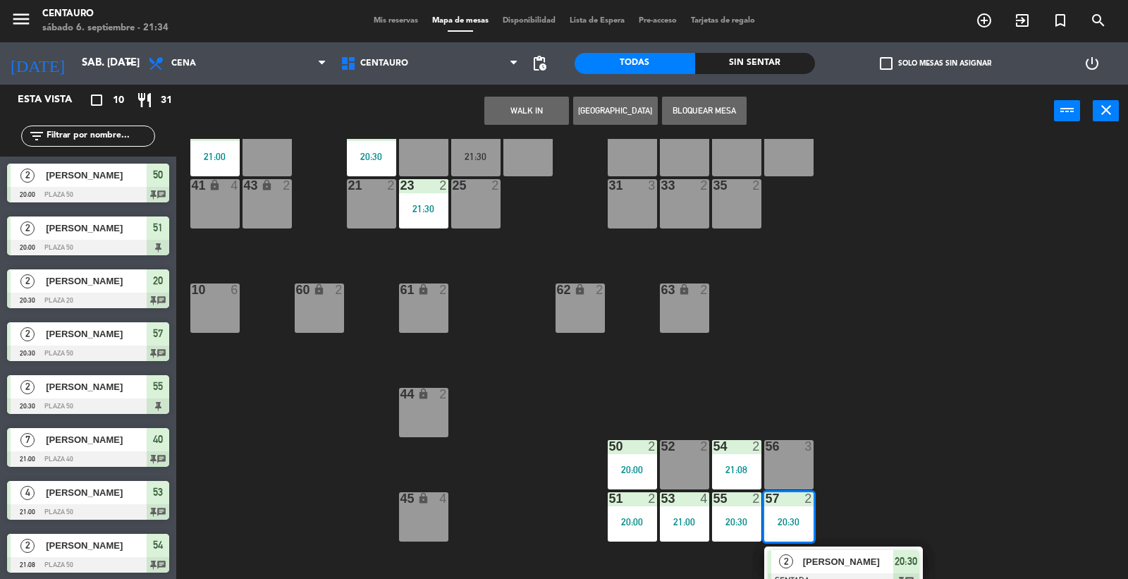
scroll to position [48, 0]
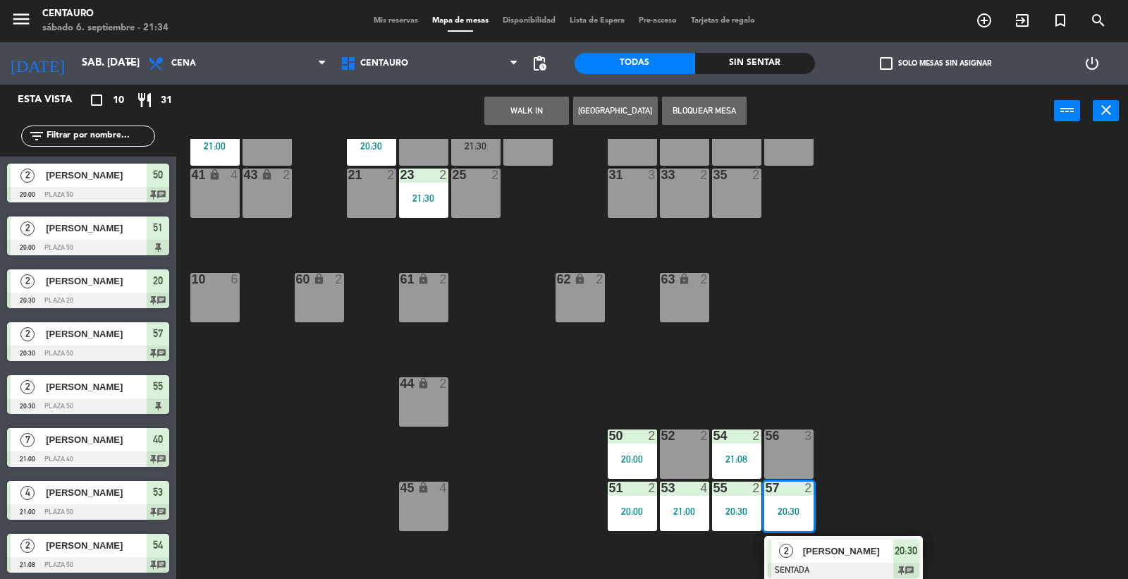
click at [904, 463] on div "20 2 20:30 22 4 24 6 21:30 26 lock 4 40 lock 7 21:00 42 lock 2 30 4 34 2 32 2 3…" at bounding box center [658, 359] width 941 height 441
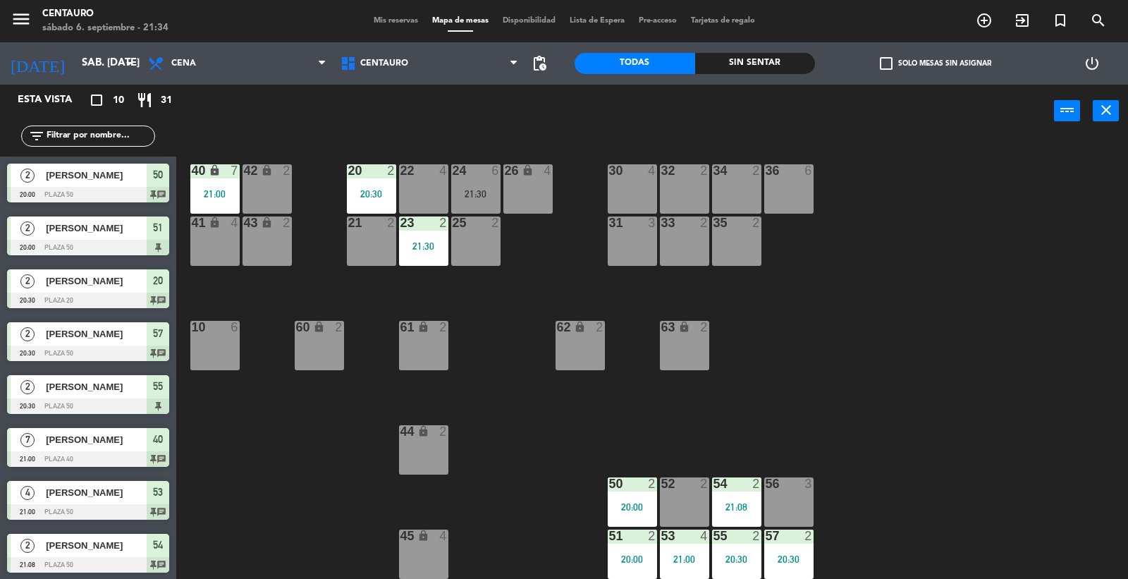
click at [899, 494] on div "20 2 20:30 22 4 24 6 21:30 26 lock 4 40 lock 7 21:00 42 lock 2 30 4 34 2 32 2 3…" at bounding box center [658, 359] width 941 height 441
click at [472, 189] on div "21:30" at bounding box center [475, 194] width 49 height 10
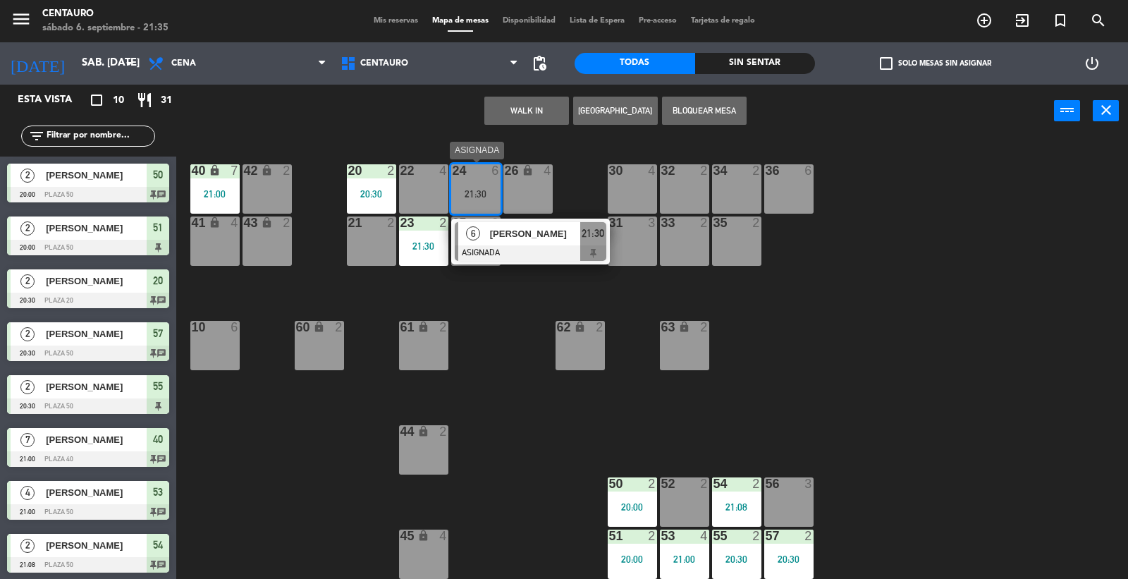
click at [519, 222] on div "[PERSON_NAME]" at bounding box center [535, 233] width 92 height 23
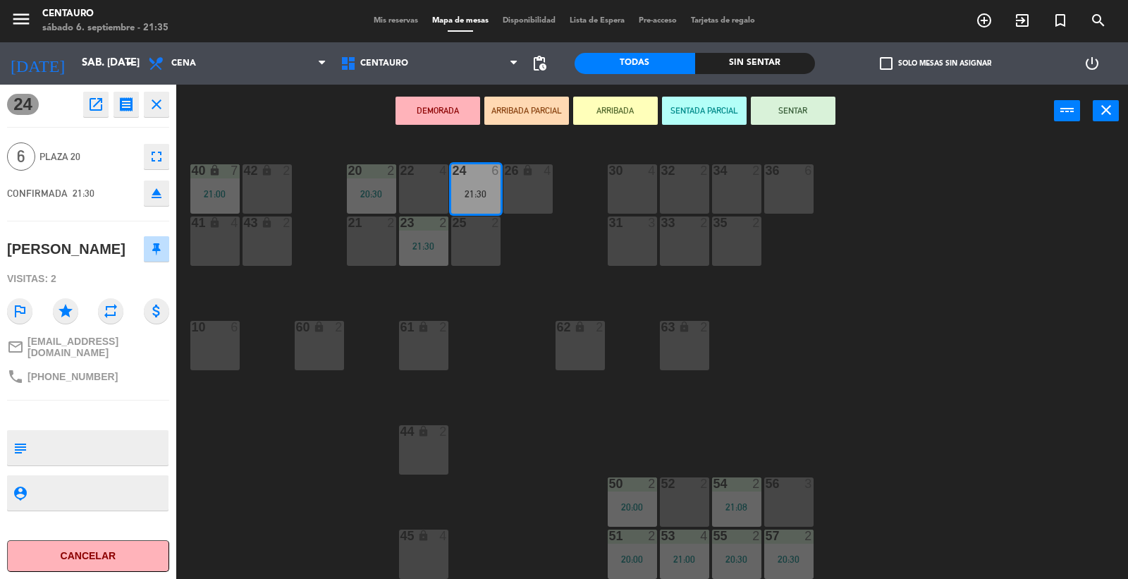
click at [800, 117] on button "SENTAR" at bounding box center [793, 111] width 85 height 28
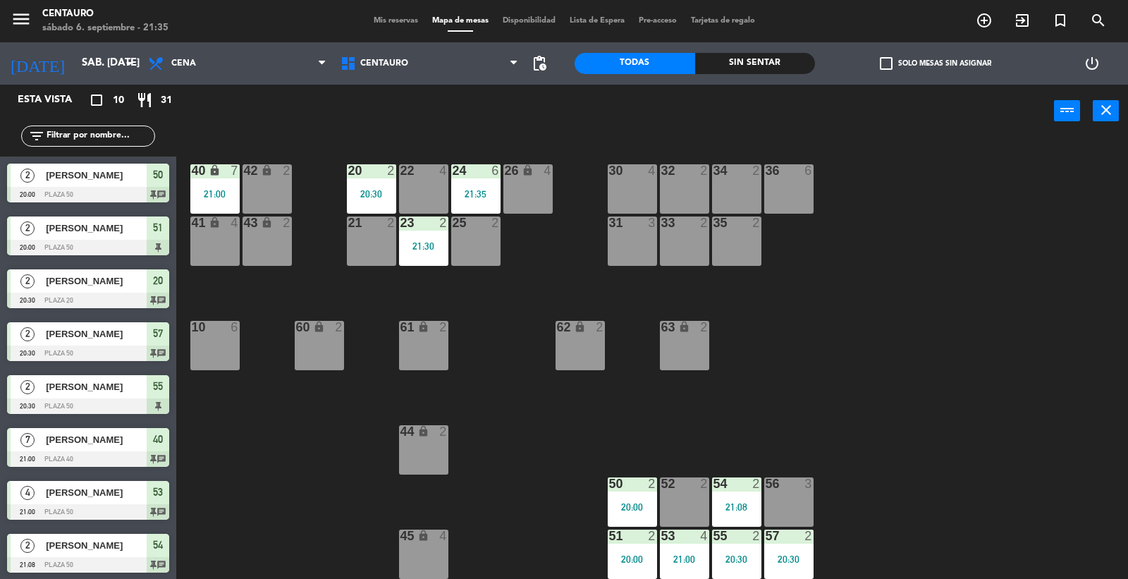
scroll to position [85, 0]
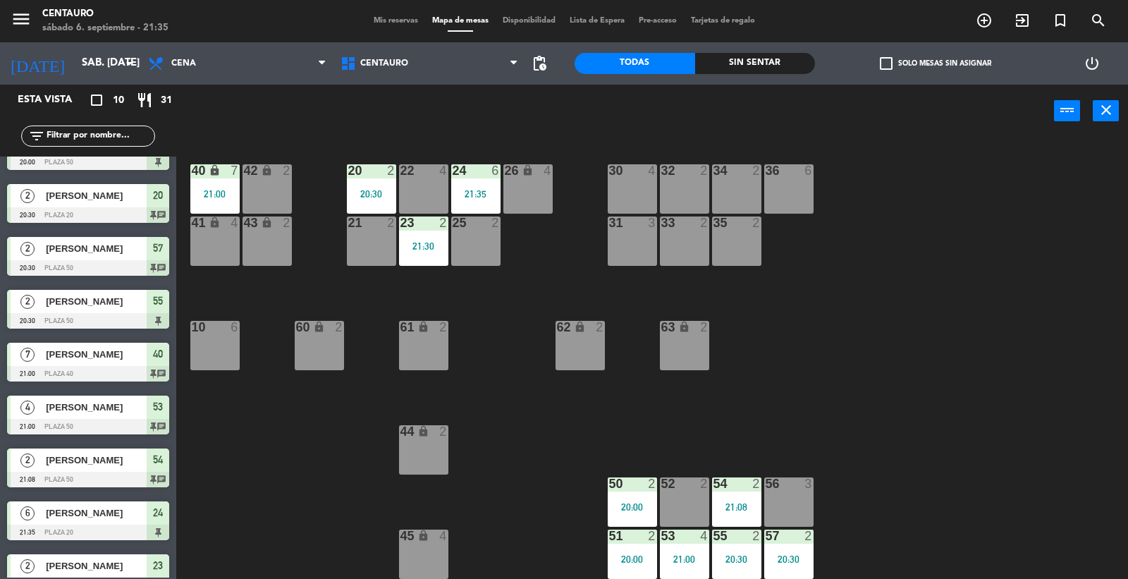
click at [882, 228] on div "20 2 20:30 22 4 24 6 21:35 26 lock 4 40 lock 7 21:00 42 lock 2 30 4 34 2 32 2 3…" at bounding box center [658, 359] width 941 height 441
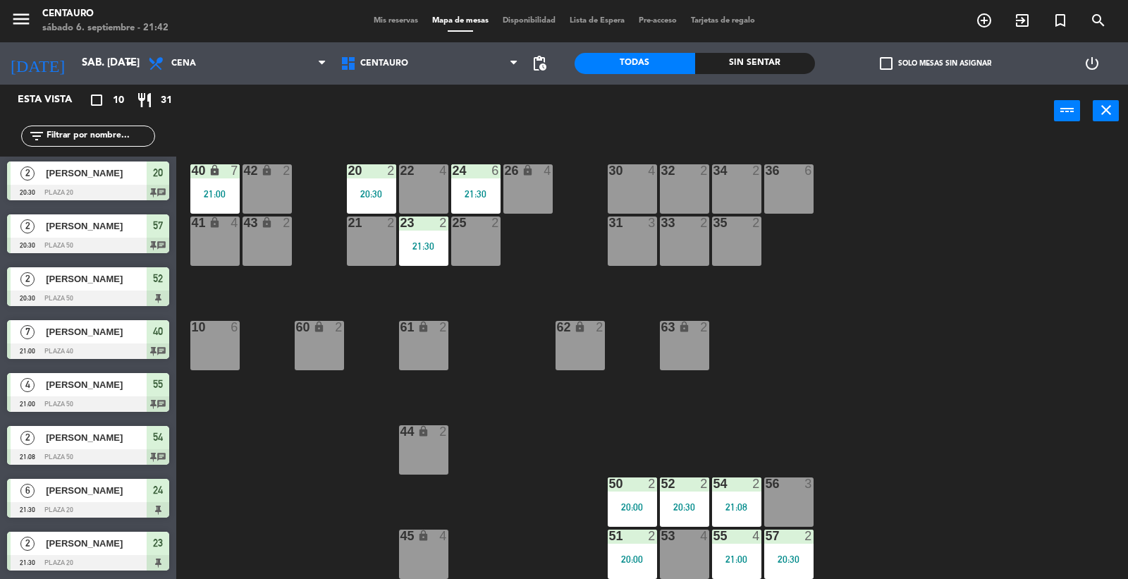
click at [391, 23] on span "Mis reservas" at bounding box center [396, 21] width 59 height 8
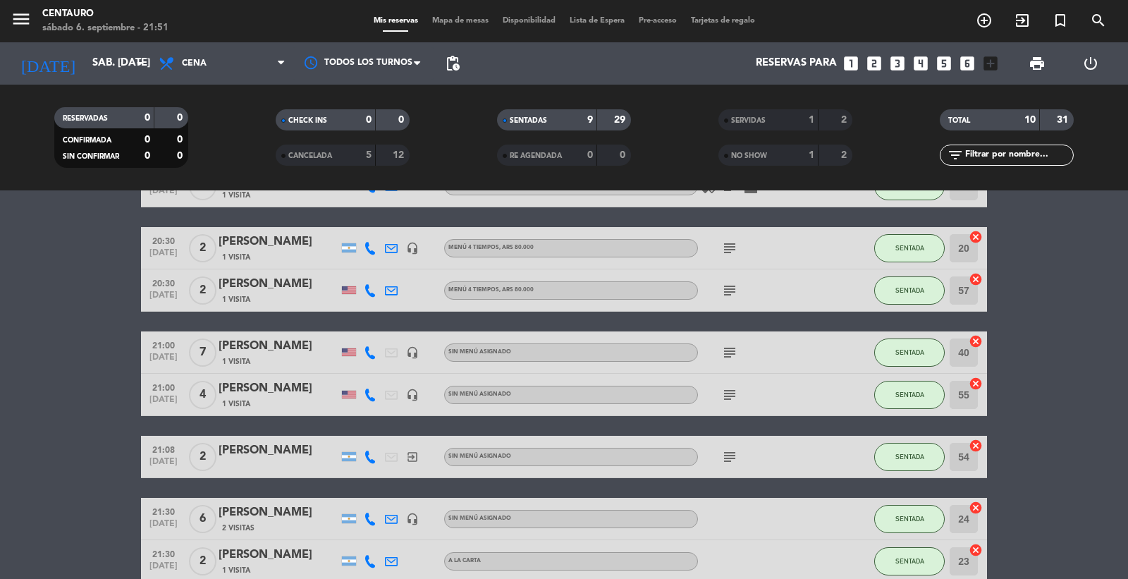
scroll to position [78, 0]
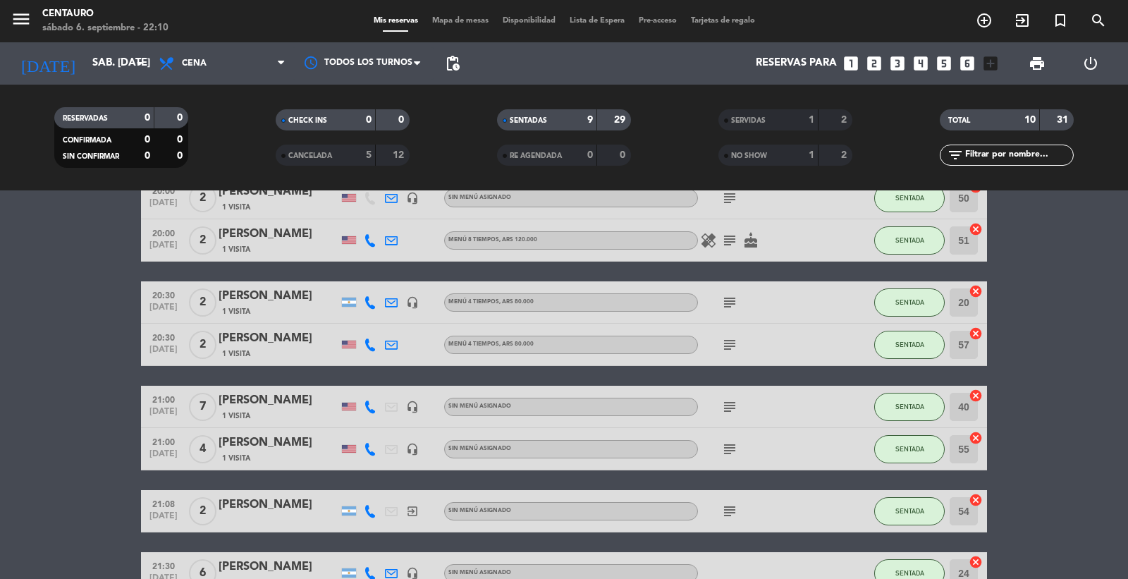
click at [463, 27] on div "Mis reservas Mapa de mesas Disponibilidad Lista de Espera Pre-acceso Tarjetas d…" at bounding box center [565, 21] width 396 height 13
click at [449, 24] on span "Mapa de mesas" at bounding box center [460, 21] width 71 height 8
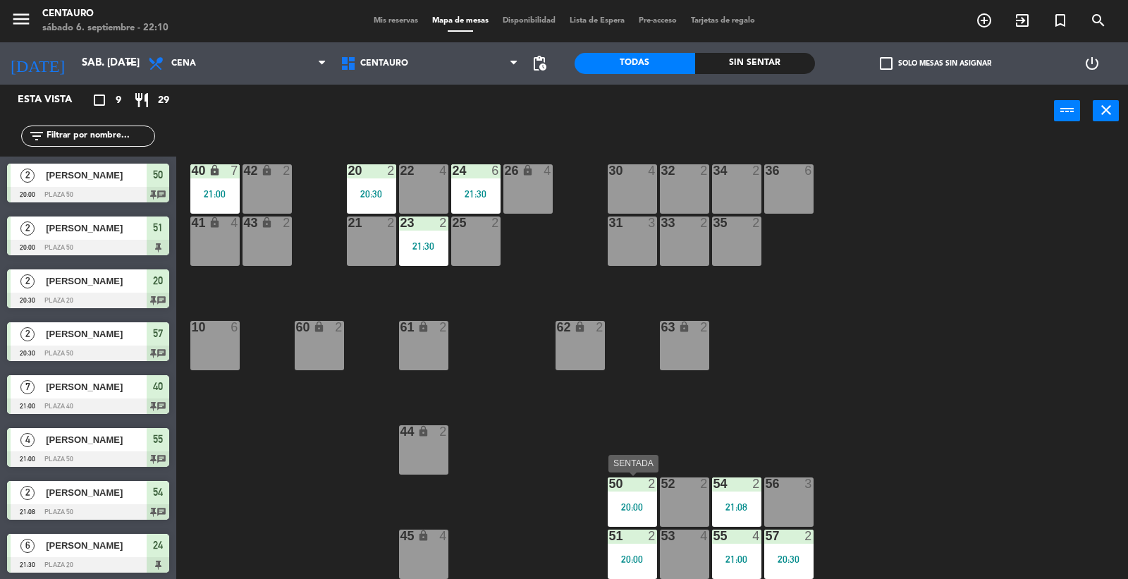
click at [630, 487] on div at bounding box center [632, 483] width 23 height 13
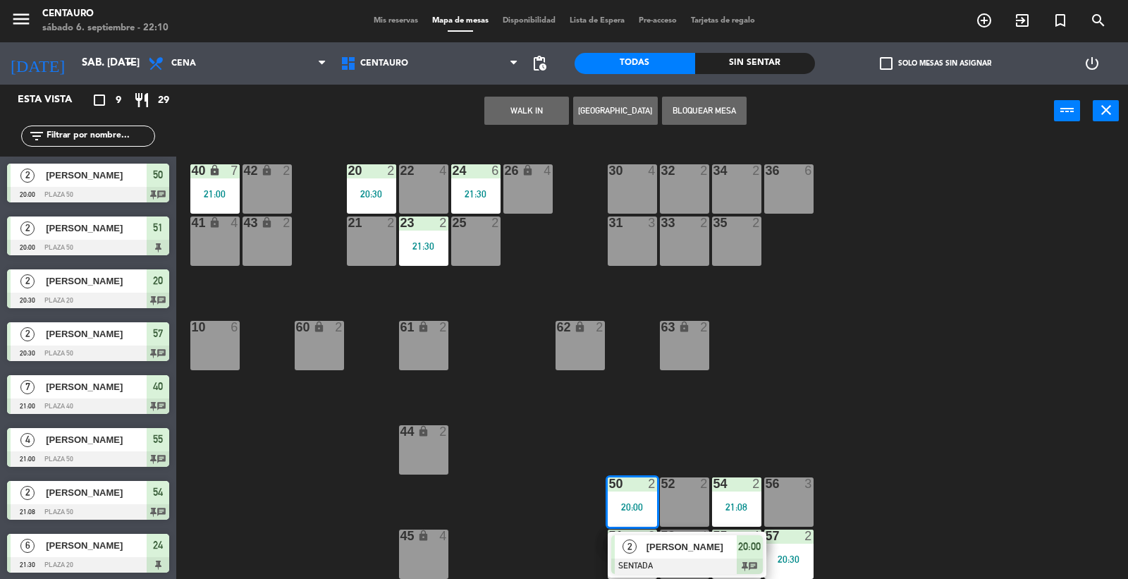
drag, startPoint x: 948, startPoint y: 377, endPoint x: 929, endPoint y: 381, distance: 19.4
click at [946, 377] on div "20 2 20:30 22 4 24 6 21:30 26 lock 4 40 lock 7 21:00 42 lock 2 30 4 34 2 32 2 3…" at bounding box center [658, 359] width 941 height 441
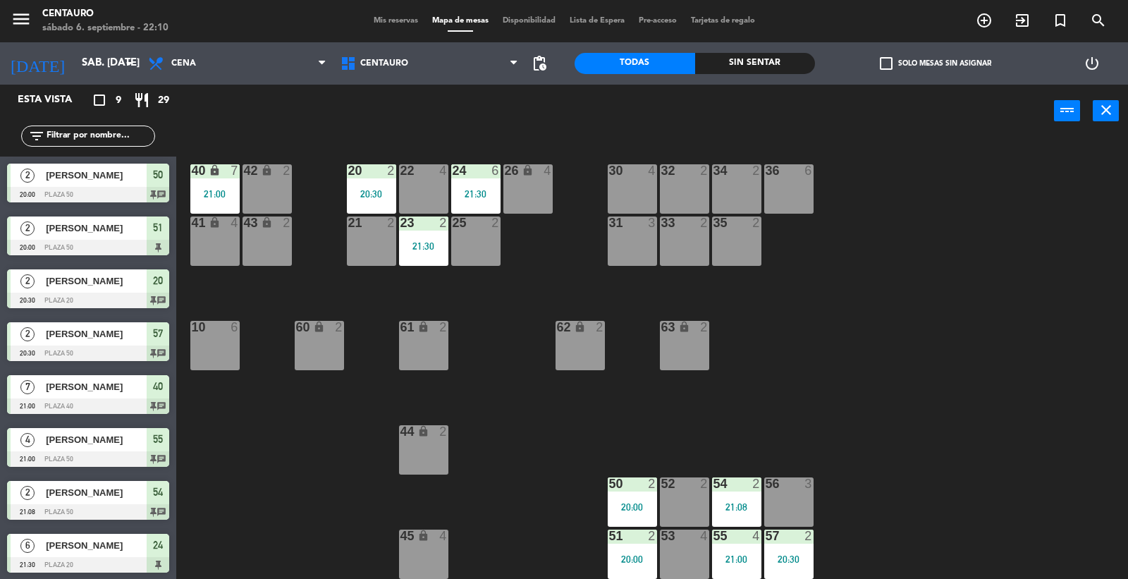
click at [642, 545] on div "51 2 20:00" at bounding box center [632, 554] width 49 height 49
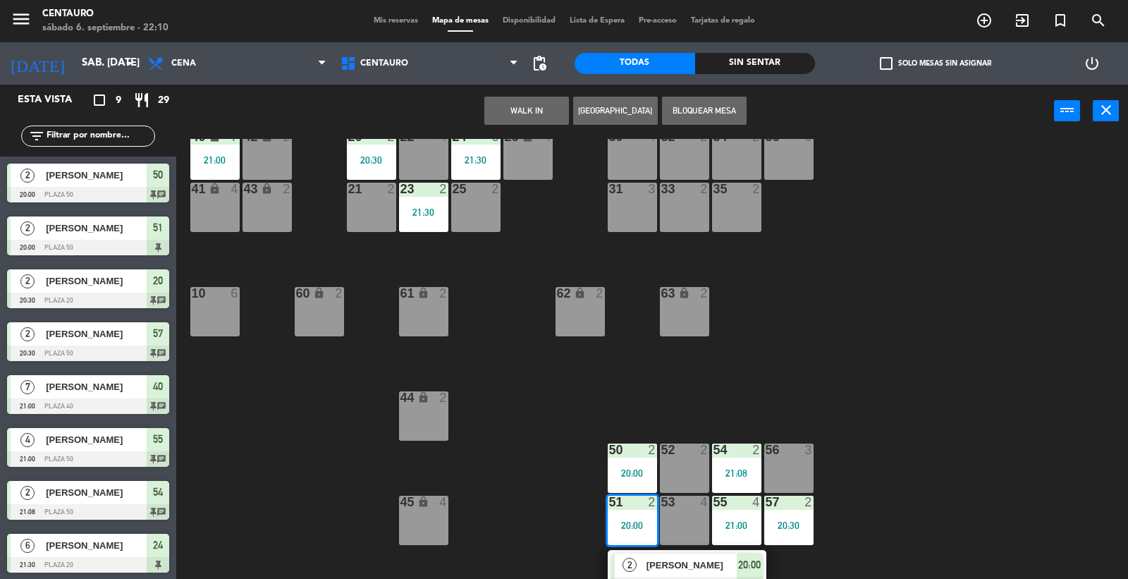
scroll to position [48, 0]
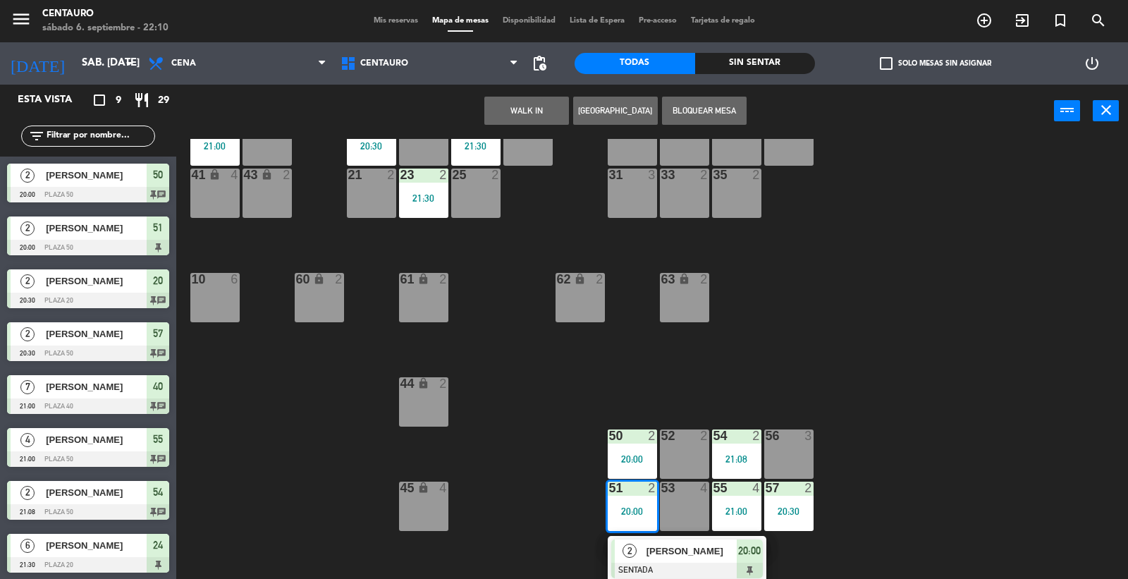
click at [652, 539] on div "[PERSON_NAME]" at bounding box center [691, 550] width 92 height 23
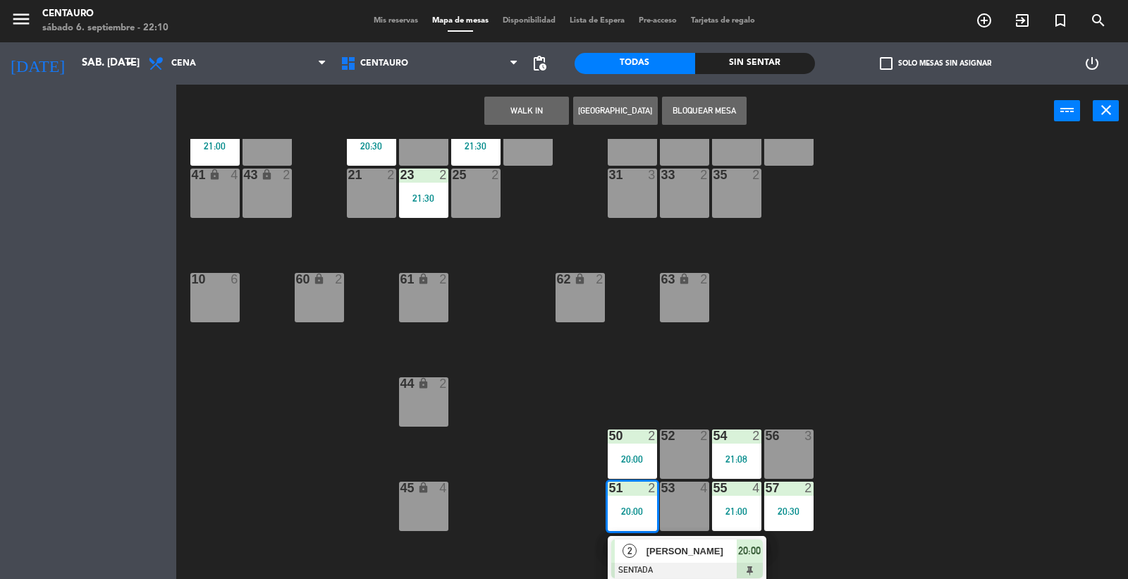
scroll to position [0, 0]
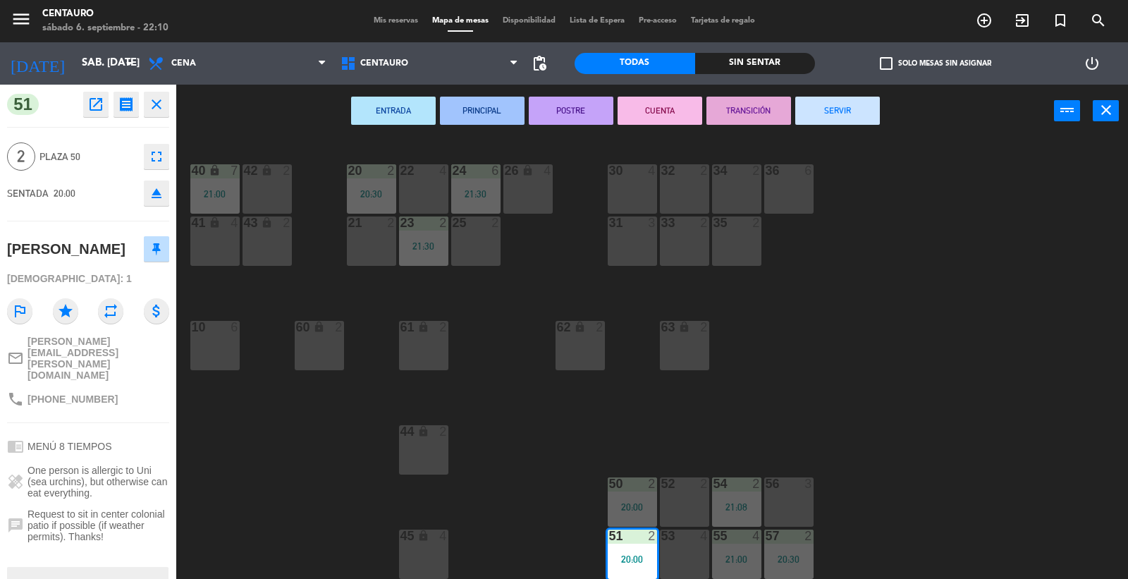
click at [858, 128] on div "ENTRADA PRINCIPAL POSTRE CUENTA TRANSICIÓN SERVIR power_input close" at bounding box center [615, 112] width 878 height 54
click at [858, 107] on button "SERVIR" at bounding box center [837, 111] width 85 height 28
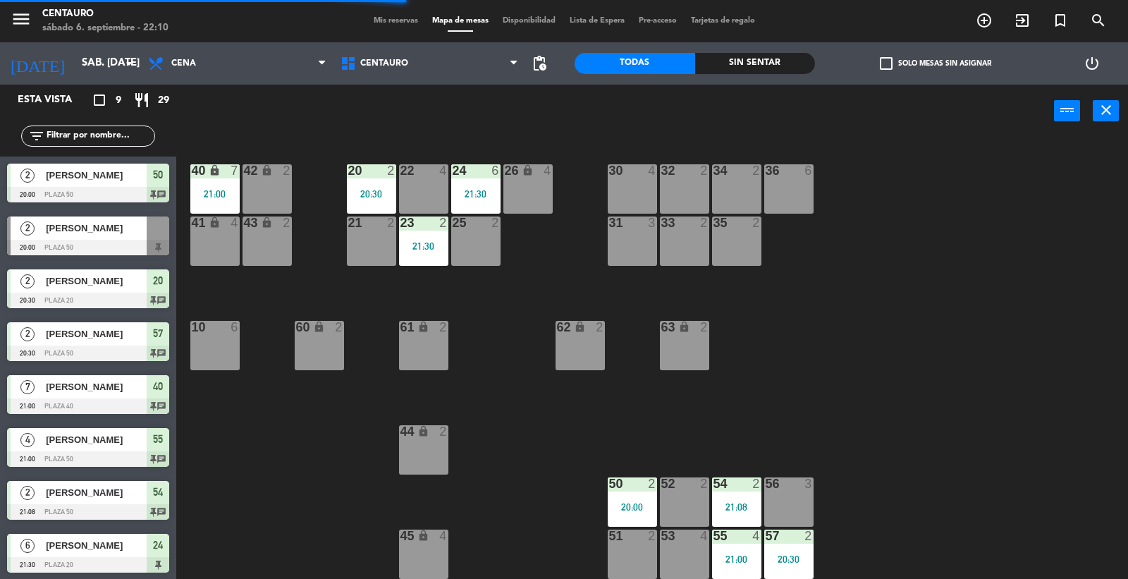
click at [793, 562] on div "20:30" at bounding box center [788, 559] width 49 height 10
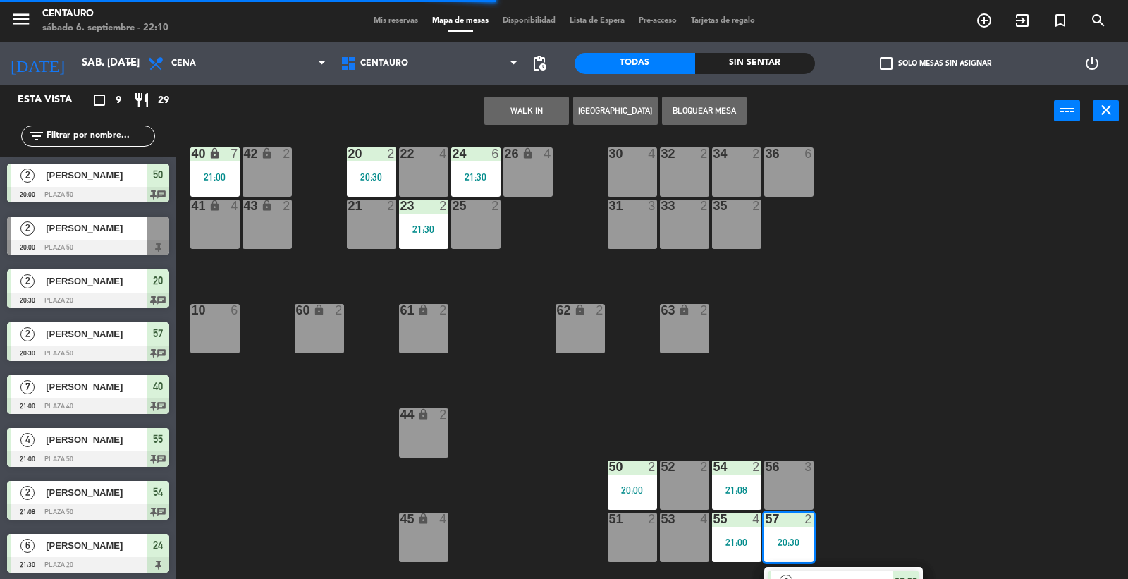
scroll to position [48, 0]
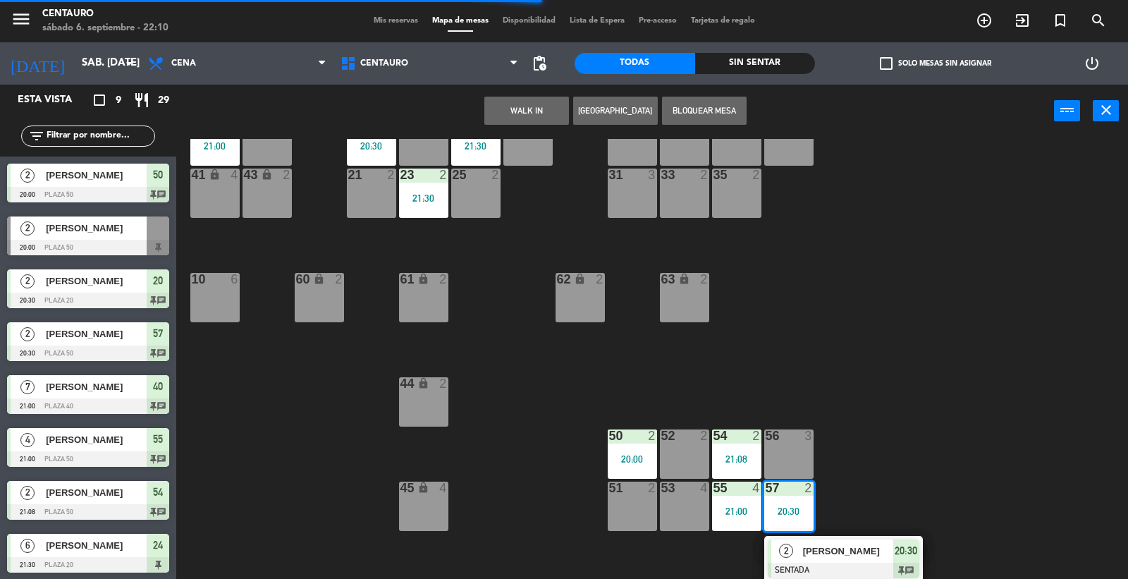
click at [848, 568] on div at bounding box center [844, 571] width 152 height 16
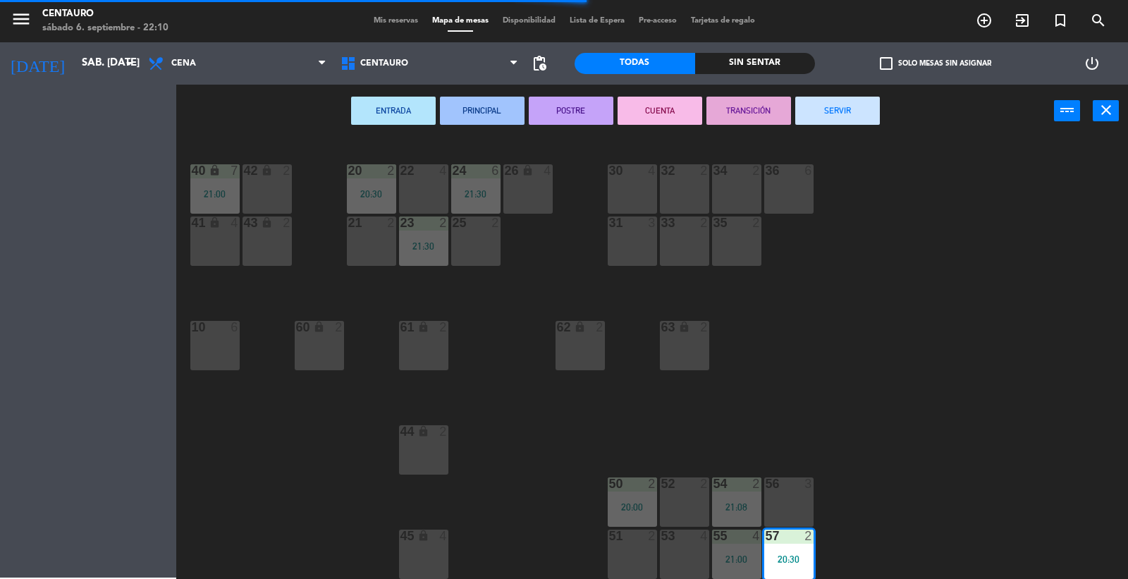
scroll to position [0, 0]
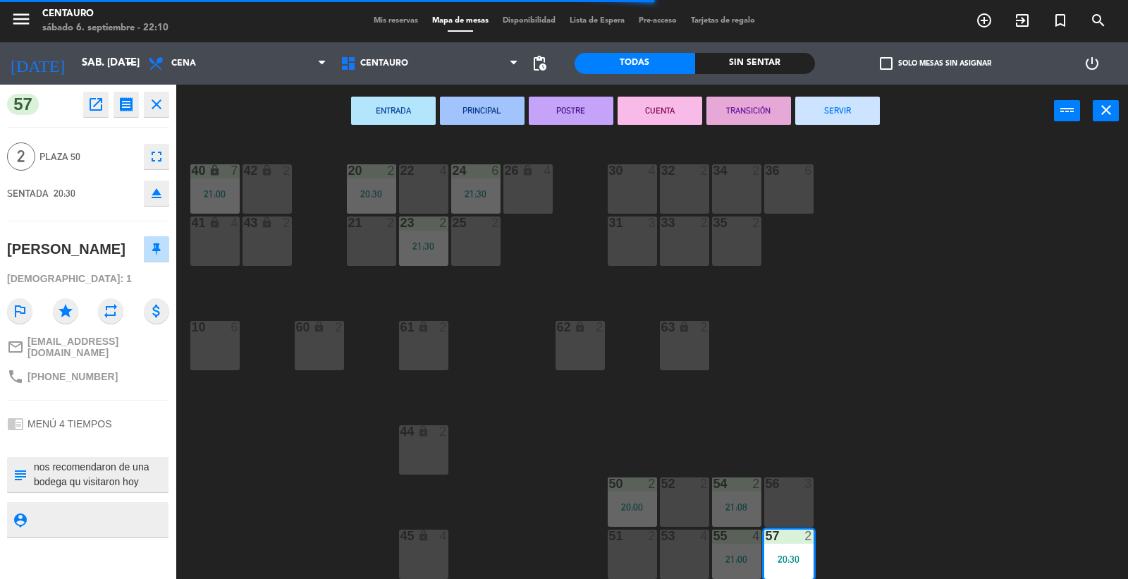
click at [852, 121] on button "SERVIR" at bounding box center [837, 111] width 85 height 28
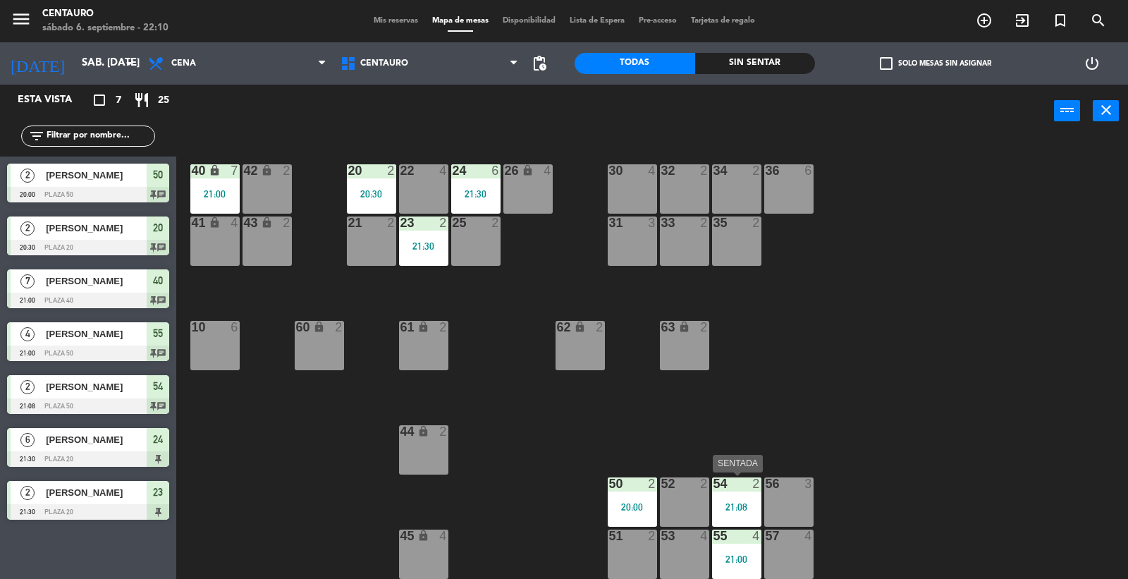
click at [743, 496] on div "54 2 21:08" at bounding box center [736, 501] width 49 height 49
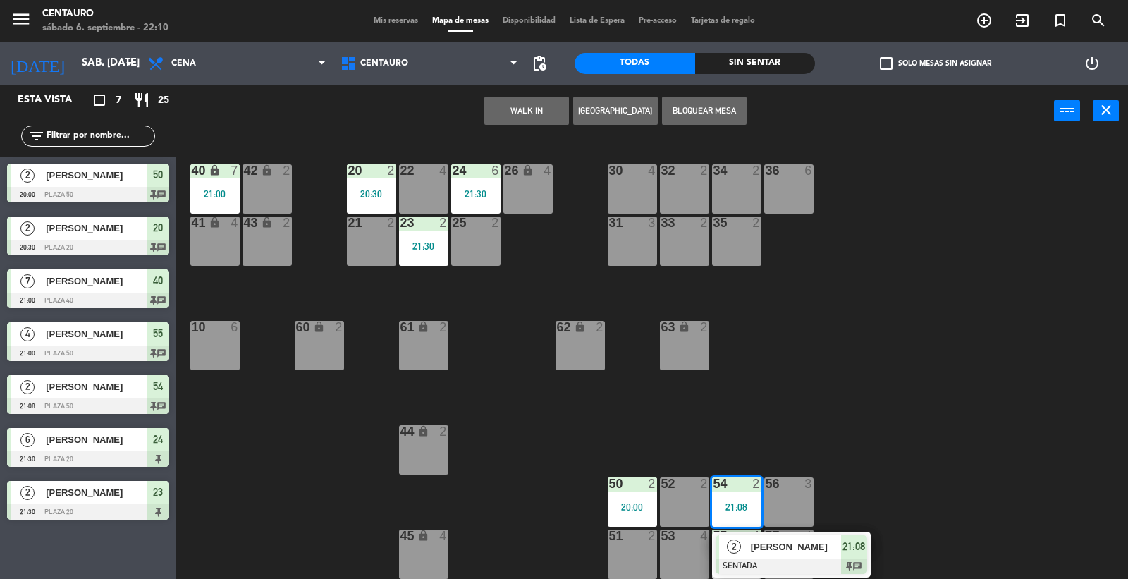
click at [921, 440] on div "20 2 20:30 22 4 24 6 21:30 26 lock 4 40 lock 7 21:00 42 lock 2 30 4 34 2 32 2 3…" at bounding box center [658, 359] width 941 height 441
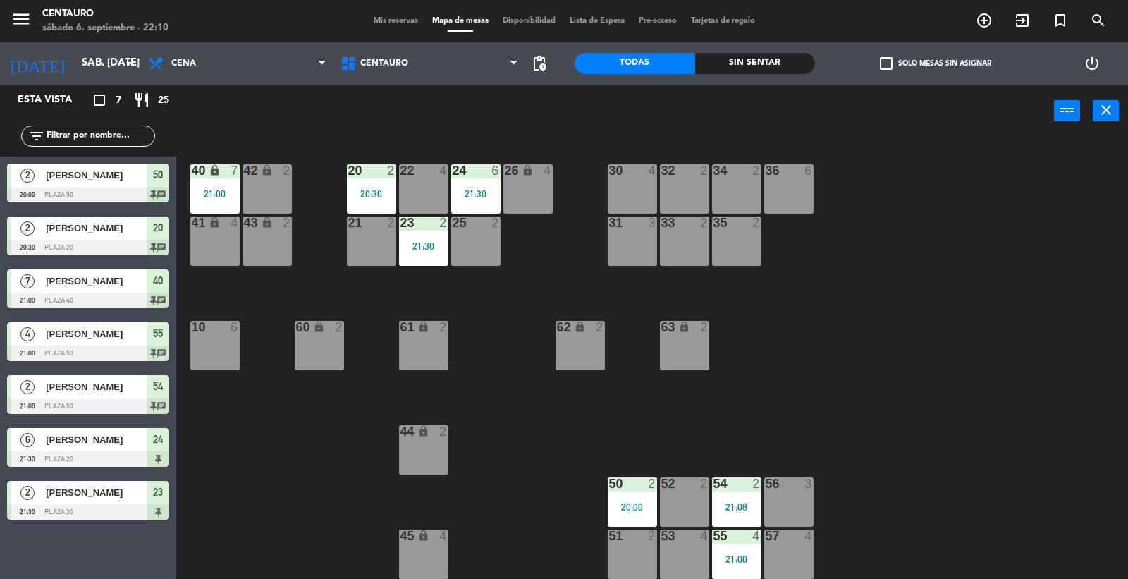
click at [369, 24] on span "Mis reservas" at bounding box center [396, 21] width 59 height 8
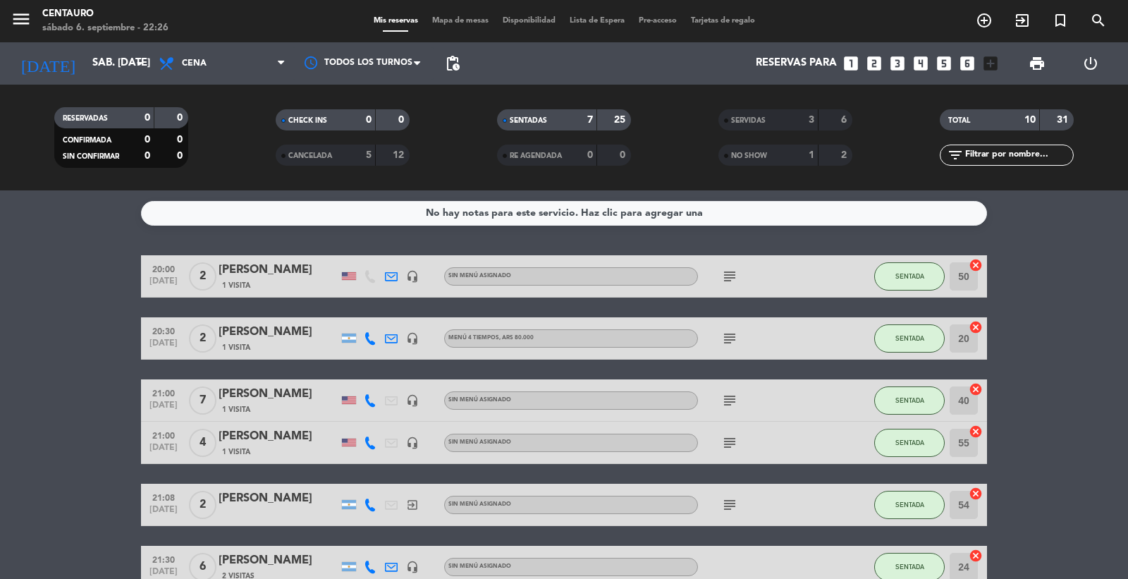
click at [450, 23] on span "Mapa de mesas" at bounding box center [460, 21] width 71 height 8
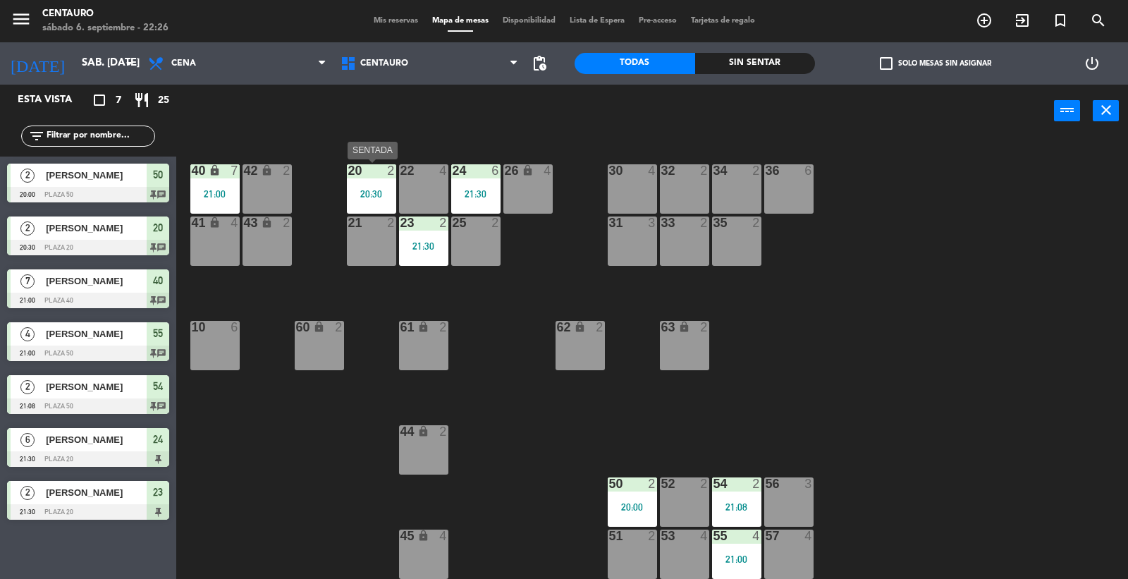
click at [370, 185] on div "20 2 20:30" at bounding box center [371, 188] width 49 height 49
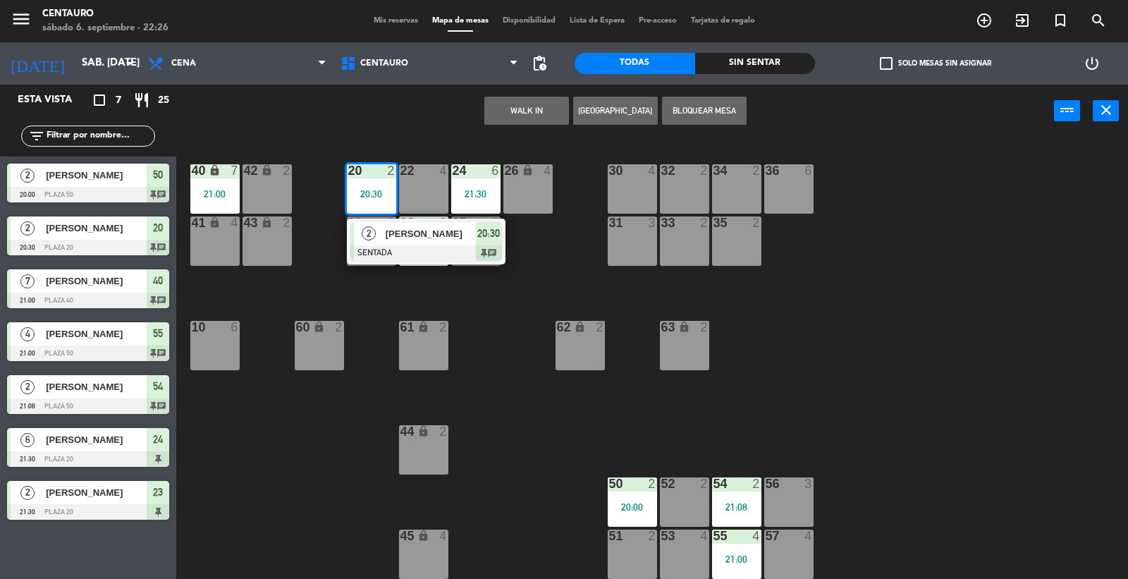
click at [410, 231] on span "[PERSON_NAME]" at bounding box center [431, 233] width 90 height 15
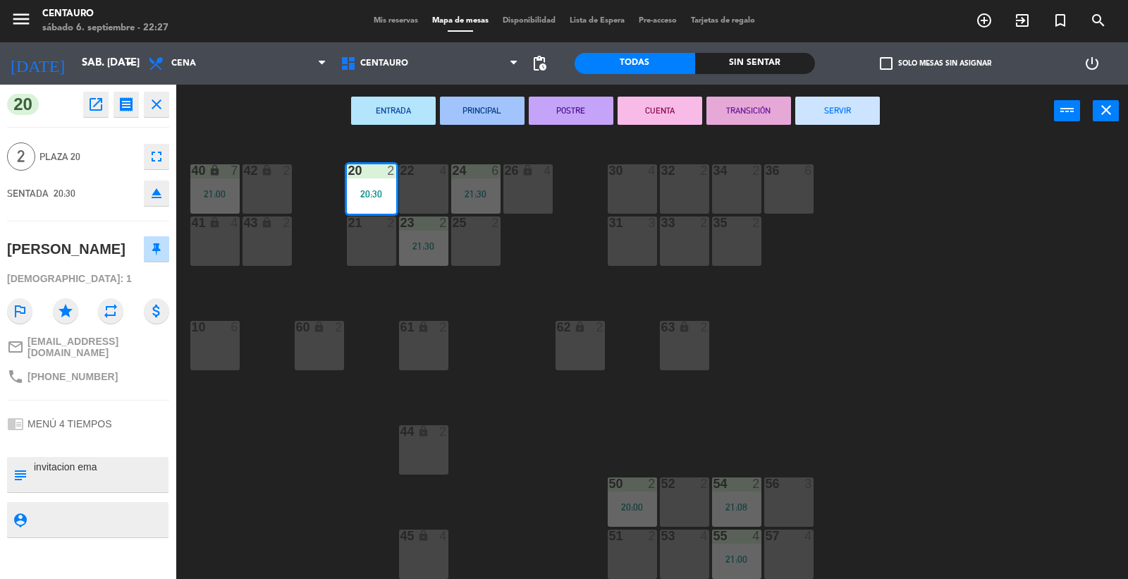
click at [524, 322] on div "20 2 20:30 22 4 24 6 21:30 26 lock 4 40 lock 7 21:00 42 lock 2 30 4 34 2 32 2 3…" at bounding box center [658, 359] width 941 height 441
